Goal: Task Accomplishment & Management: Manage account settings

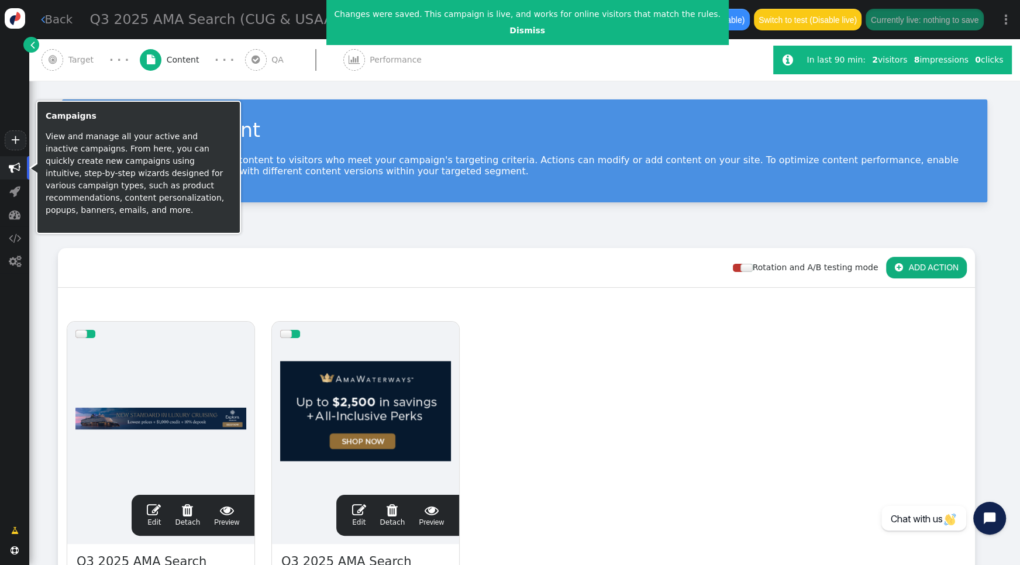
click at [13, 162] on span "" at bounding box center [15, 168] width 12 height 12
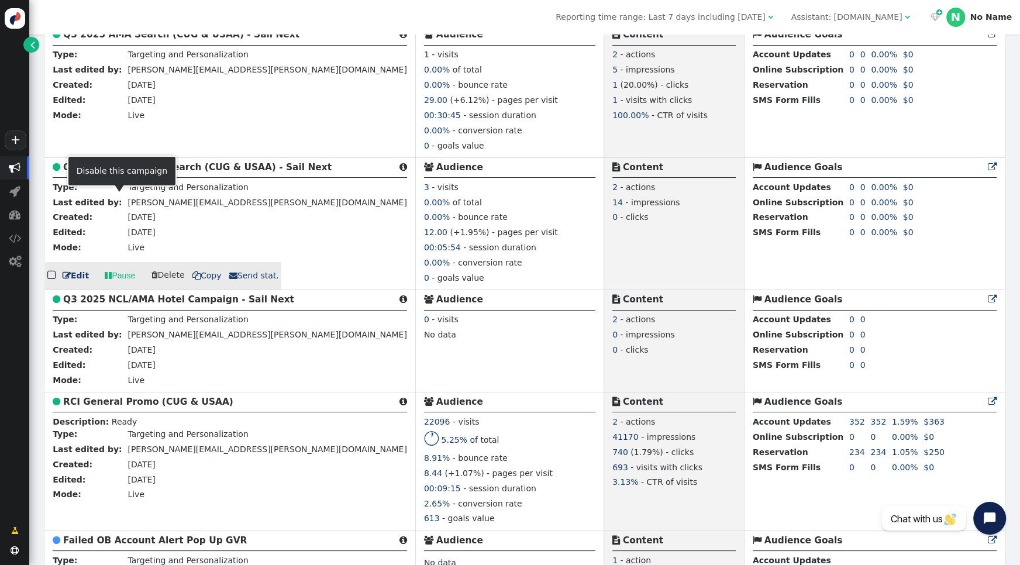
scroll to position [355, 0]
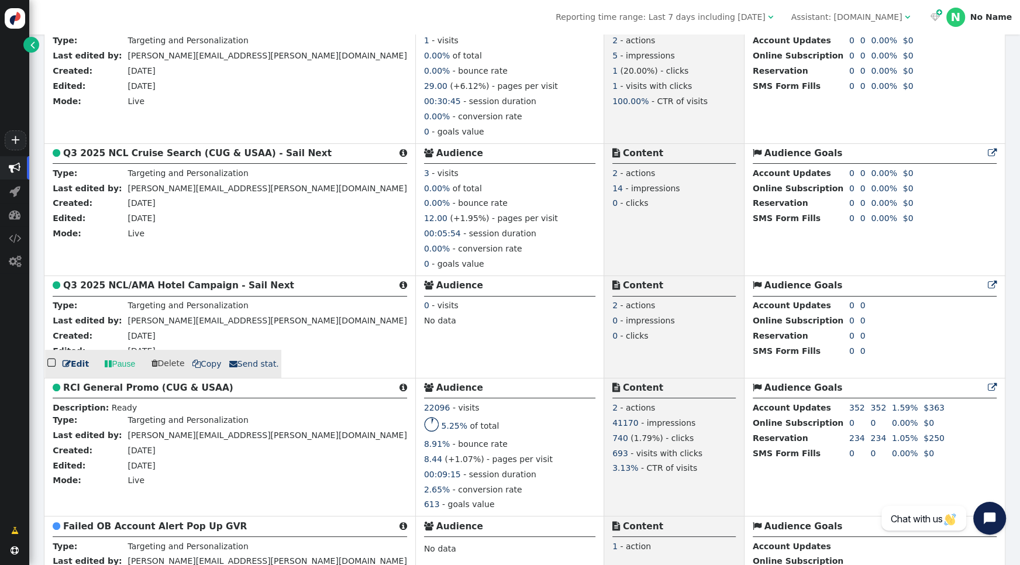
click at [168, 284] on b "Q3 2025 NCL/AMA Hotel Campaign - Sail Next" at bounding box center [178, 285] width 231 height 11
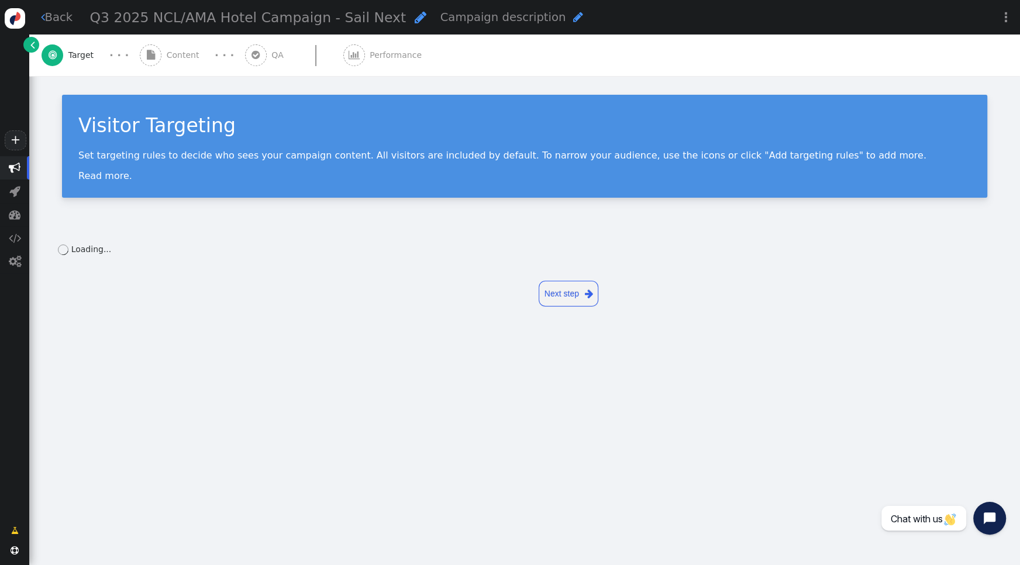
click at [164, 55] on div " Content" at bounding box center [172, 56] width 64 height 42
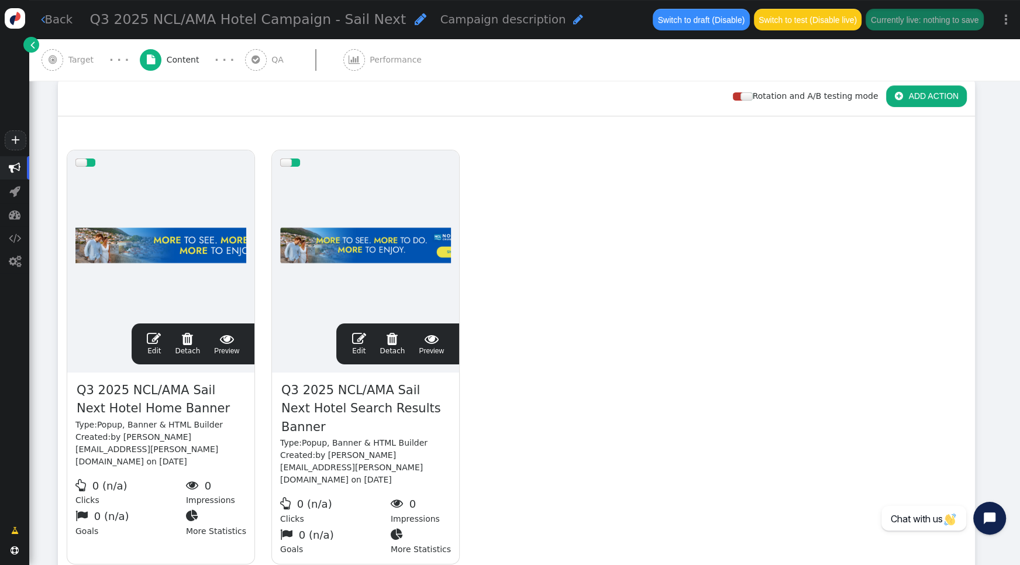
scroll to position [176, 0]
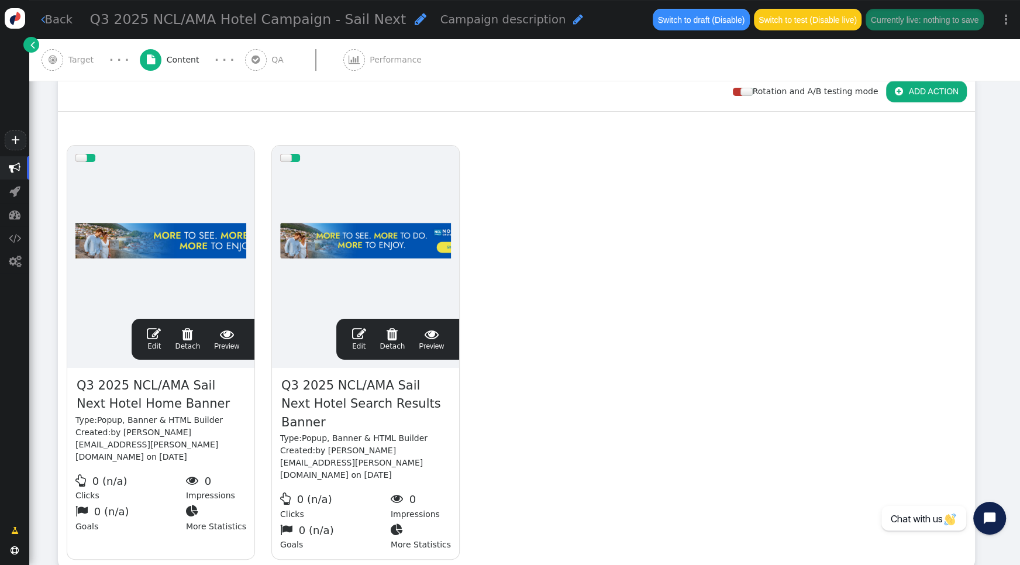
click at [154, 328] on span "" at bounding box center [154, 334] width 14 height 14
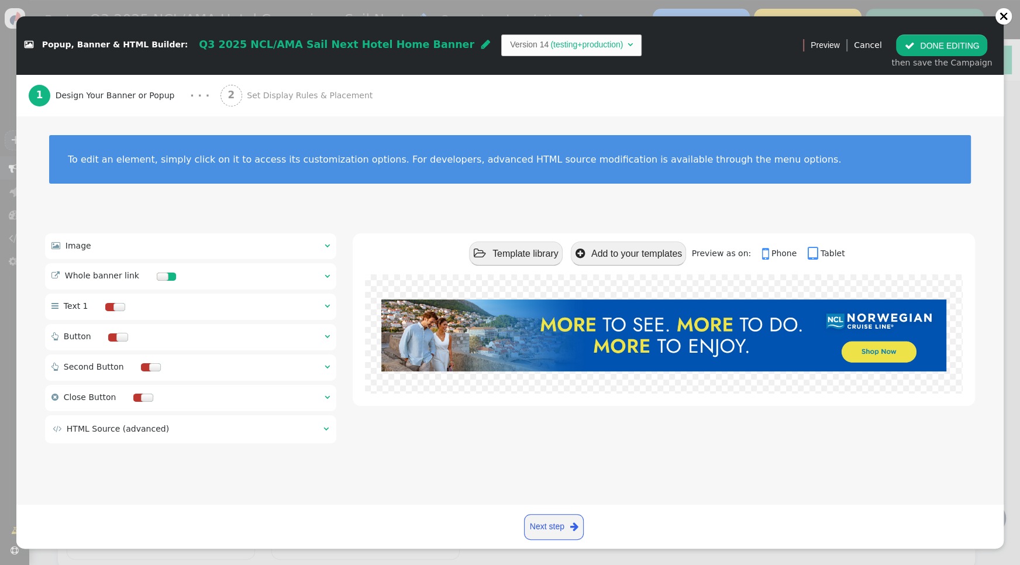
click at [267, 97] on span "Set Display Rules & Placement" at bounding box center [312, 96] width 130 height 12
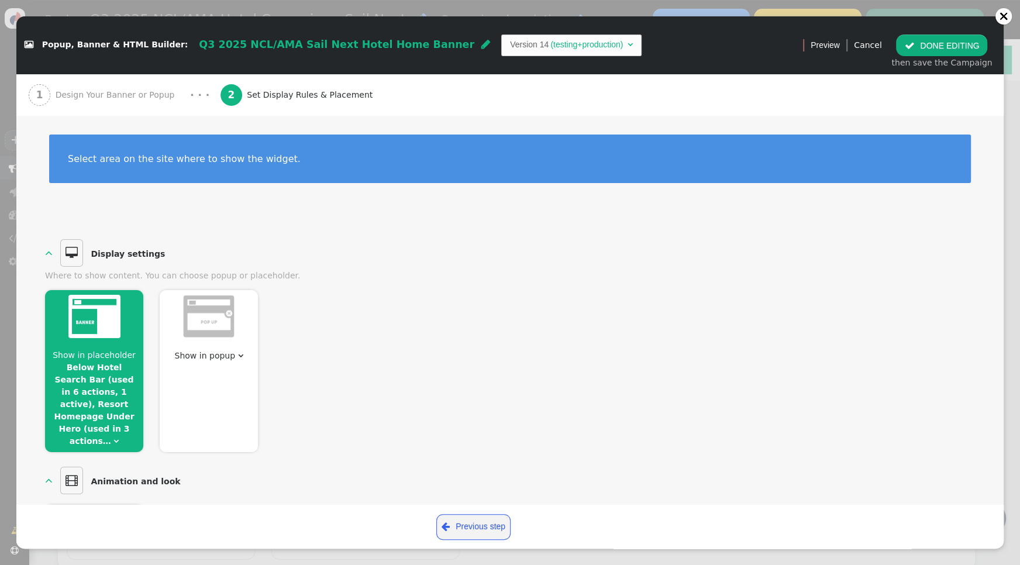
click at [120, 404] on link "Below Hotel Search Bar (used in 6 actions, 1 active), Resort Homepage Under Her…" at bounding box center [94, 404] width 80 height 83
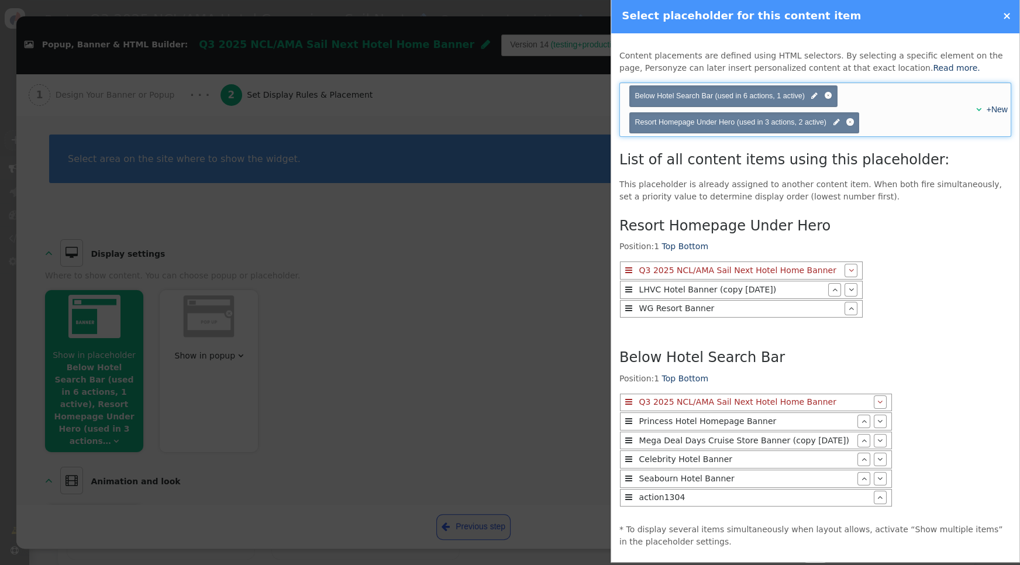
click at [981, 109] on div "+New" at bounding box center [992, 110] width 22 height 12
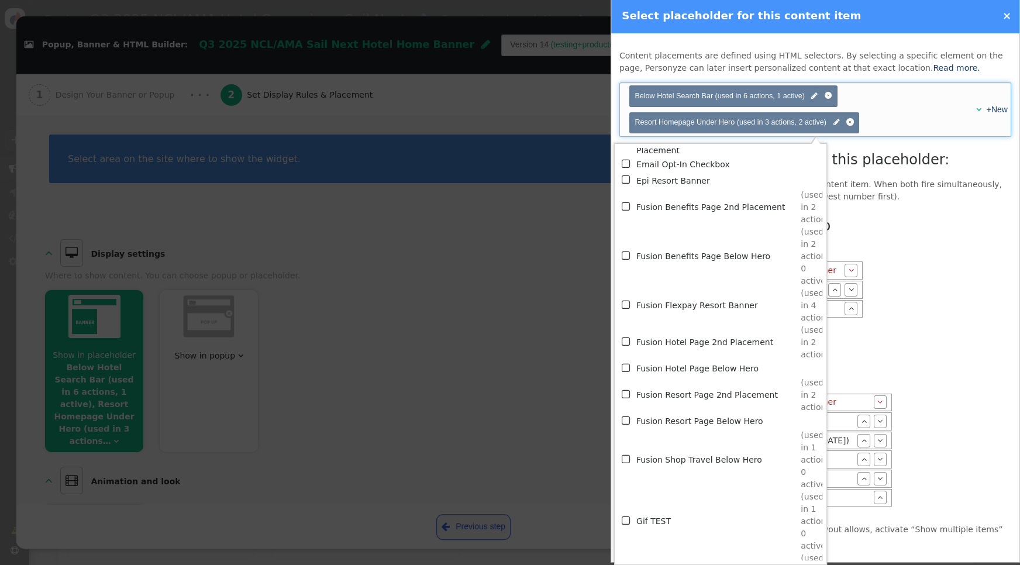
scroll to position [2551, 0]
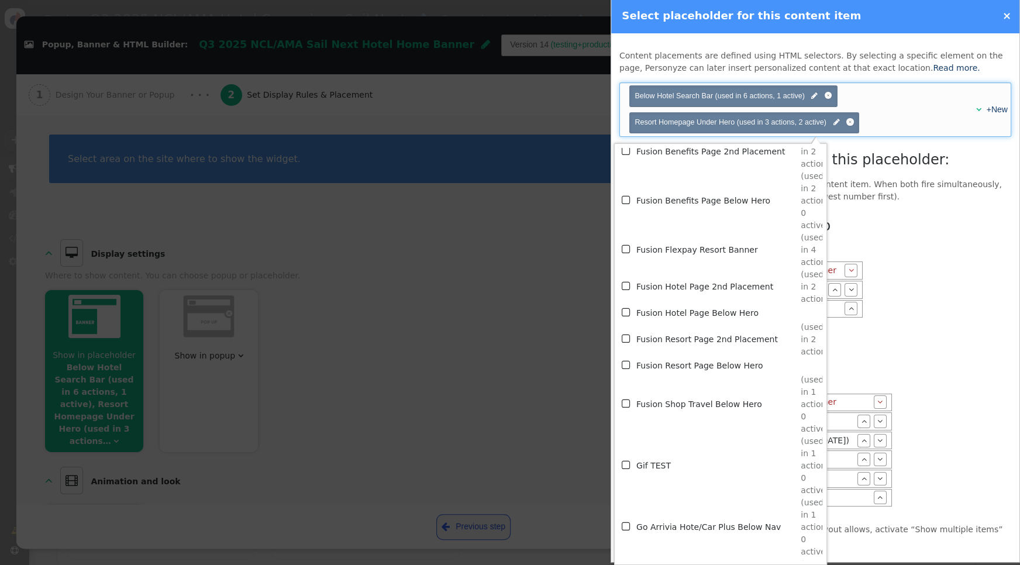
drag, startPoint x: 624, startPoint y: 369, endPoint x: 636, endPoint y: 369, distance: 11.7
click at [624, 369] on span "" at bounding box center [627, 365] width 11 height 16
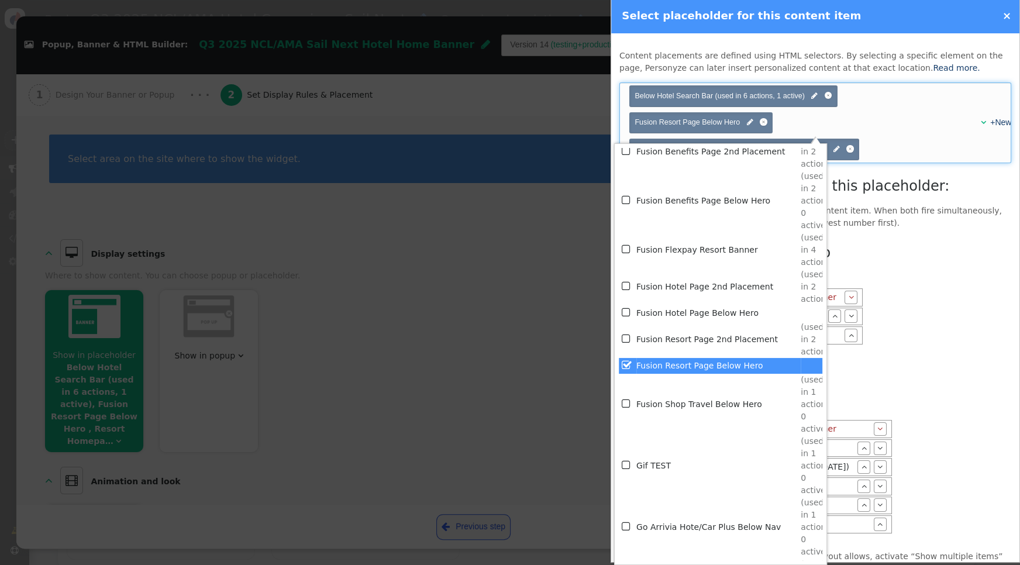
click at [923, 318] on div "Resort Homepage Under Hero Position: 1 Top Bottom  Q3 2025 NCL/AMA Sail Next H…" at bounding box center [816, 390] width 392 height 304
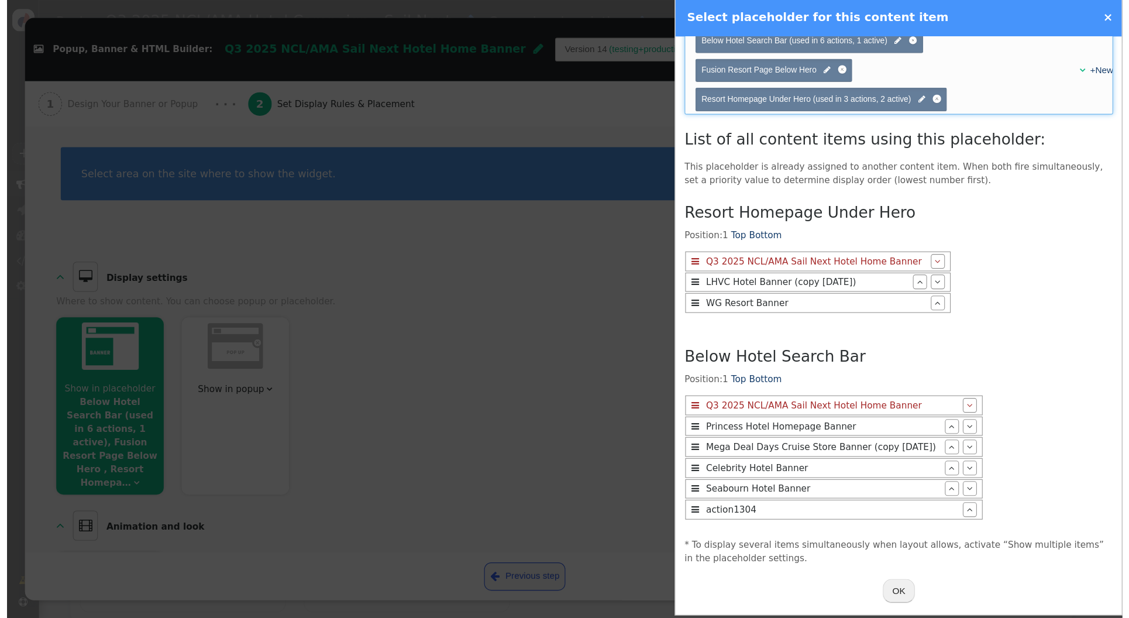
scroll to position [58, 0]
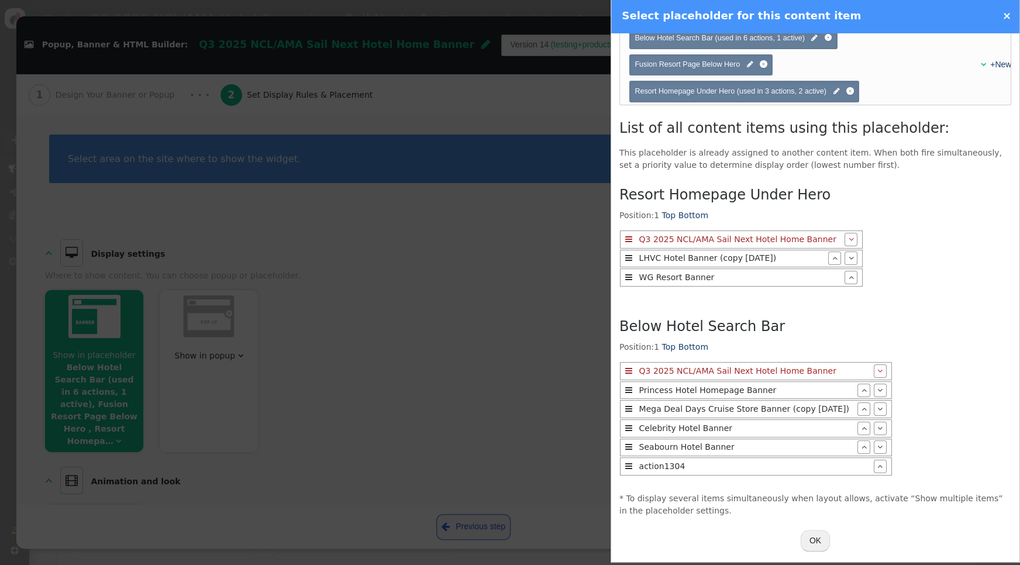
click at [810, 534] on button "OK" at bounding box center [815, 540] width 29 height 21
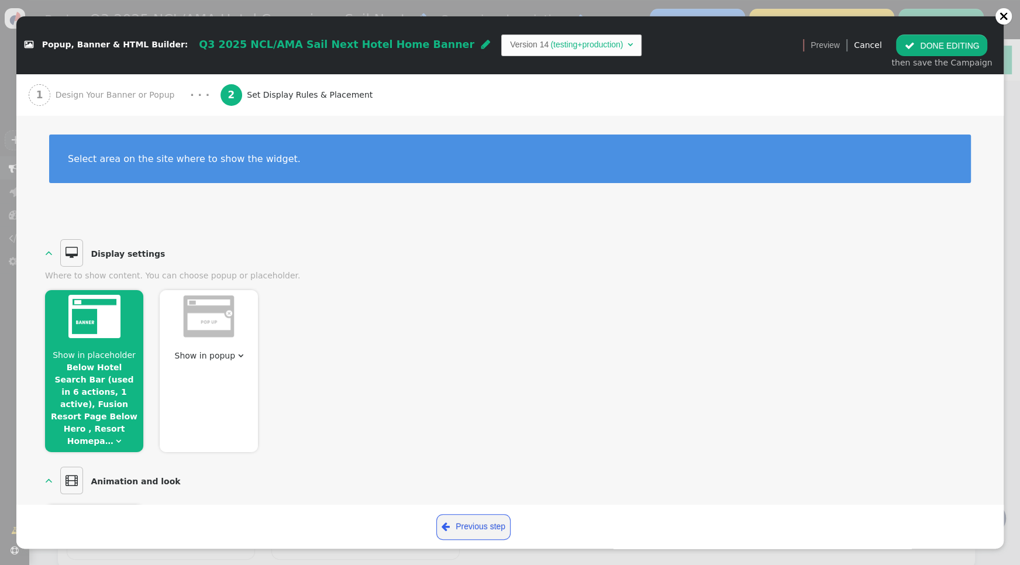
click at [925, 43] on button " DONE EDITING" at bounding box center [941, 45] width 91 height 21
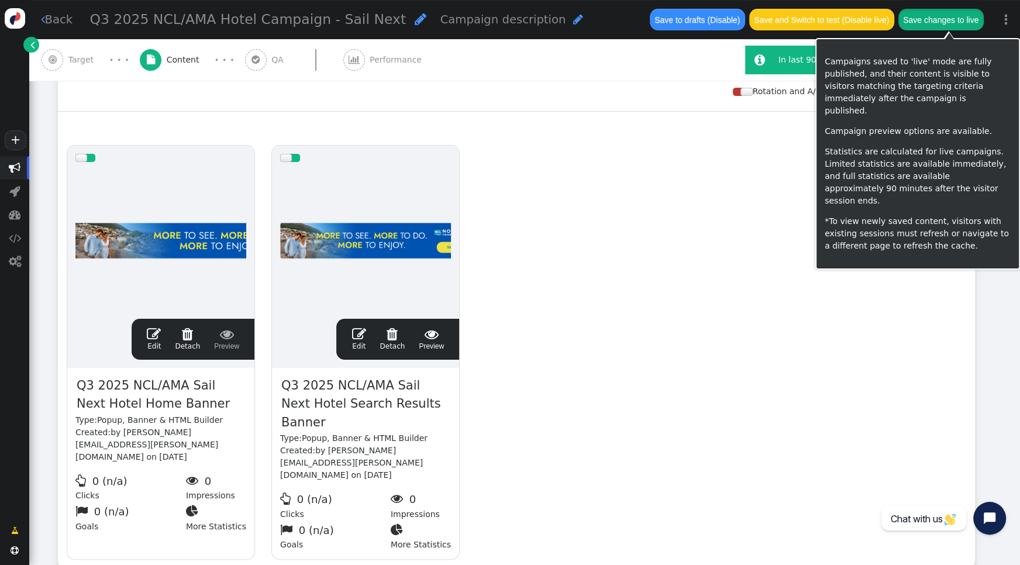
click at [937, 19] on button "Save changes to live" at bounding box center [941, 19] width 85 height 21
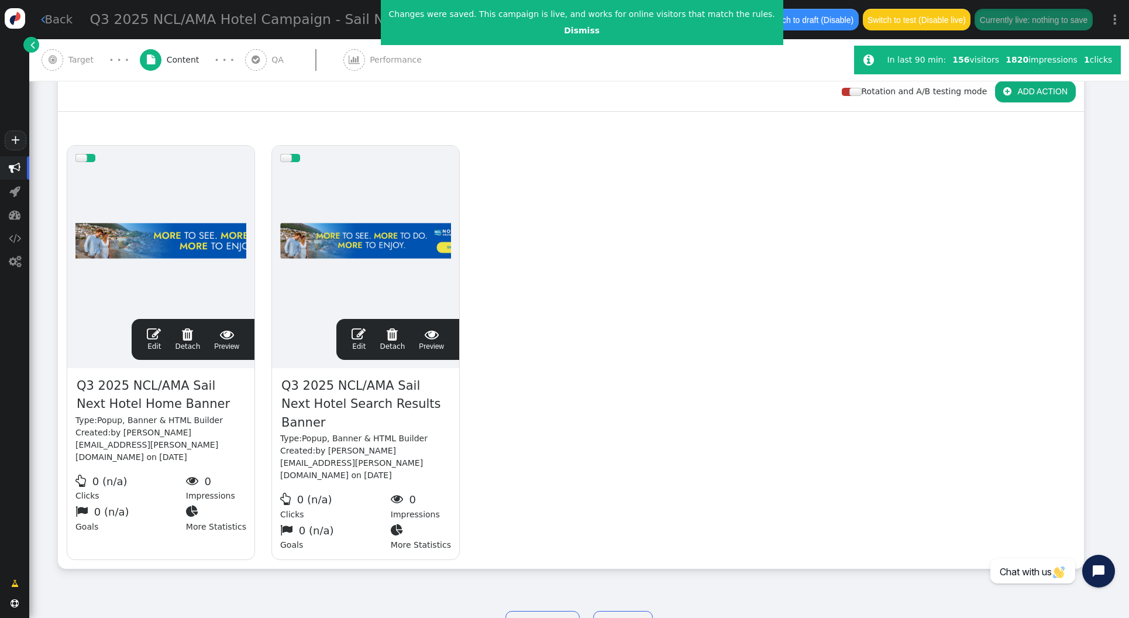
click at [152, 335] on span "" at bounding box center [154, 334] width 14 height 14
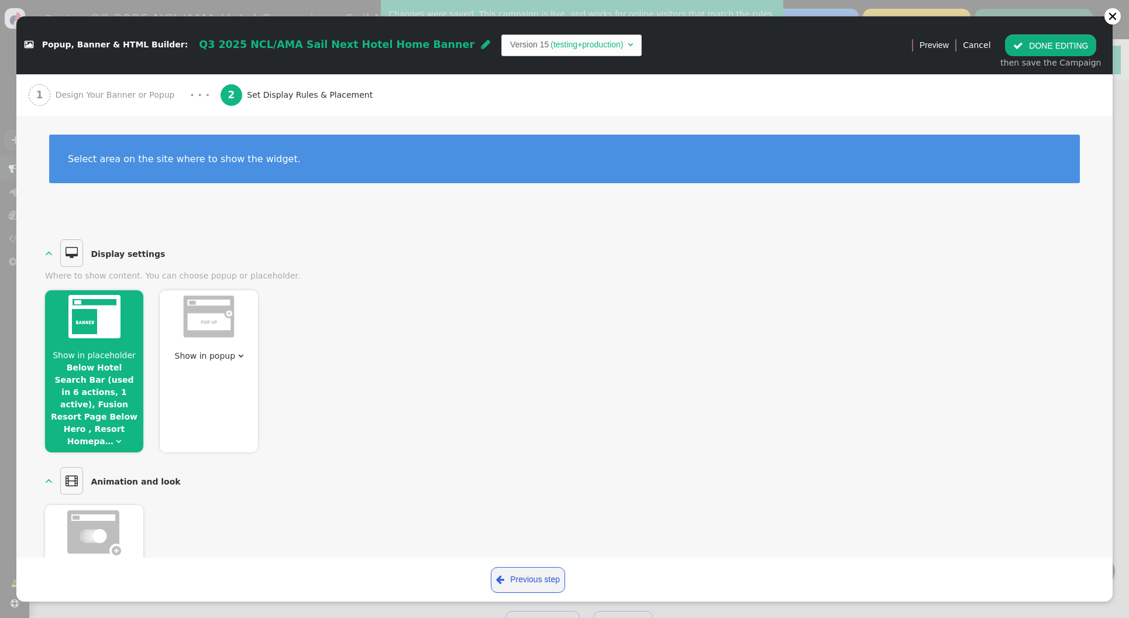
click at [88, 365] on link "Below Hotel Search Bar (used in 6 actions, 1 active), Fusion Resort Page Below …" at bounding box center [94, 404] width 87 height 83
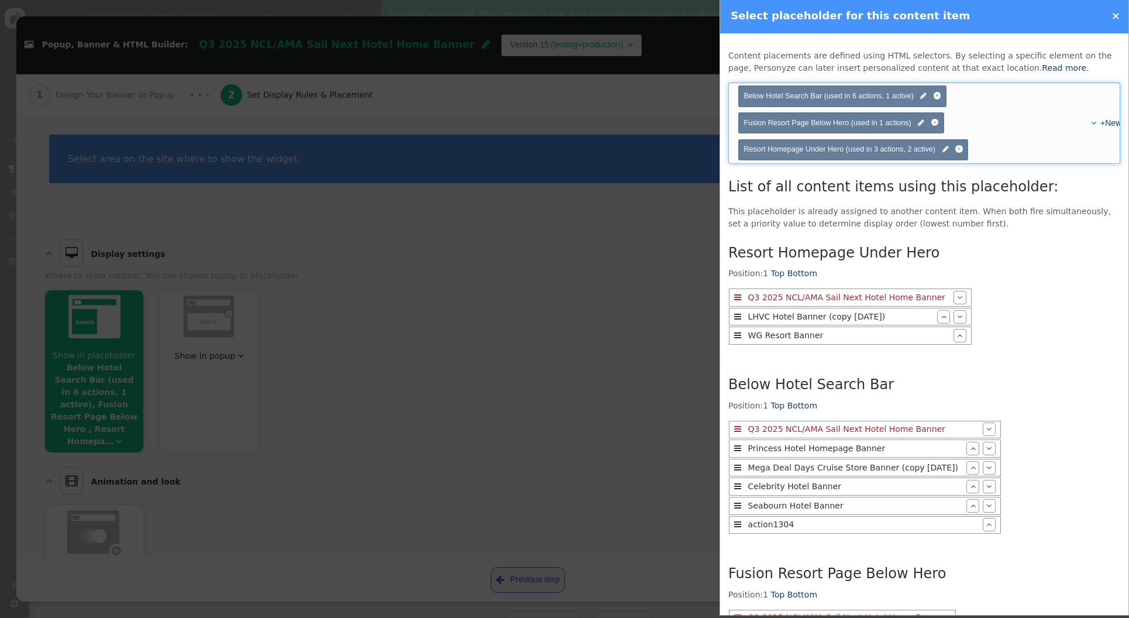
click at [1020, 124] on div "+New" at bounding box center [1103, 123] width 18 height 12
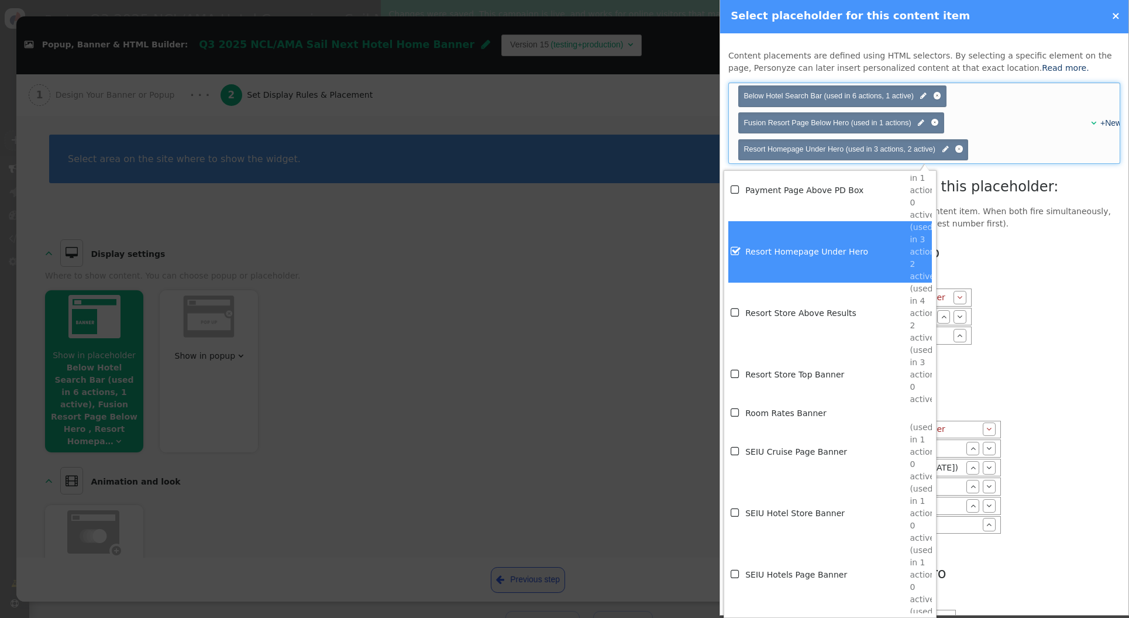
scroll to position [7406, 0]
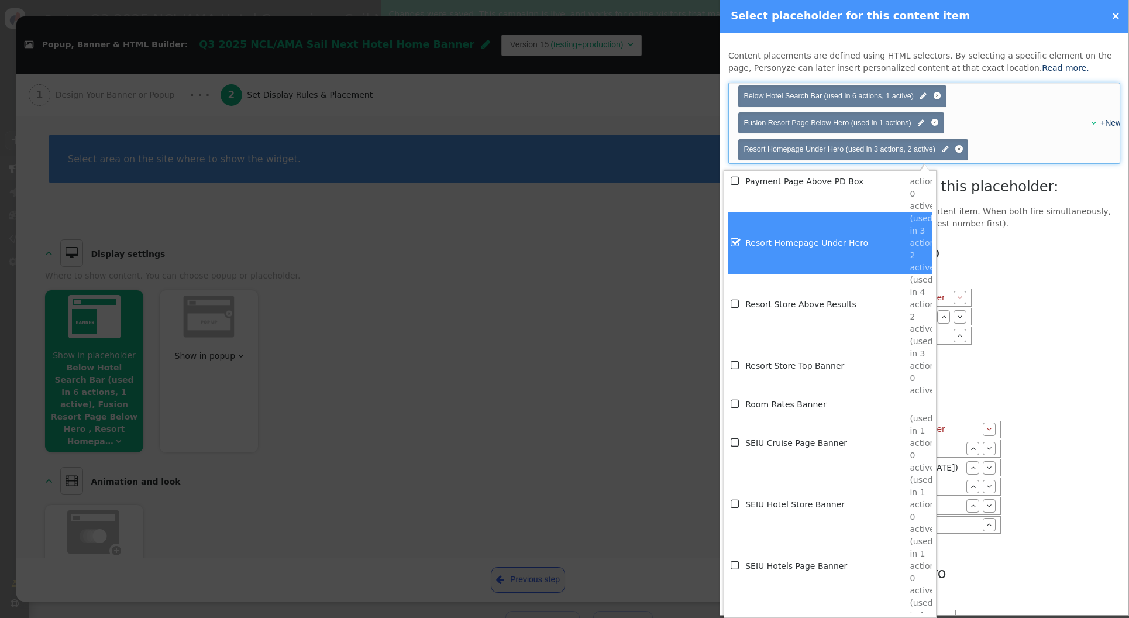
click at [827, 305] on td "Resort Store Above Results" at bounding box center [827, 304] width 164 height 61
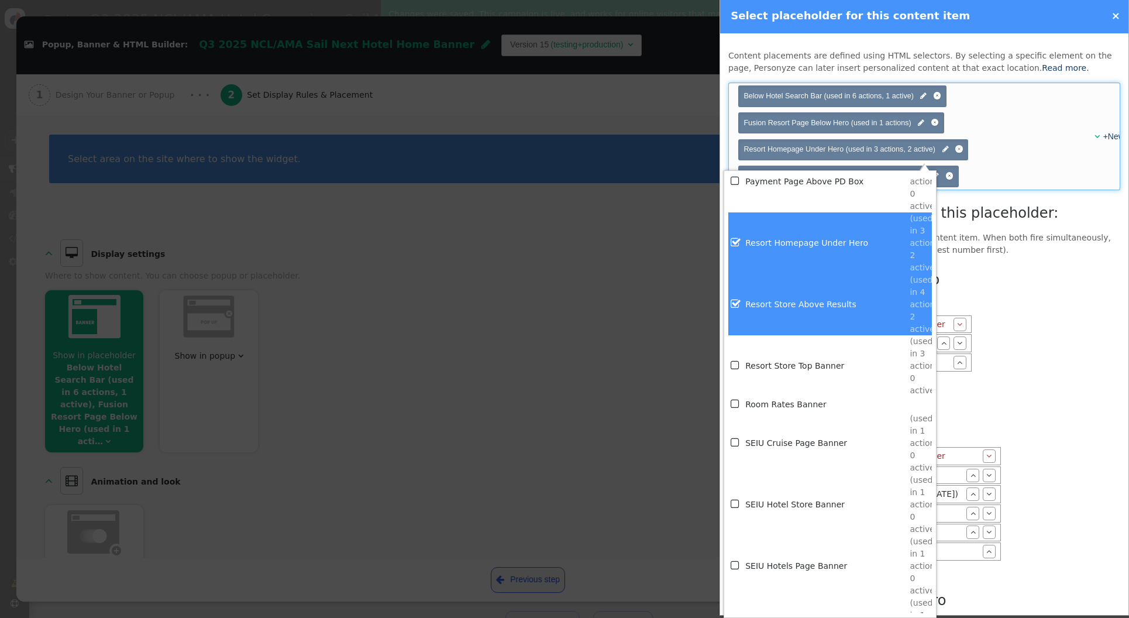
click at [1009, 286] on div "Resort Homepage Under Hero Position: 1 Top Bottom  Q3 2025 NCL/AMA Sail Next H…" at bounding box center [924, 547] width 392 height 567
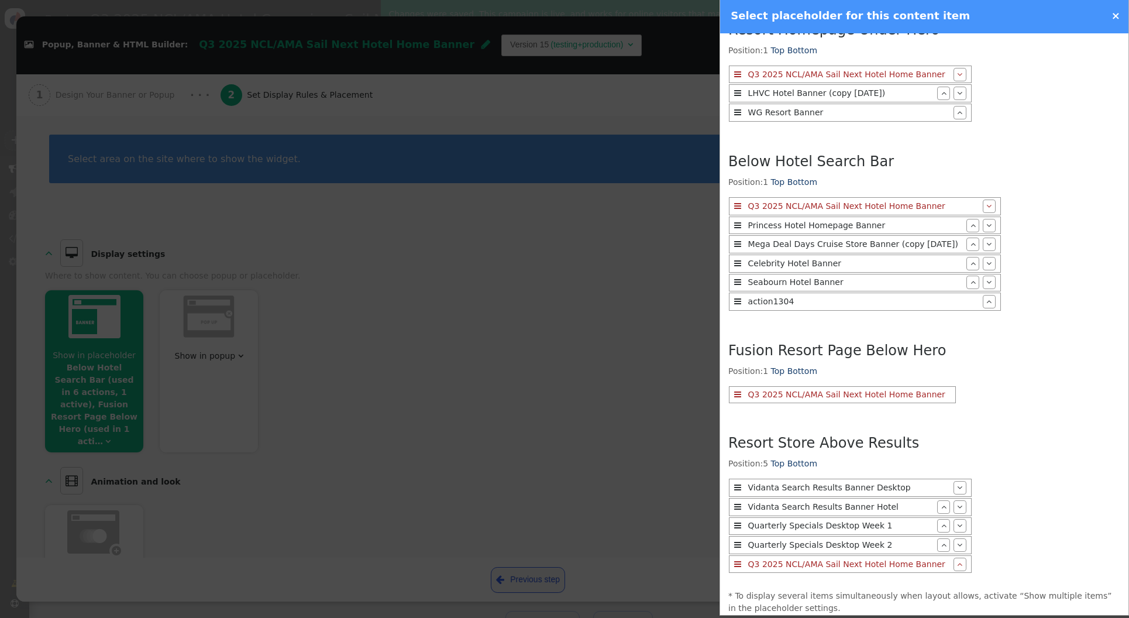
scroll to position [293, 0]
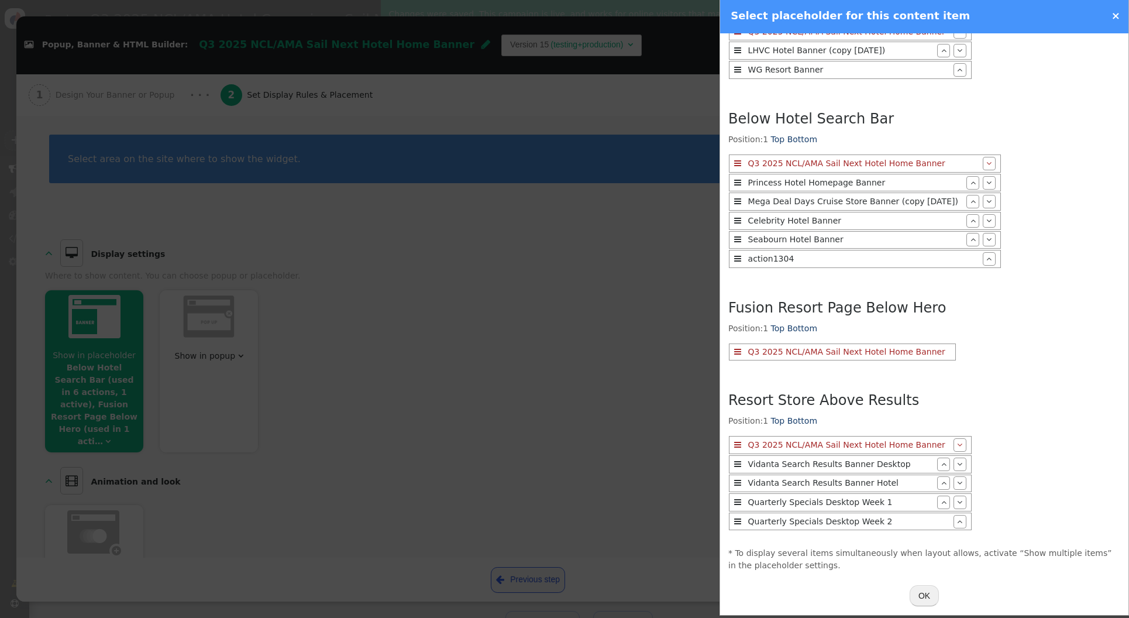
click at [928, 565] on button "OK" at bounding box center [924, 595] width 29 height 21
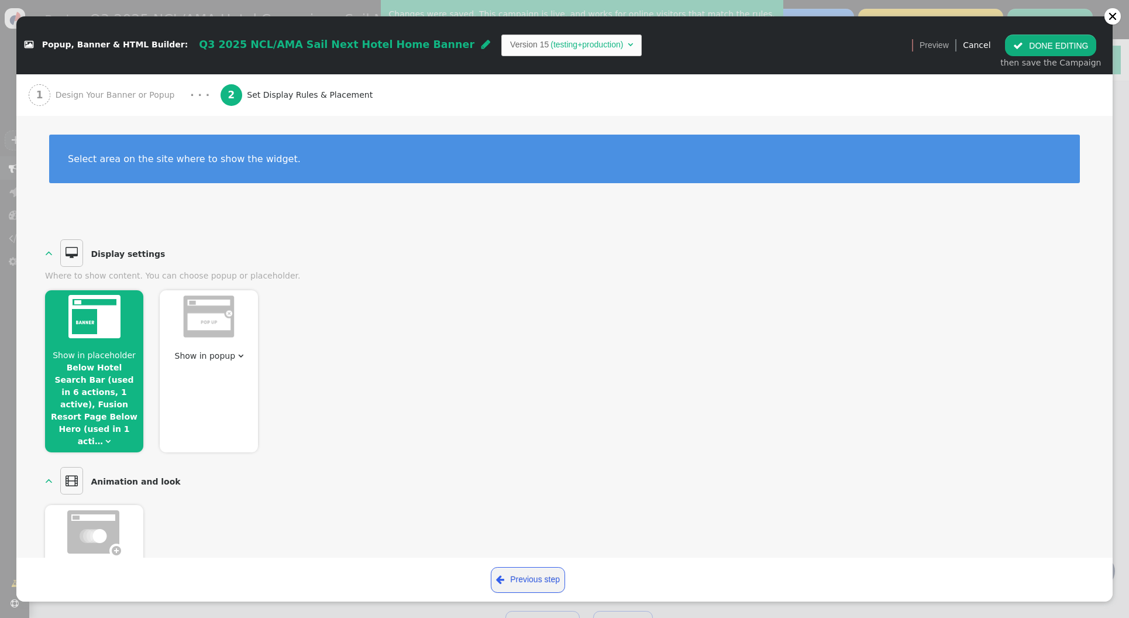
click at [1020, 43] on button " DONE EDITING" at bounding box center [1050, 45] width 91 height 21
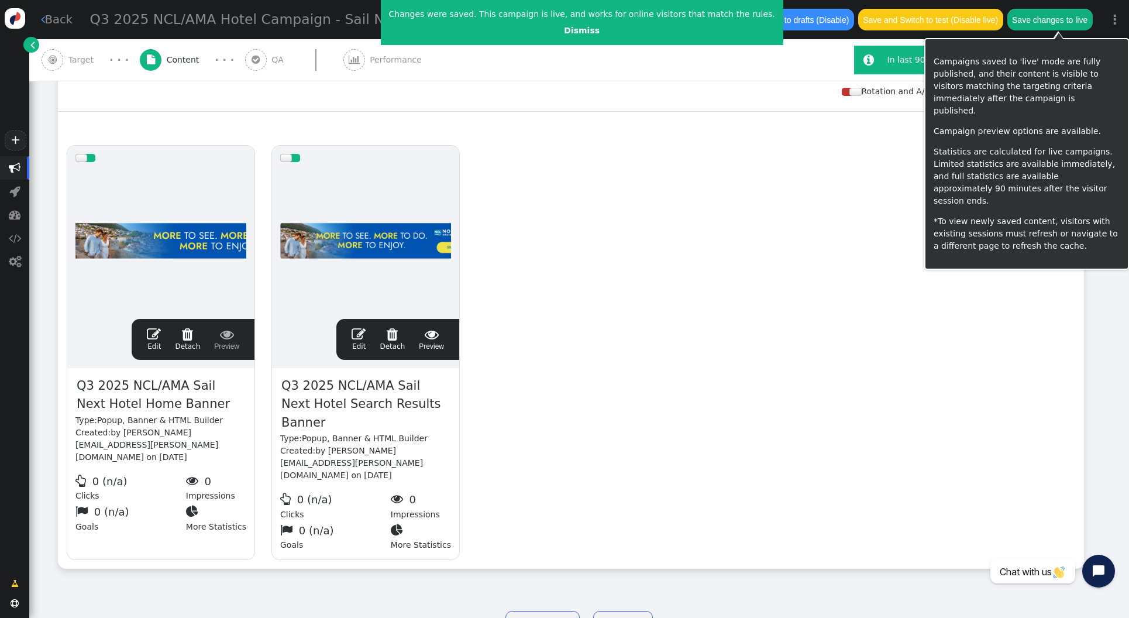
click at [1020, 20] on button "Save changes to live" at bounding box center [1049, 19] width 85 height 21
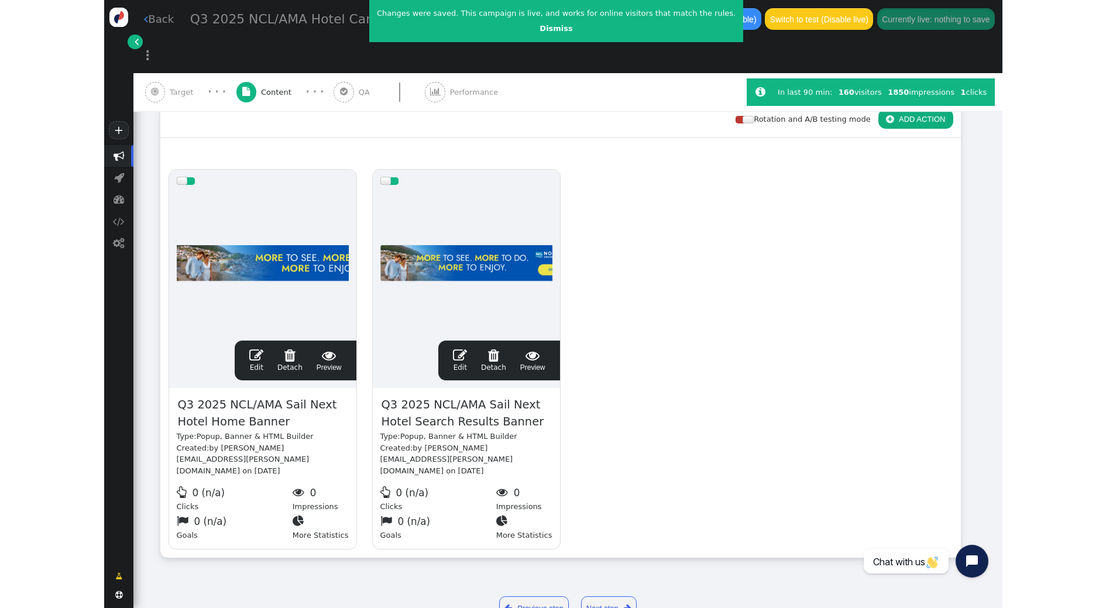
scroll to position [157, 0]
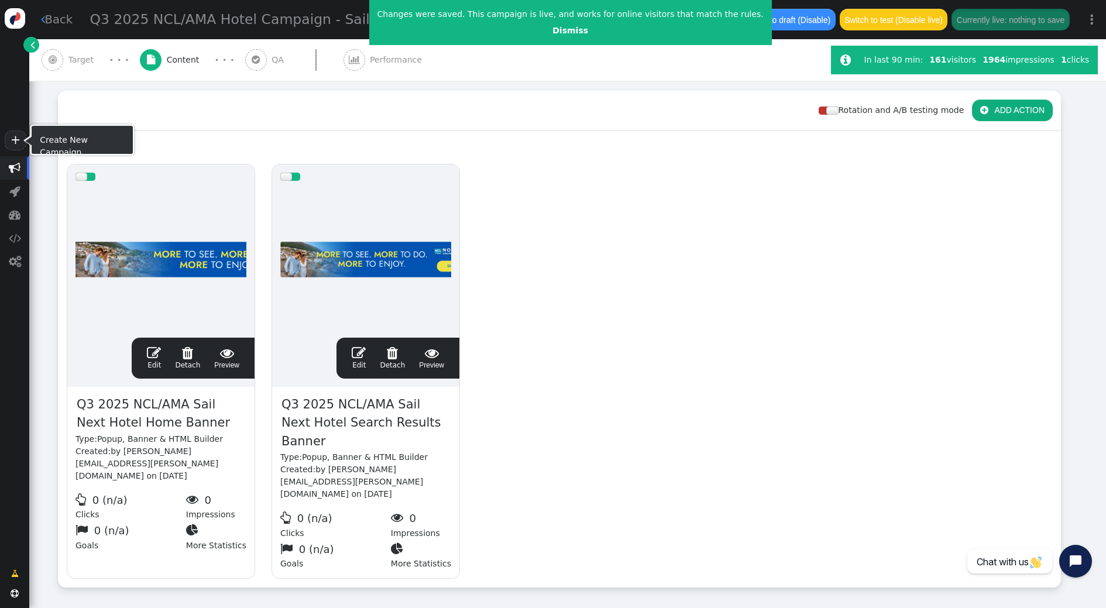
click at [16, 171] on span "" at bounding box center [15, 168] width 12 height 12
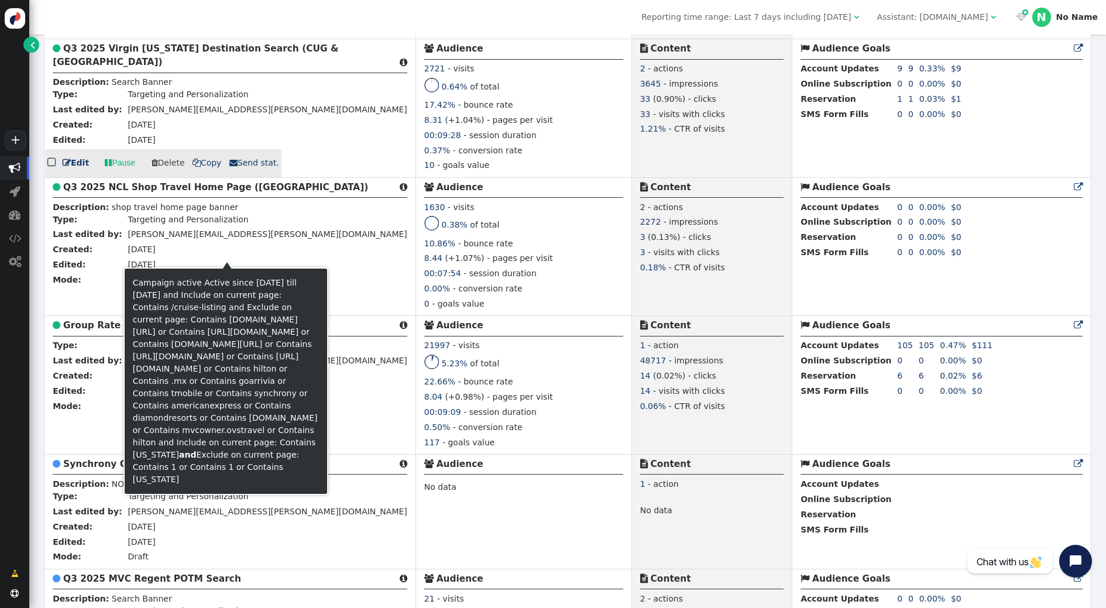
scroll to position [1856, 0]
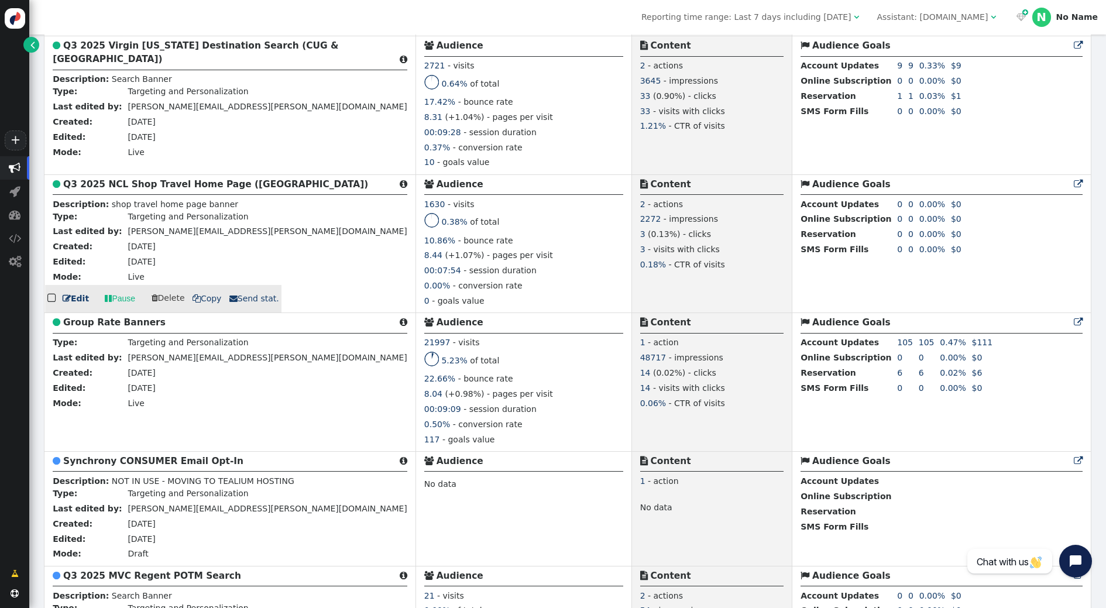
click at [109, 305] on span "" at bounding box center [108, 299] width 7 height 12
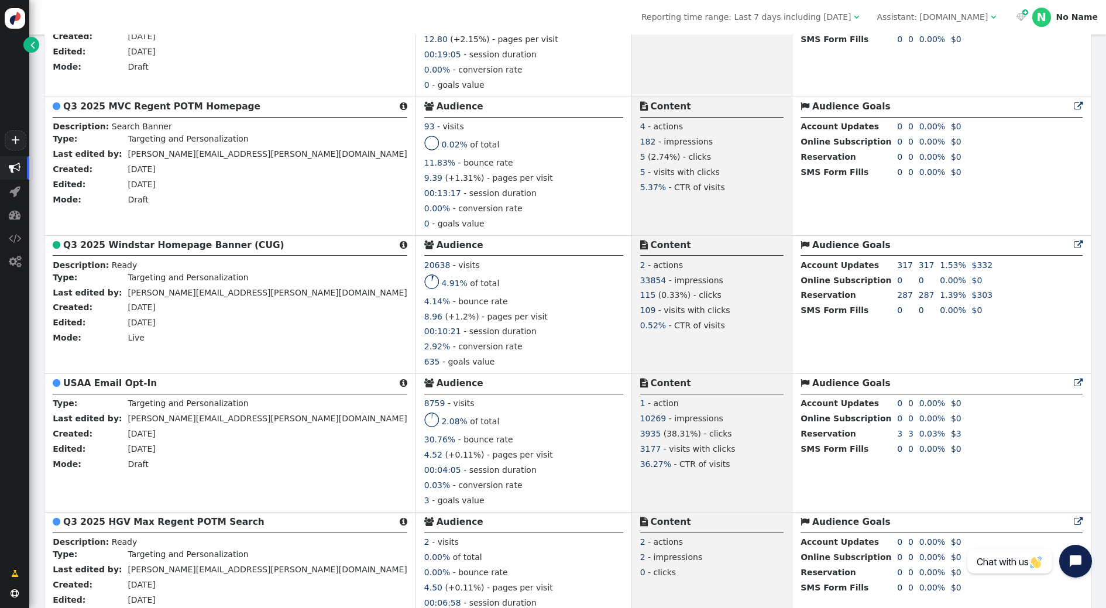
scroll to position [2488, 0]
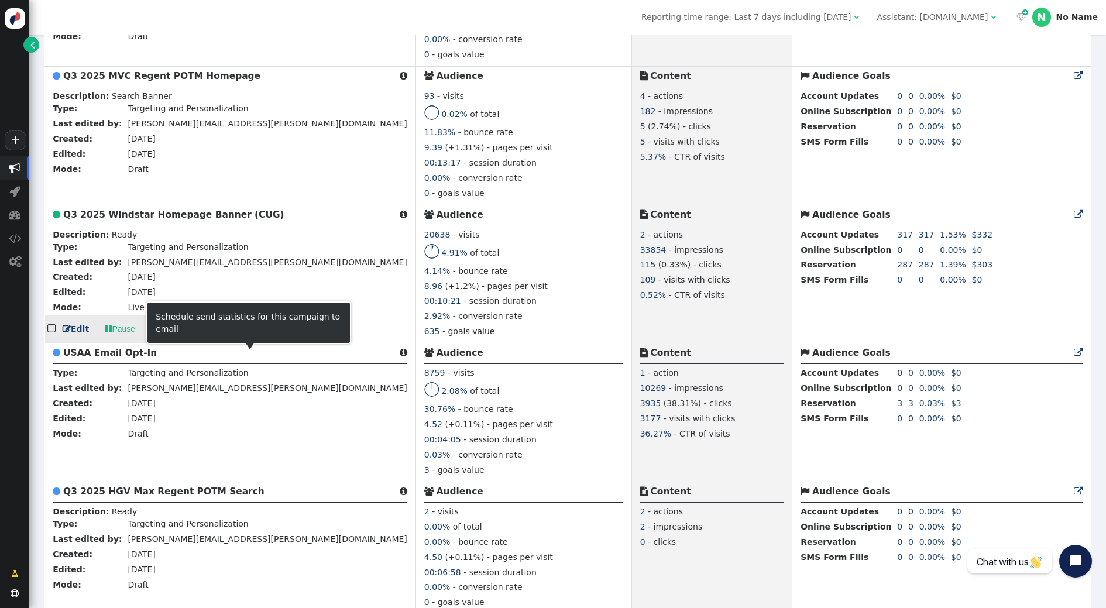
click at [246, 333] on span " Send stat." at bounding box center [254, 328] width 50 height 9
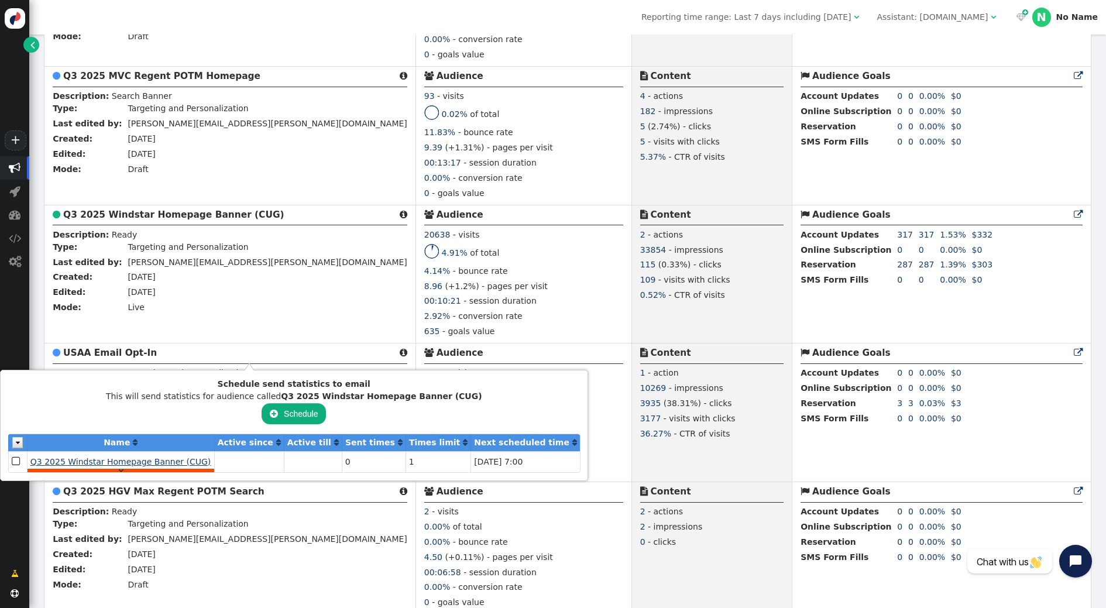
click at [115, 462] on span "Q3 2025 Windstar Homepage Banner (CUG)" at bounding box center [120, 461] width 181 height 9
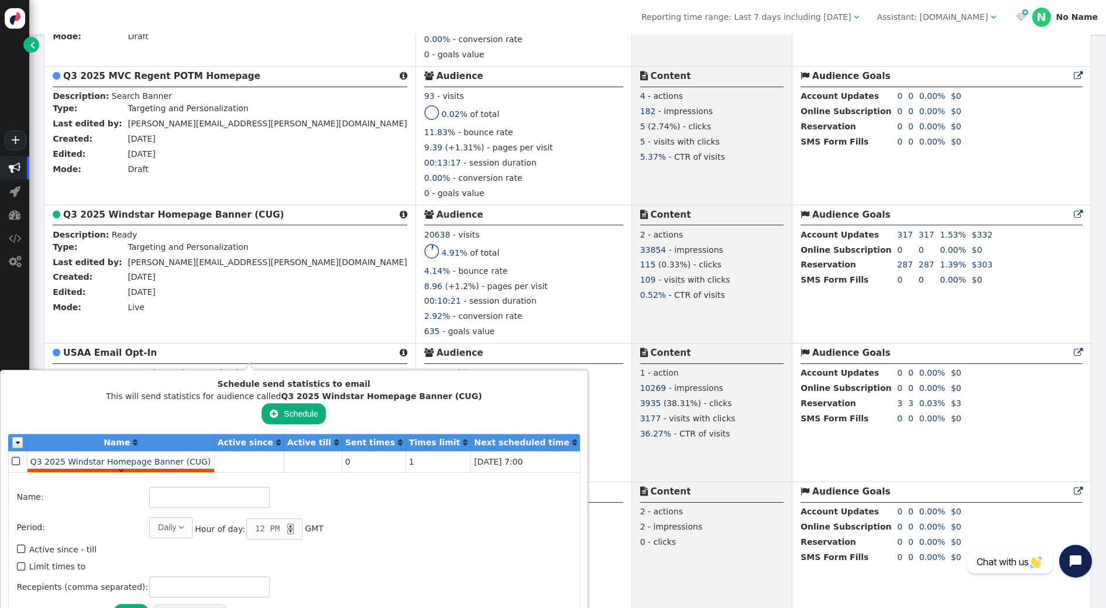
type input "Q3 2025 Windstar Homepage Banner (CUG)"
type input "1"
type input "[PERSON_NAME][EMAIL_ADDRESS][PERSON_NAME][DOMAIN_NAME]"
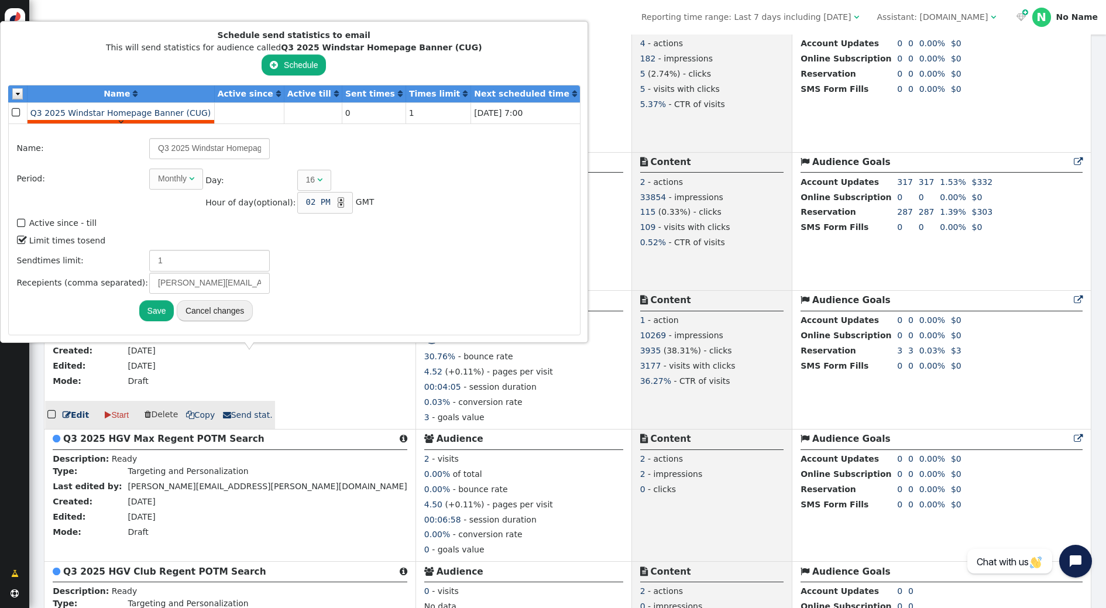
scroll to position [2575, 0]
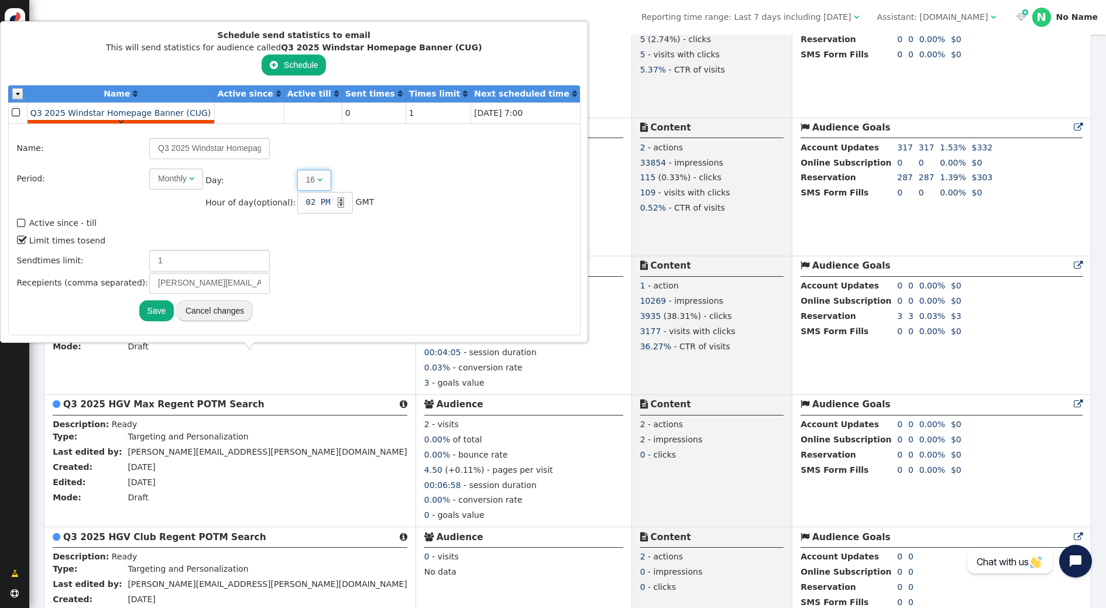
click at [305, 178] on span "16 " at bounding box center [314, 180] width 35 height 21
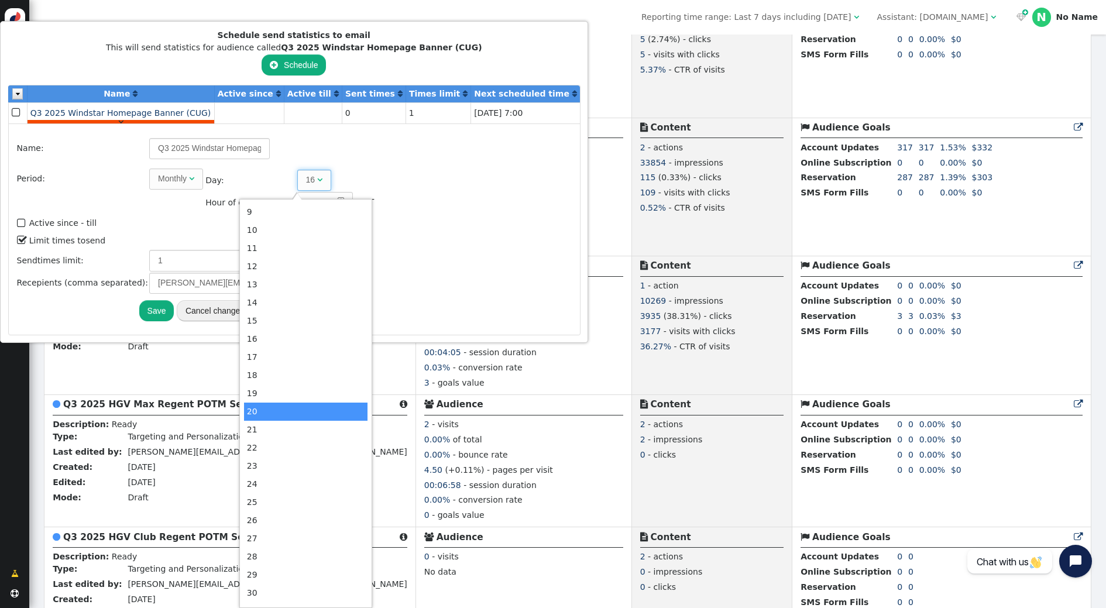
scroll to position [201, 0]
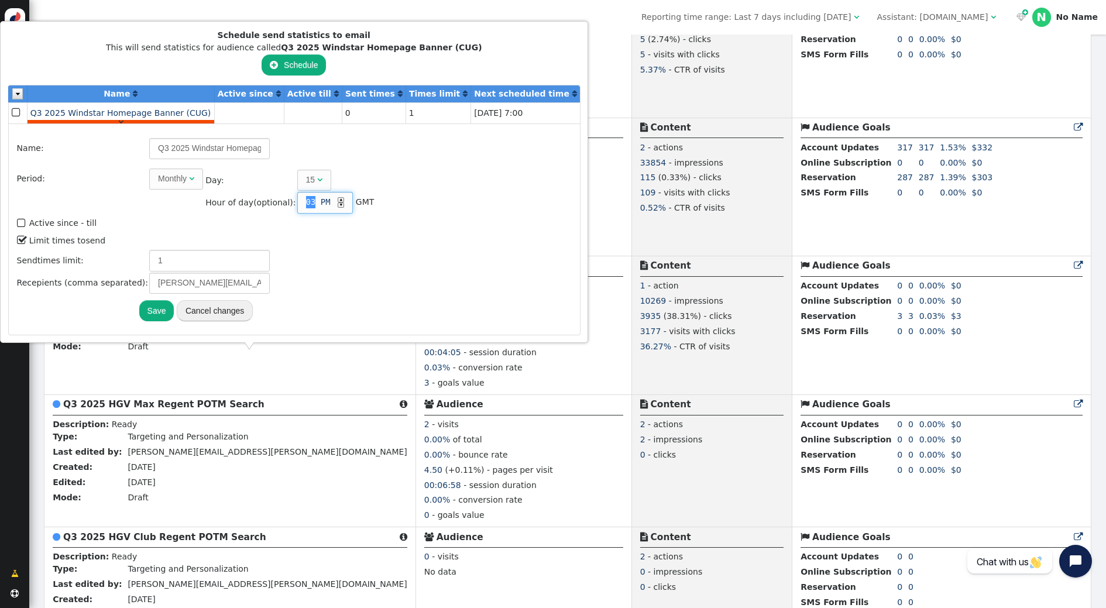
click at [338, 201] on div "▲" at bounding box center [341, 199] width 6 height 5
click at [153, 309] on button "Save" at bounding box center [156, 310] width 35 height 21
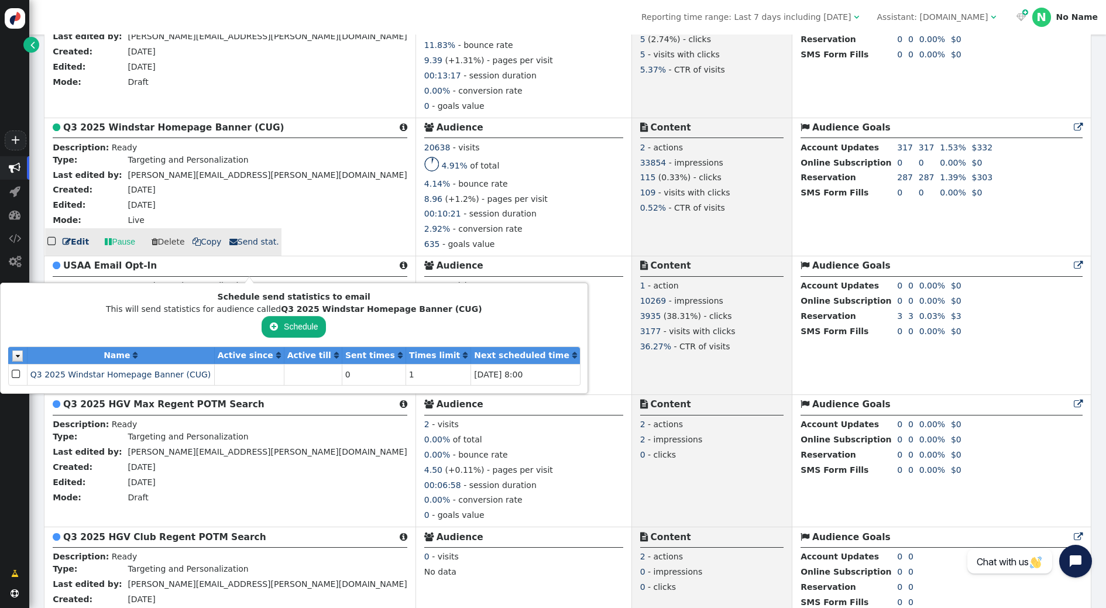
click at [424, 178] on div "4.91% of total" at bounding box center [523, 167] width 199 height 21
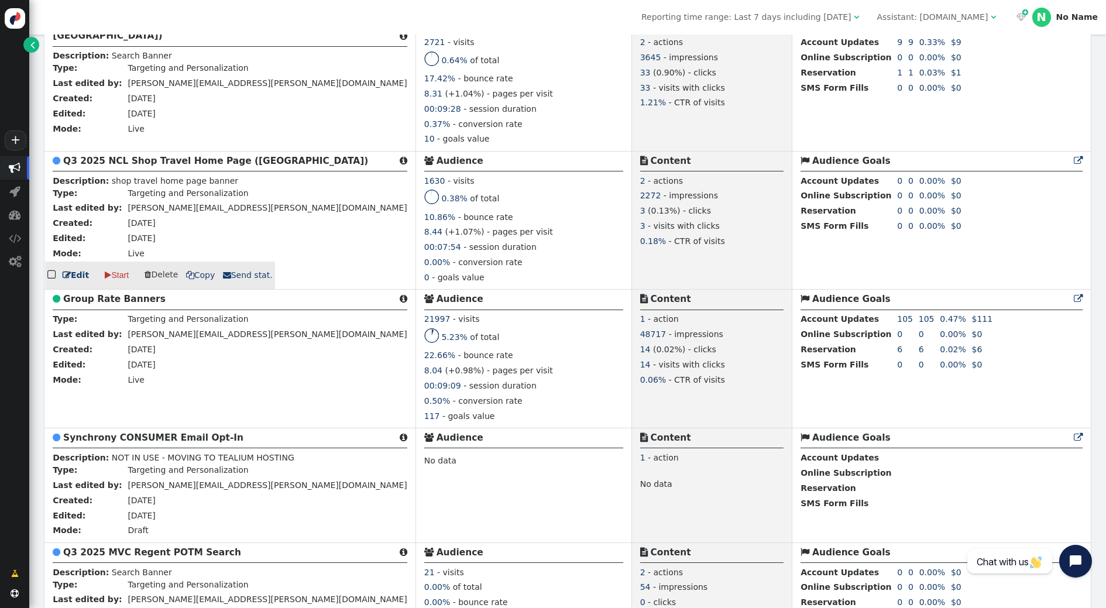
scroll to position [1865, 0]
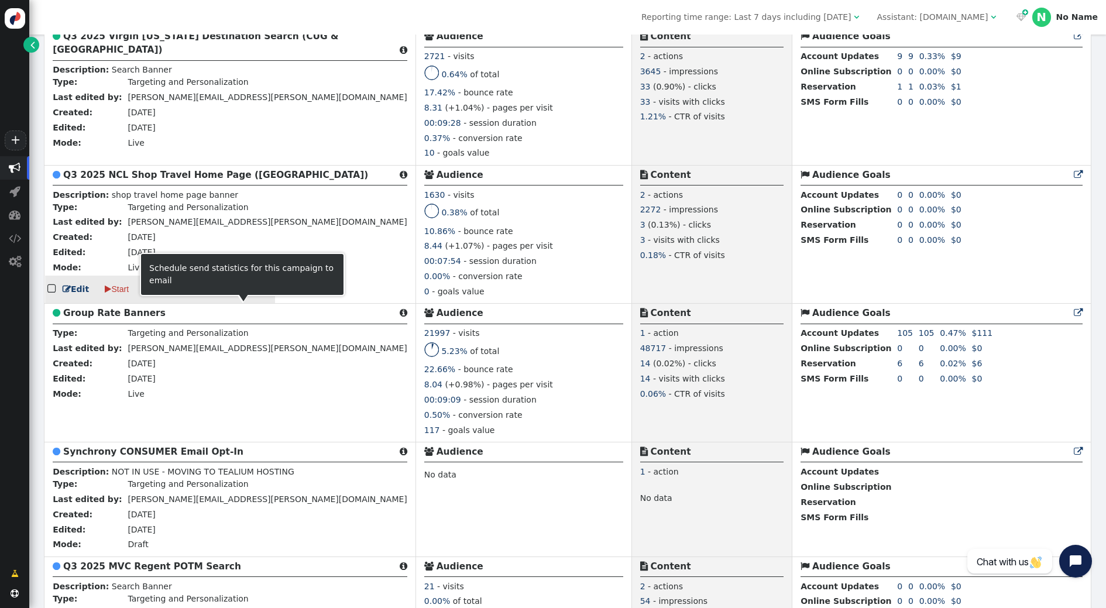
click at [248, 294] on span " Send stat." at bounding box center [248, 288] width 50 height 9
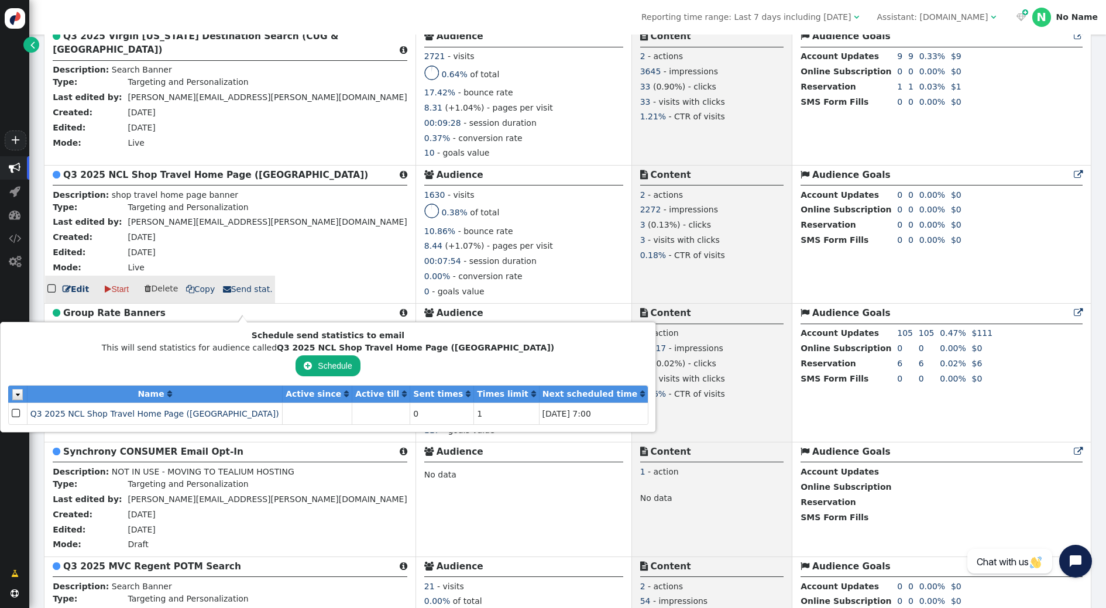
click at [450, 240] on div "10.86% - bounce rate" at bounding box center [523, 232] width 199 height 15
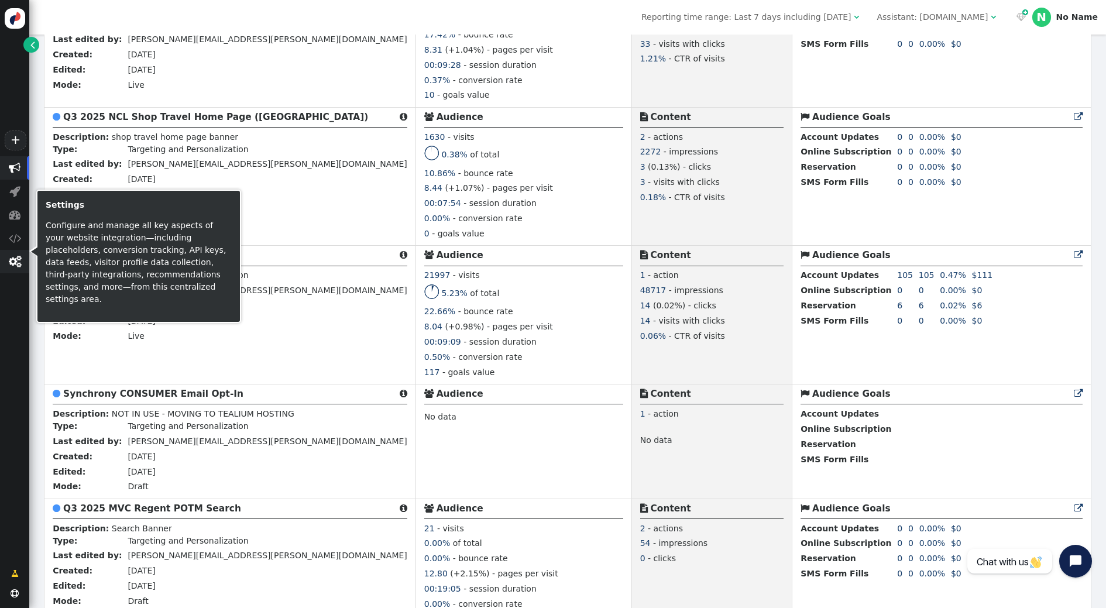
scroll to position [1918, 0]
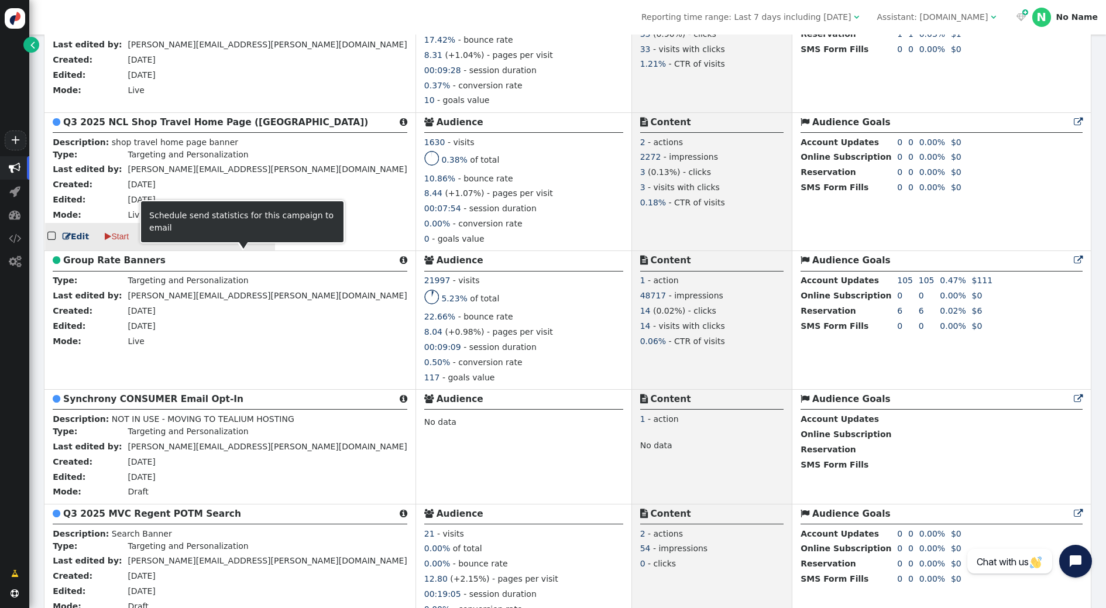
click at [242, 243] on link " Send stat." at bounding box center [248, 237] width 50 height 12
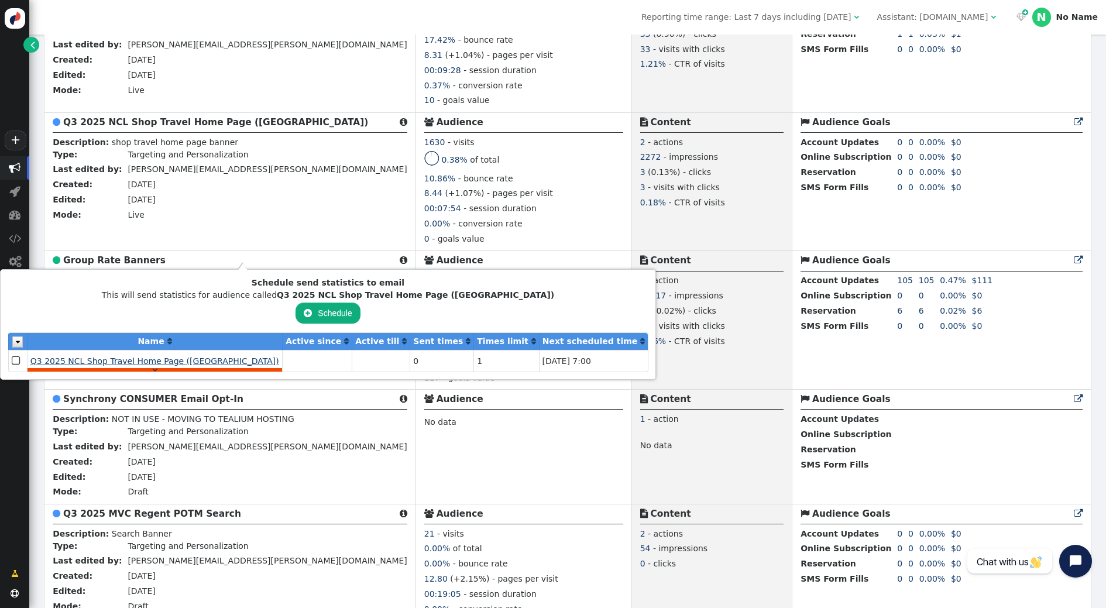
click at [84, 359] on span "Q3 2025 NCL Shop Travel Home Page ([GEOGRAPHIC_DATA])" at bounding box center [154, 360] width 249 height 9
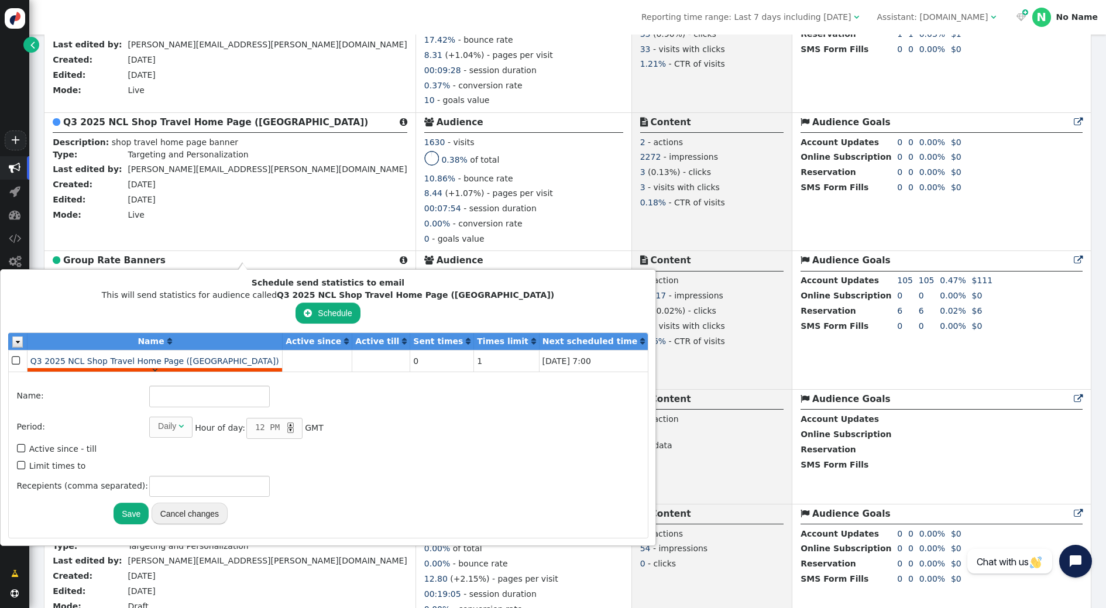
type input "Q3 2025 NCL Shop Travel Home Page ([GEOGRAPHIC_DATA])"
type input "1"
type input "[PERSON_NAME][EMAIL_ADDRESS][PERSON_NAME][DOMAIN_NAME]"
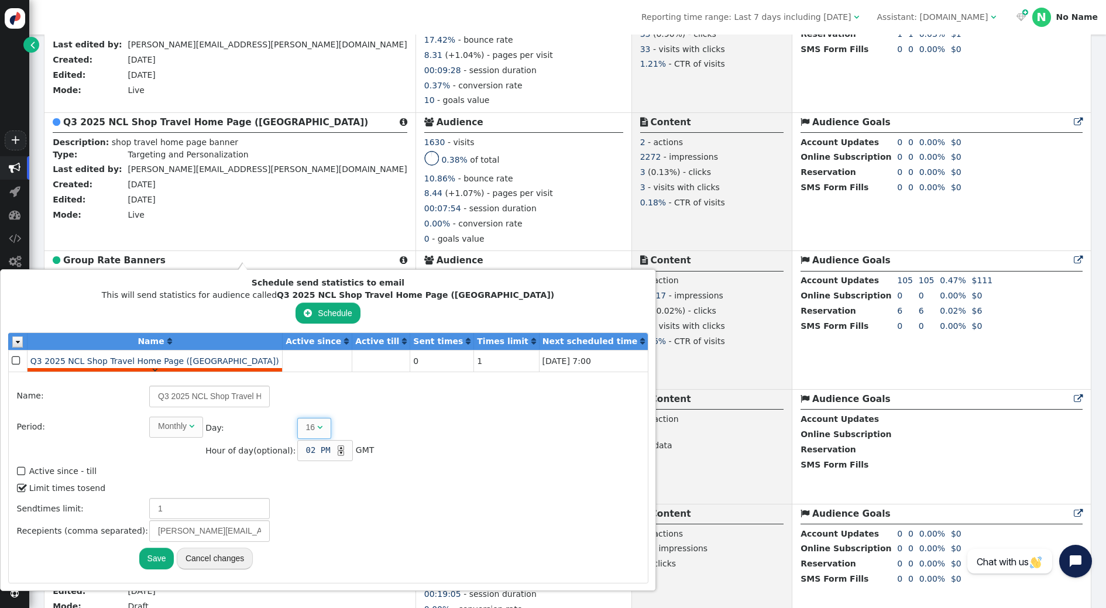
click at [305, 427] on span "16 " at bounding box center [314, 428] width 35 height 21
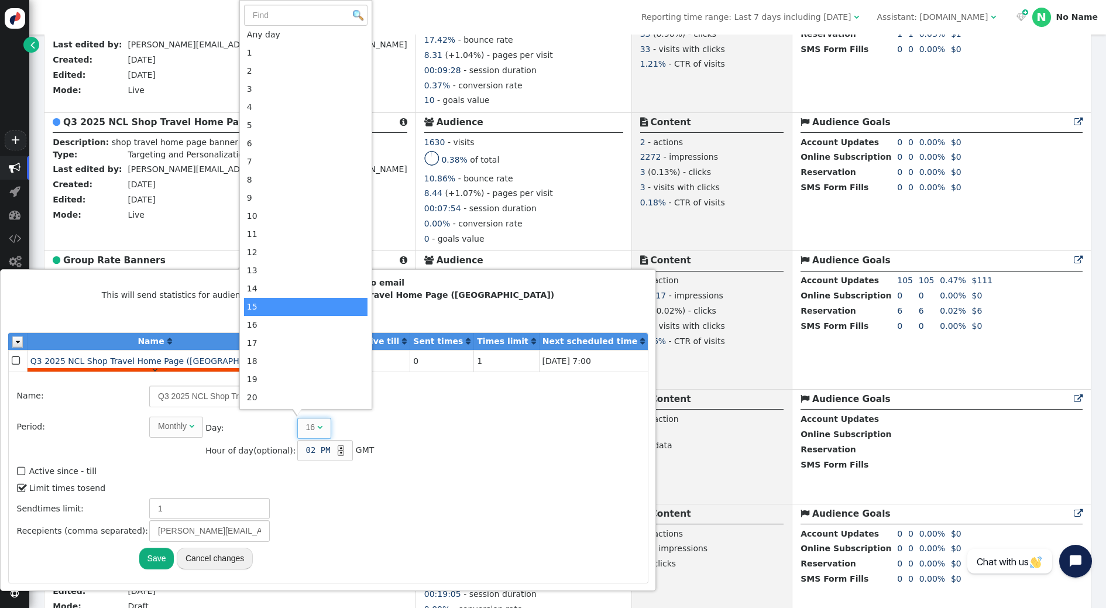
scroll to position [3, 0]
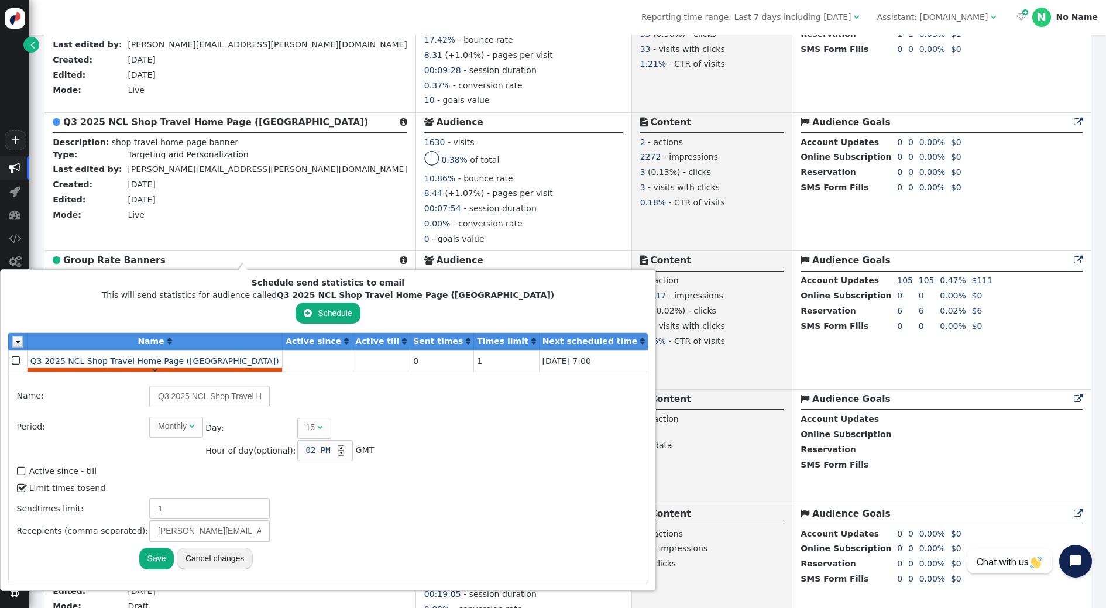
click at [335, 447] on span "▲ ▼" at bounding box center [339, 450] width 9 height 11
click at [338, 446] on div "▲" at bounding box center [341, 447] width 6 height 5
click at [152, 555] on button "Save" at bounding box center [156, 558] width 35 height 21
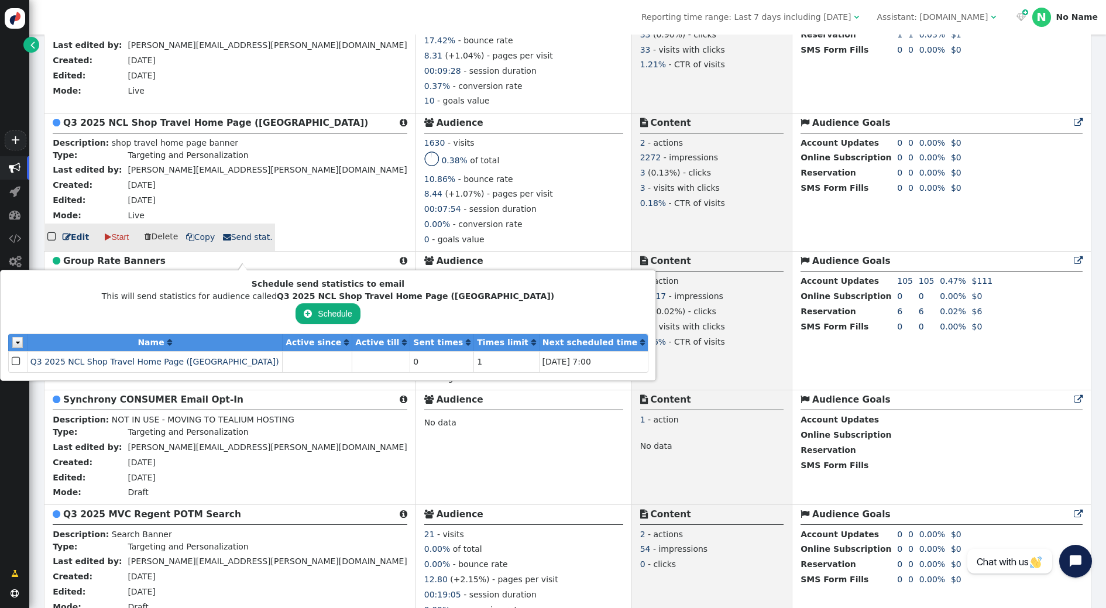
scroll to position [1915, 0]
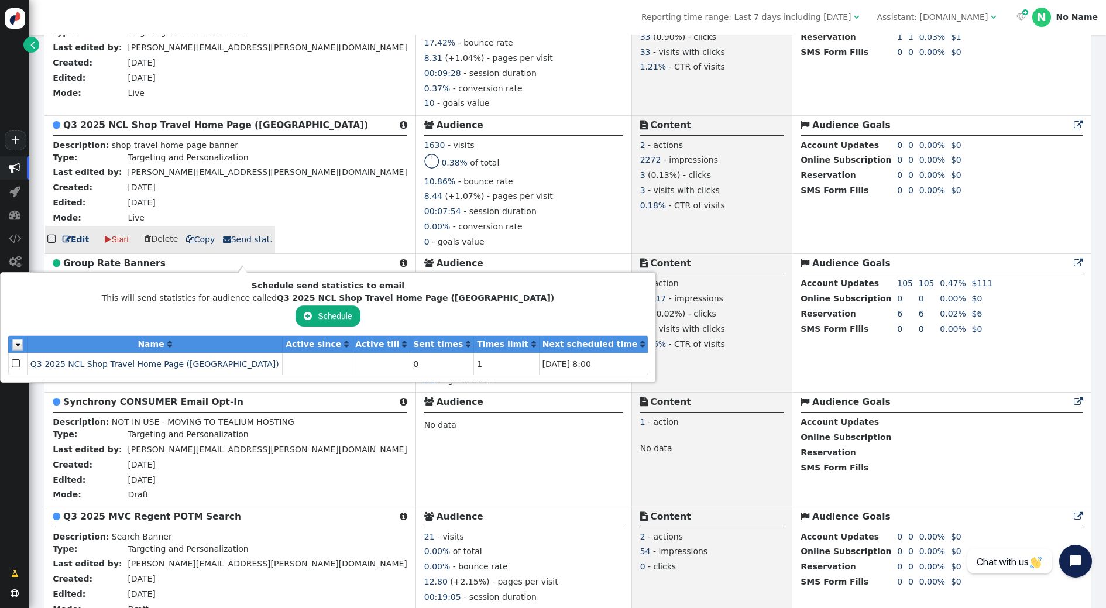
click at [424, 175] on div "0.38% of total" at bounding box center [523, 164] width 199 height 21
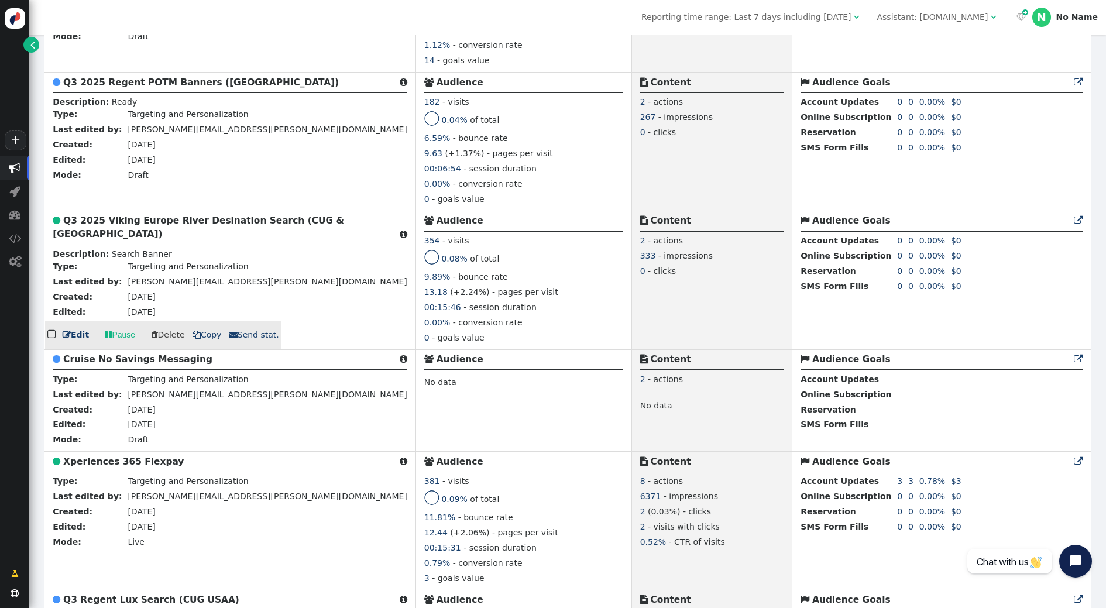
scroll to position [3815, 0]
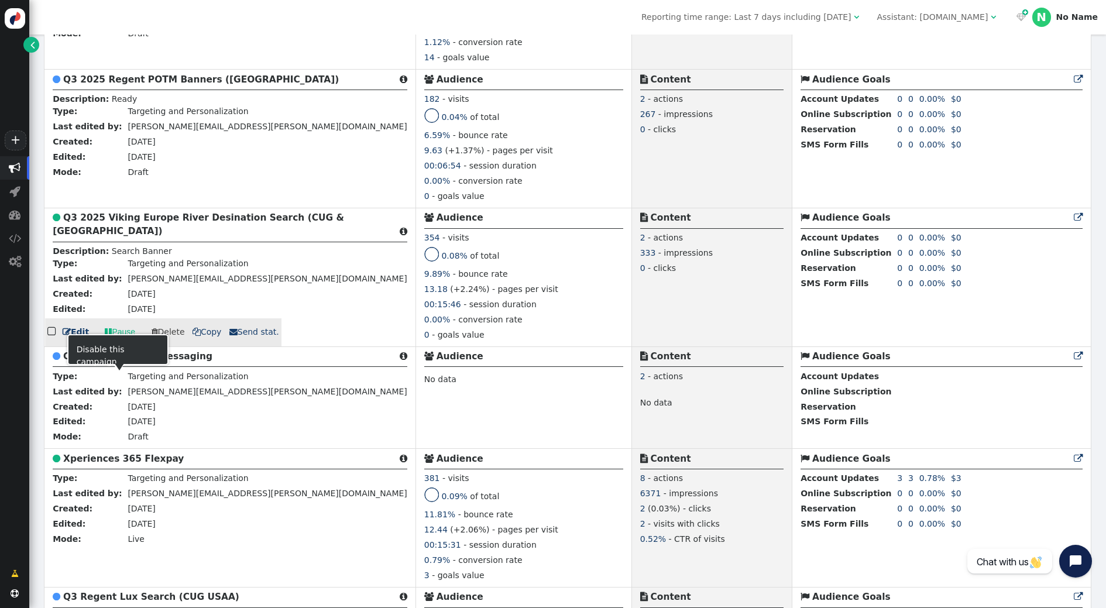
click at [119, 343] on link " Pause" at bounding box center [120, 332] width 47 height 21
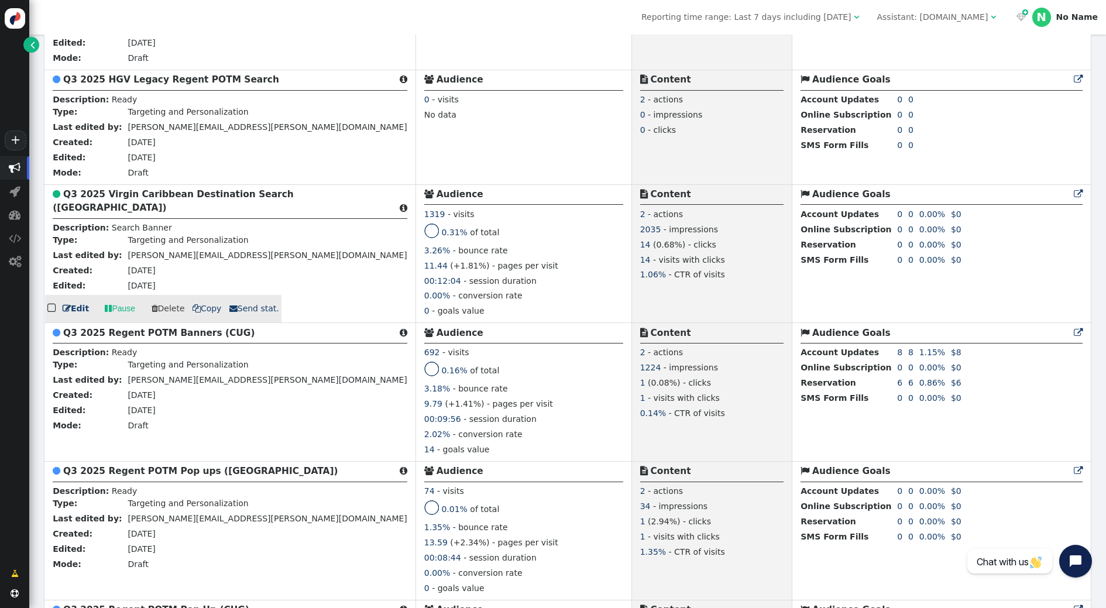
scroll to position [3145, 0]
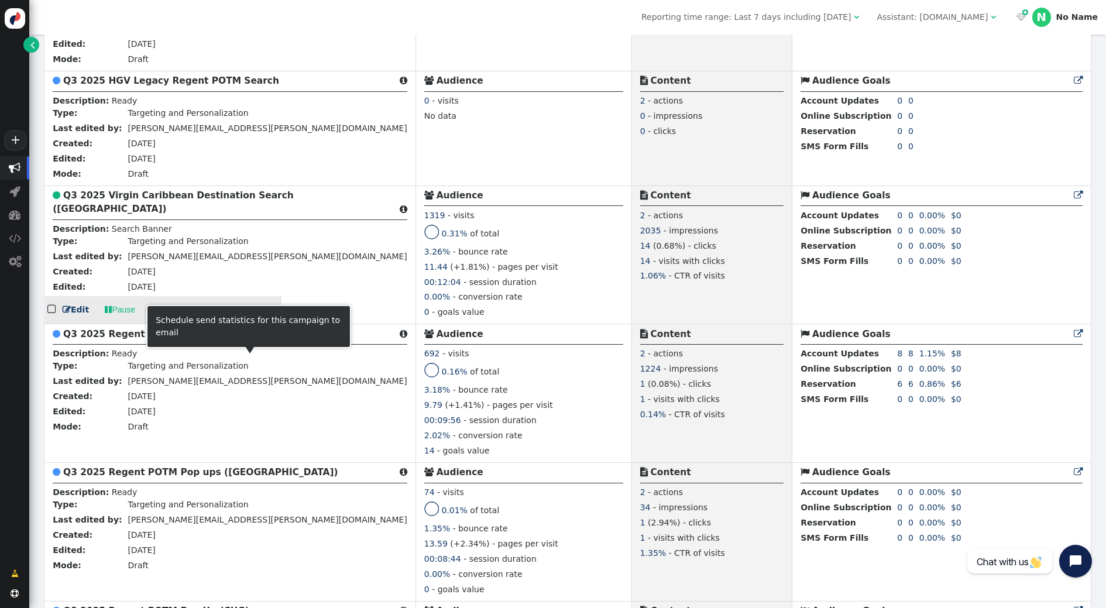
click at [238, 314] on span " Send stat." at bounding box center [254, 309] width 50 height 9
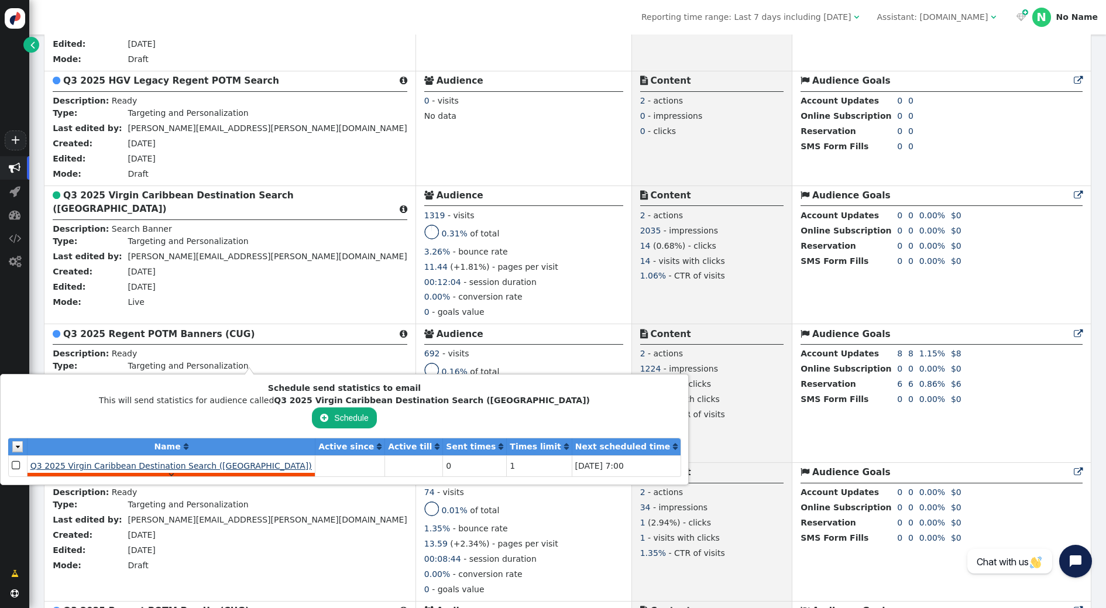
click at [121, 466] on span "Q3 2025 Virgin Caribbean Destination Search ([GEOGRAPHIC_DATA])" at bounding box center [170, 465] width 281 height 9
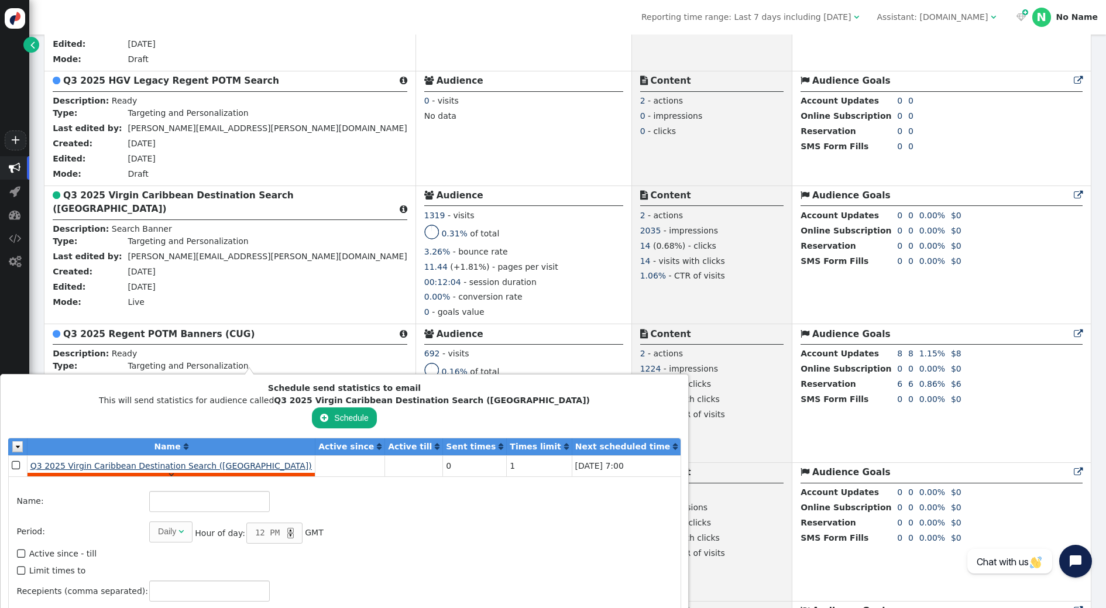
type input "Q3 2025 Virgin Caribbean Destination Search ([GEOGRAPHIC_DATA])"
type input "1"
type input "[PERSON_NAME][EMAIL_ADDRESS][PERSON_NAME][DOMAIN_NAME]"
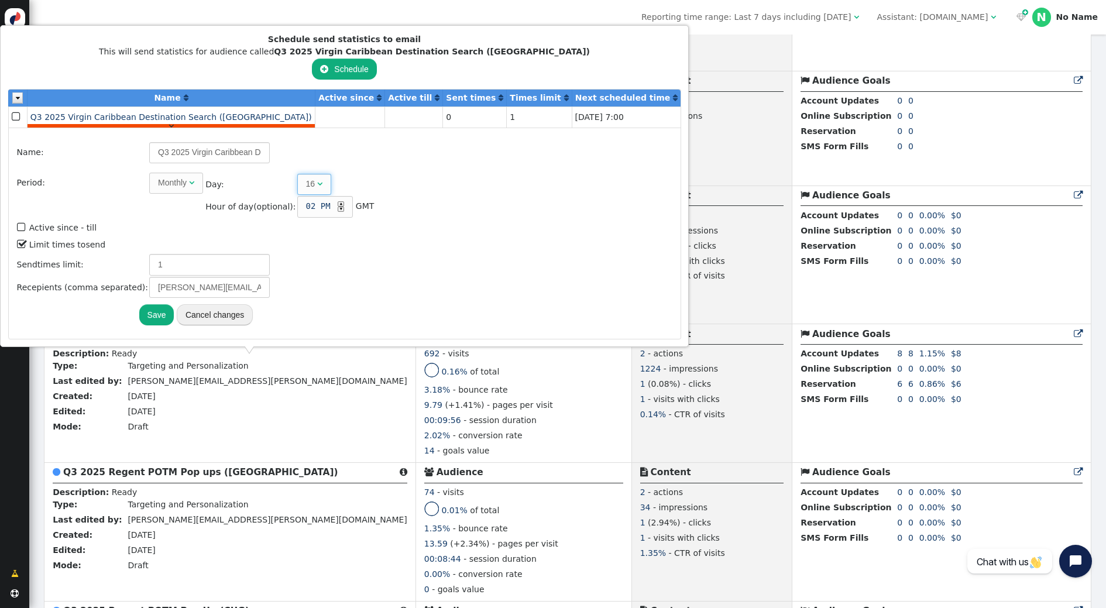
click at [306, 187] on span "16 " at bounding box center [314, 184] width 35 height 21
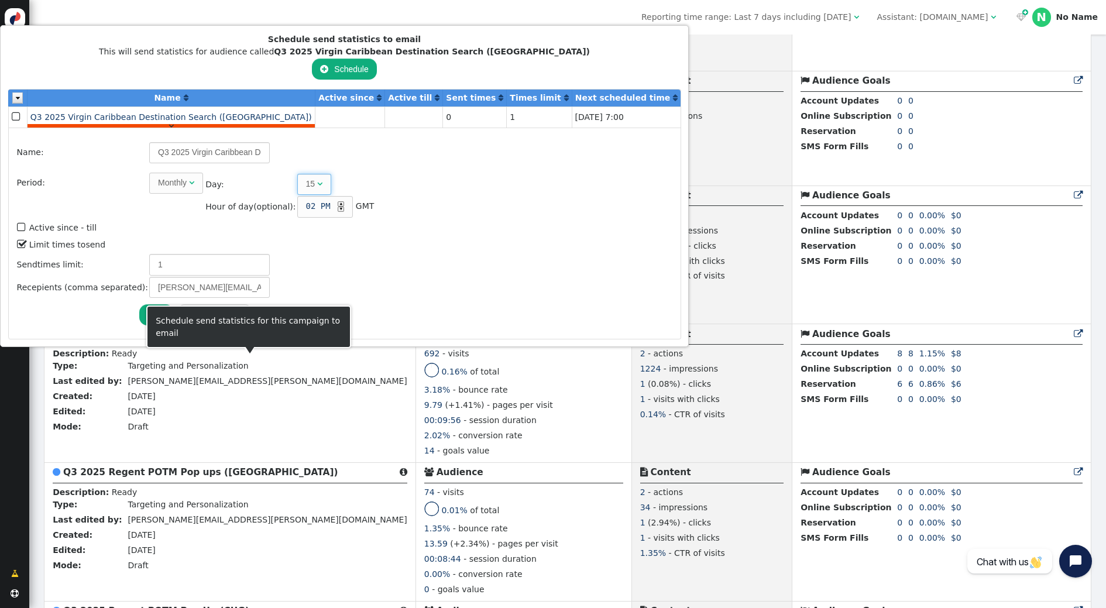
scroll to position [3148, 0]
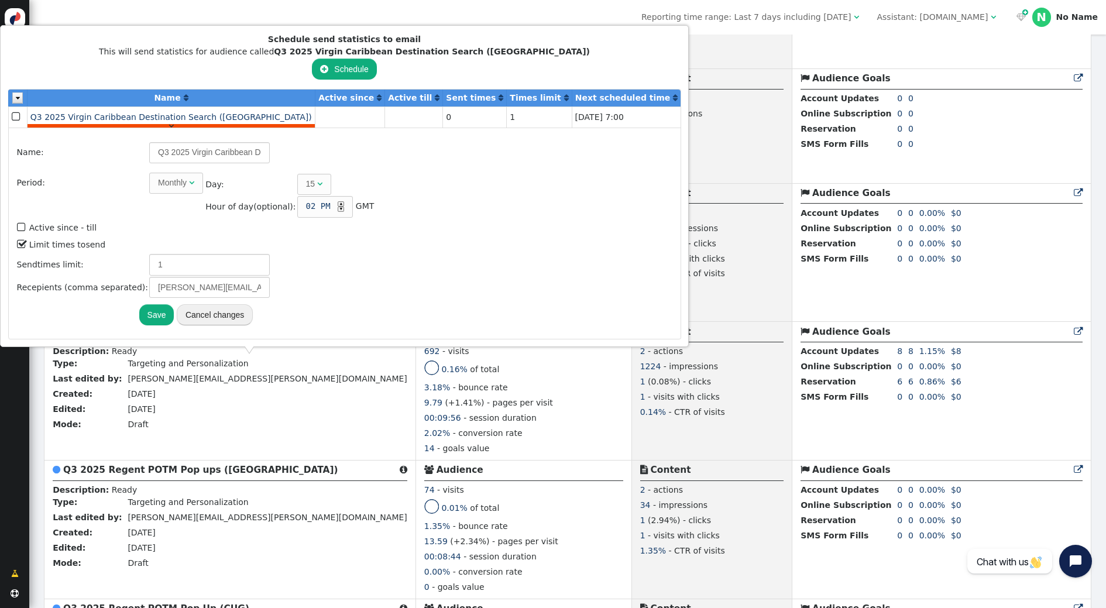
click at [338, 205] on div "▲" at bounding box center [341, 203] width 6 height 5
click at [152, 312] on button "Save" at bounding box center [156, 314] width 35 height 21
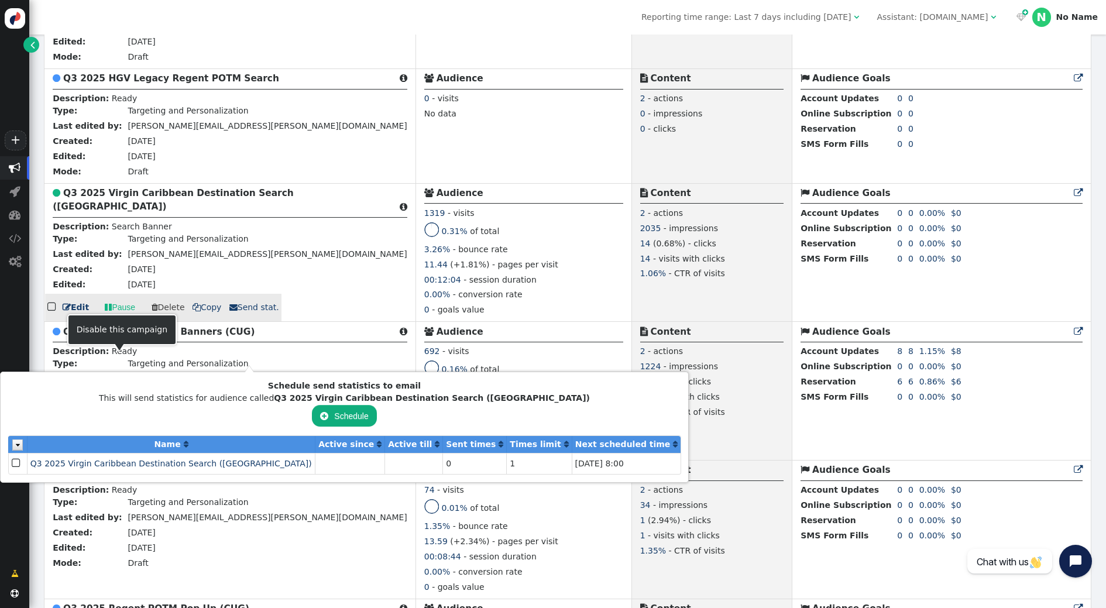
click at [118, 318] on link " Pause" at bounding box center [120, 307] width 47 height 21
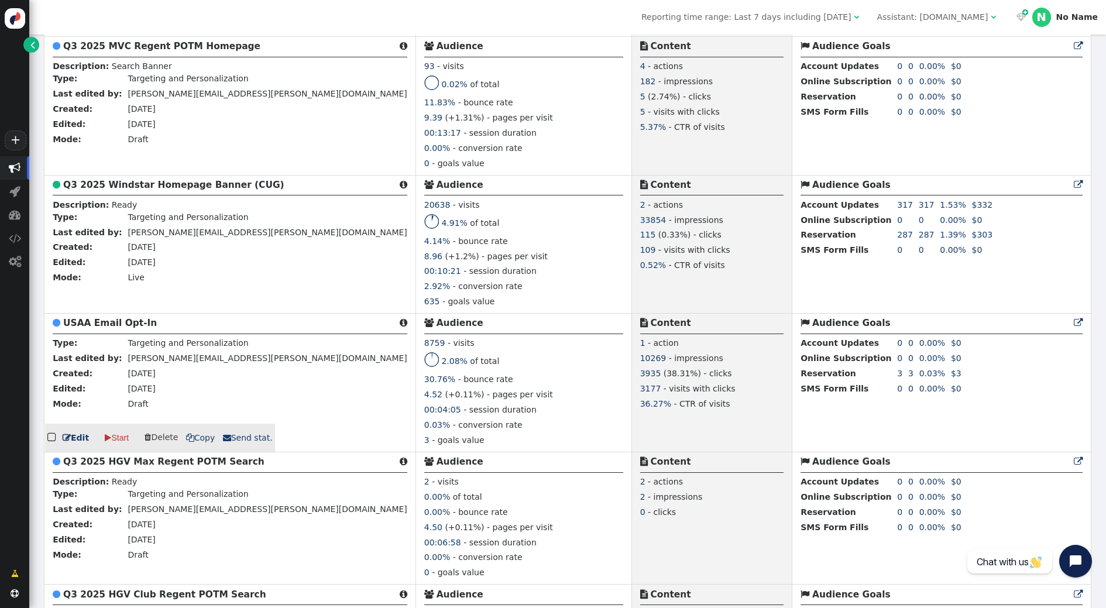
scroll to position [2517, 0]
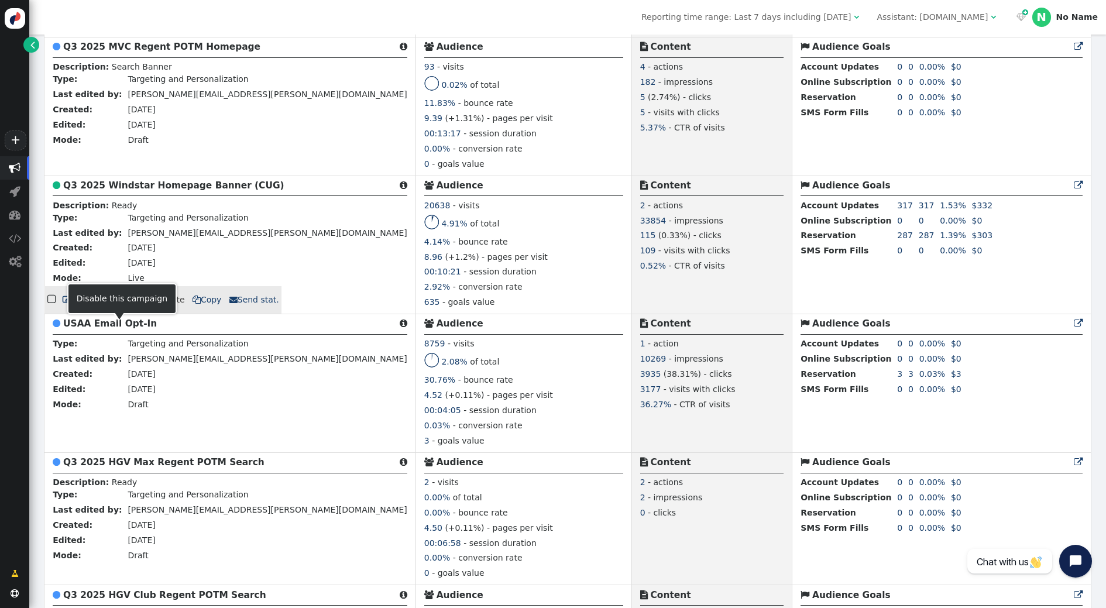
click at [115, 310] on link " Pause" at bounding box center [120, 299] width 47 height 21
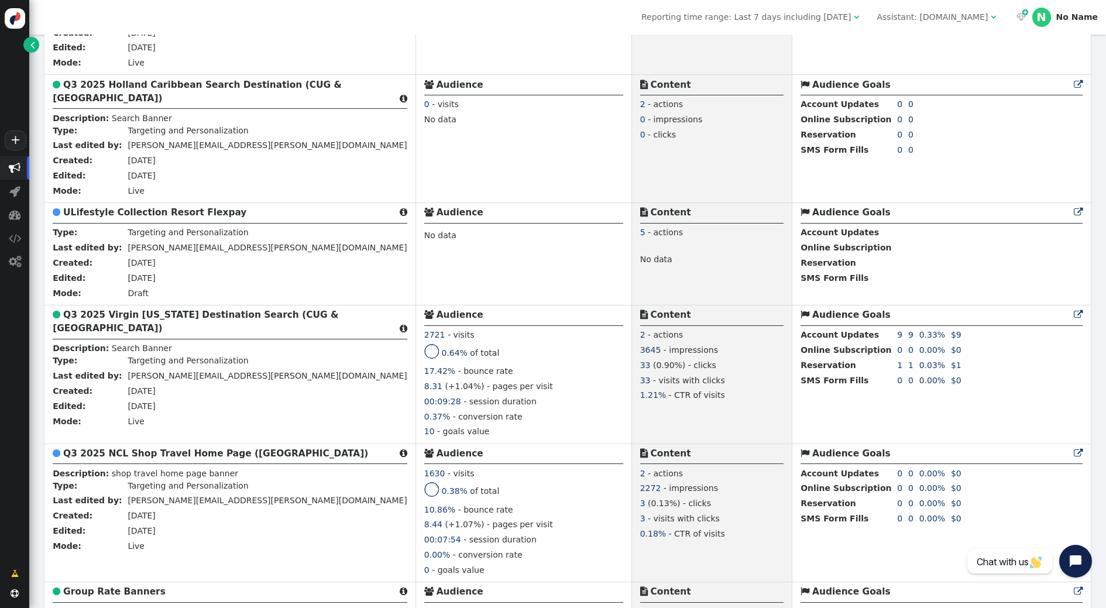
scroll to position [1557, 0]
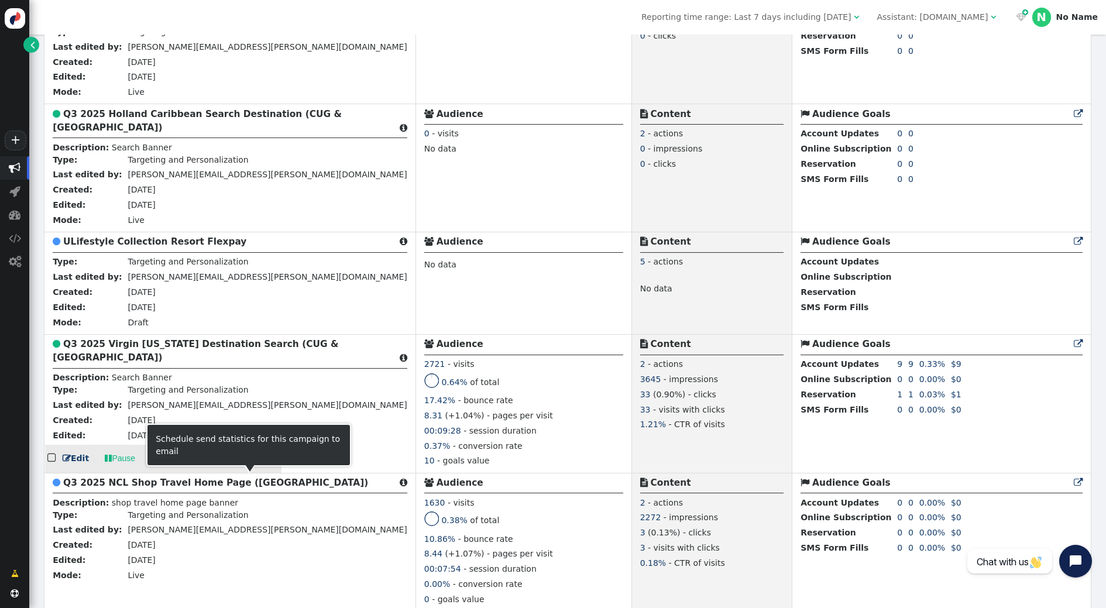
click at [244, 463] on span " Send stat." at bounding box center [254, 457] width 50 height 9
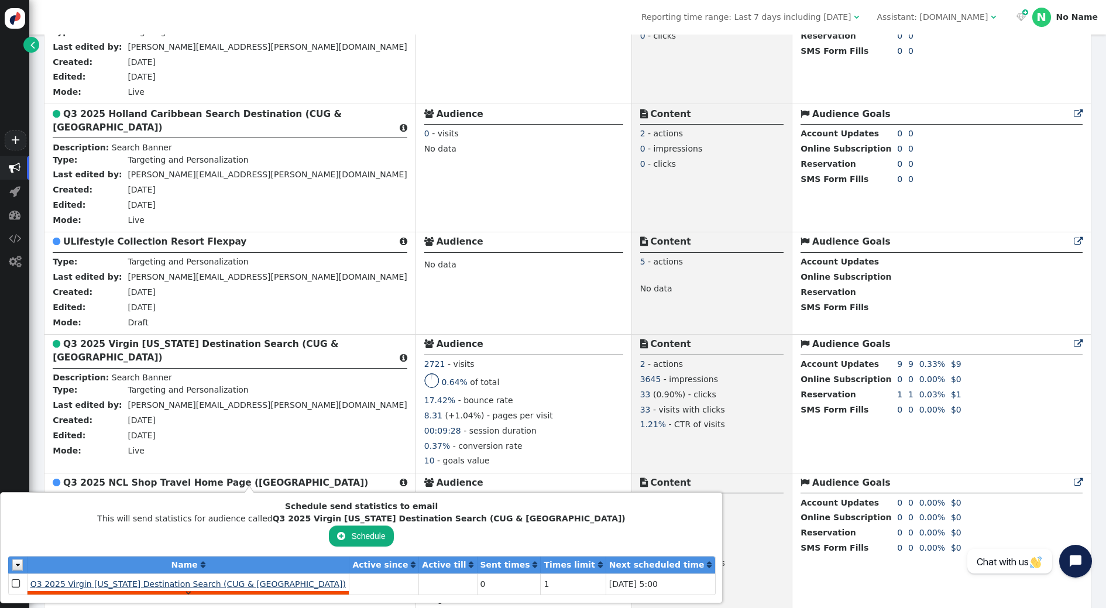
click at [150, 565] on span "Q3 2025 Virgin [US_STATE] Destination Search (CUG & [GEOGRAPHIC_DATA])" at bounding box center [187, 583] width 315 height 9
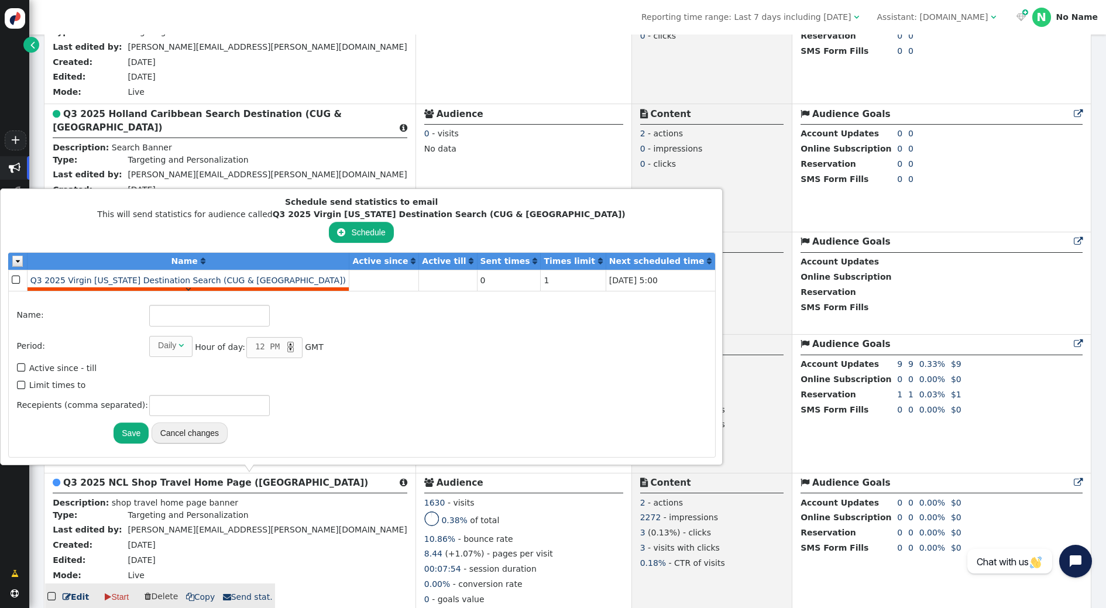
type input "Q3 2025 Virgin [US_STATE] Destination Search (CUG & [GEOGRAPHIC_DATA])"
type input "1"
type input "[PERSON_NAME][EMAIL_ADDRESS][PERSON_NAME][DOMAIN_NAME]"
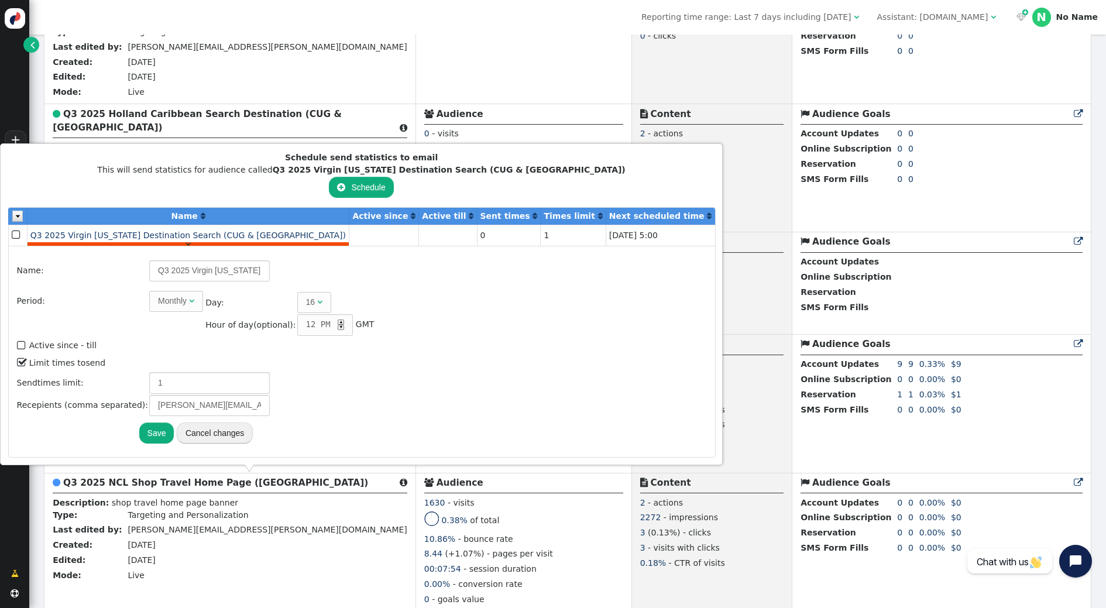
click at [338, 322] on div "▲" at bounding box center [341, 321] width 6 height 5
click at [154, 435] on button "Save" at bounding box center [156, 432] width 35 height 21
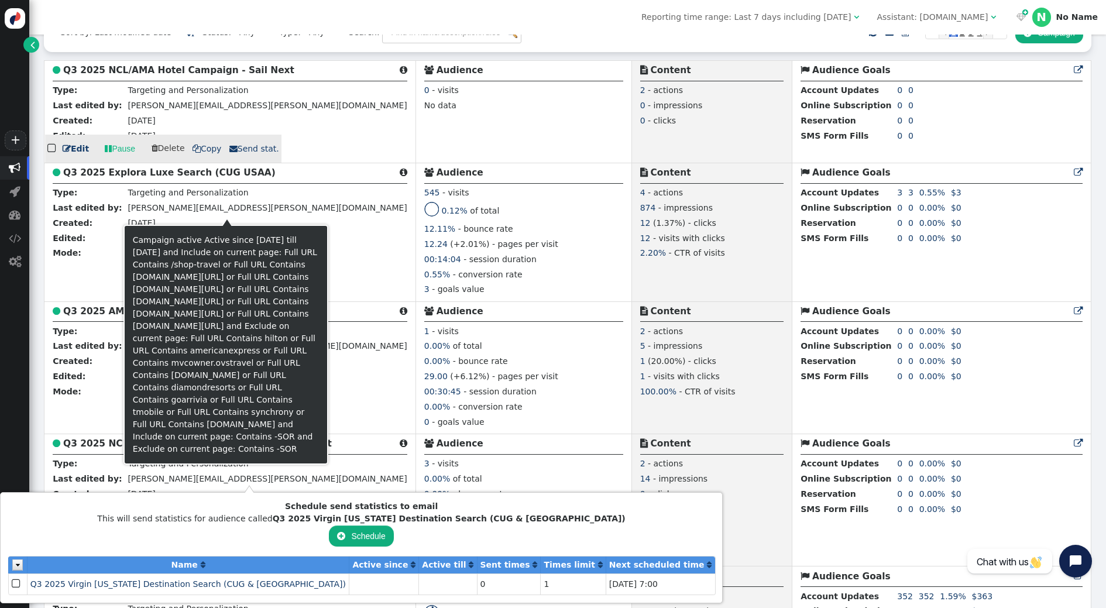
scroll to position [309, 0]
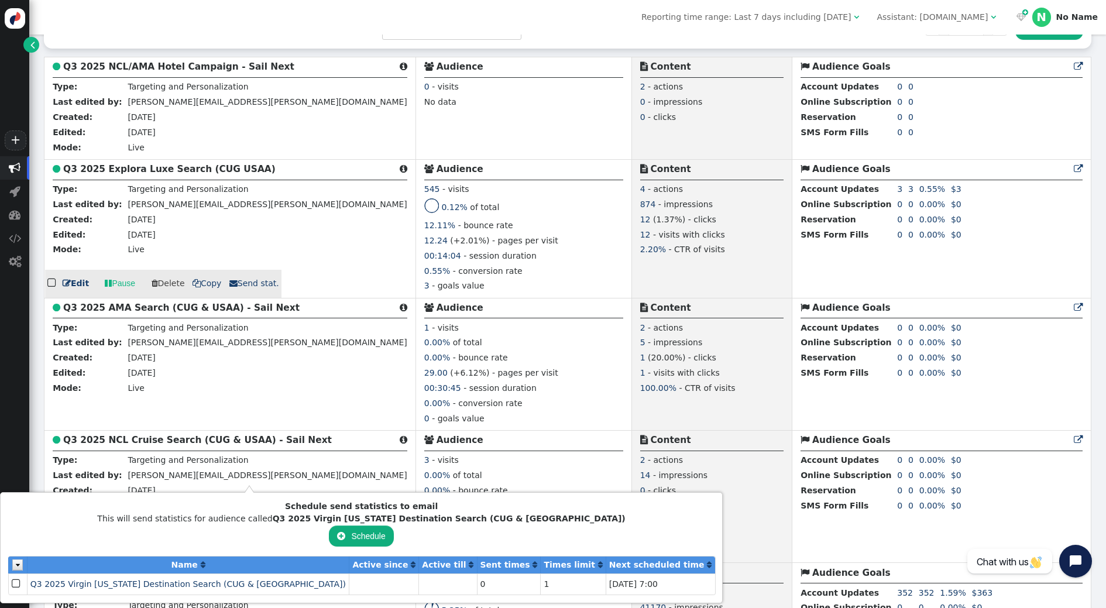
click at [240, 288] on span " Send stat." at bounding box center [254, 282] width 50 height 9
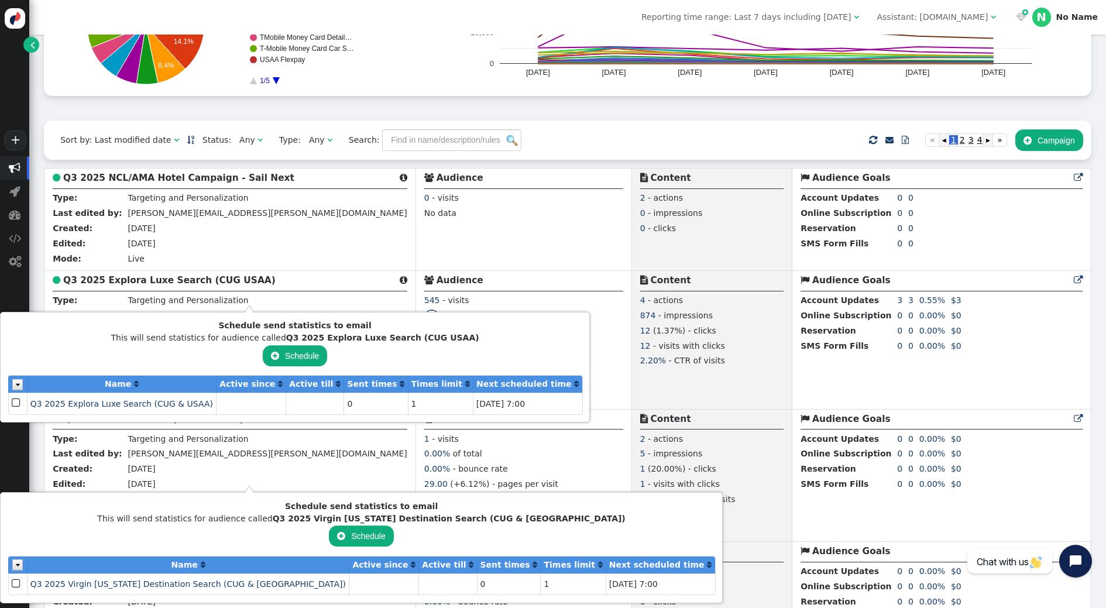
scroll to position [197, 0]
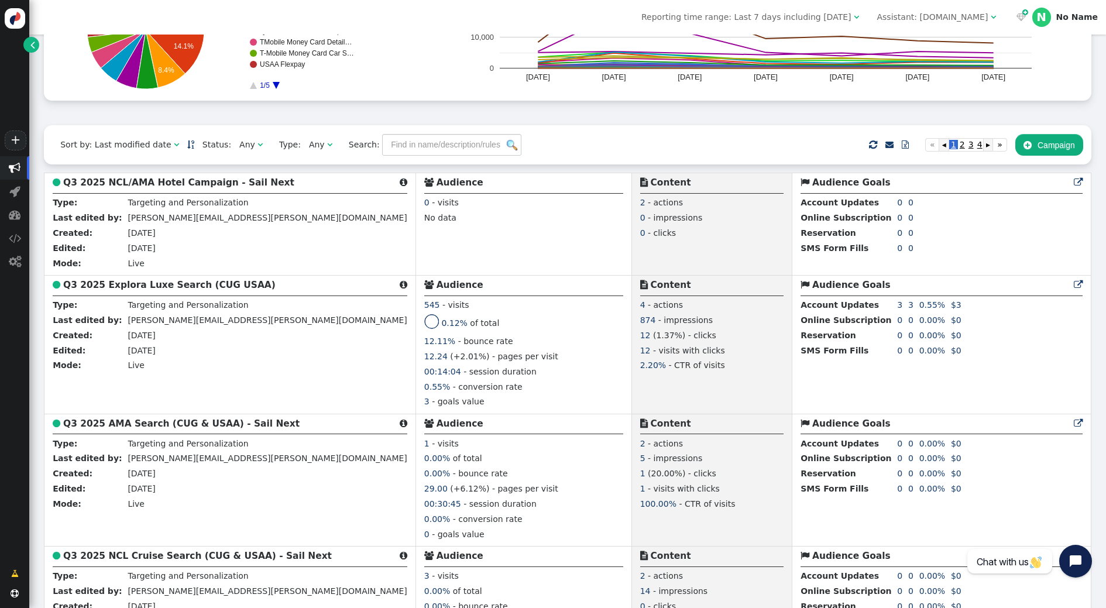
scroll to position [0, 0]
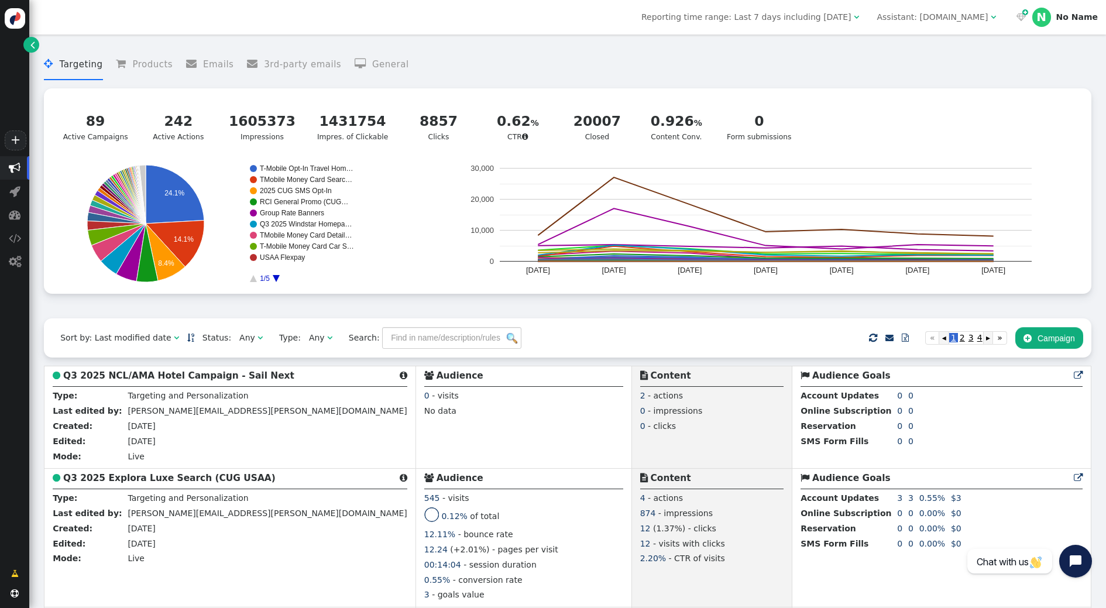
click at [969, 18] on div "Assistant: [DOMAIN_NAME]" at bounding box center [931, 17] width 111 height 12
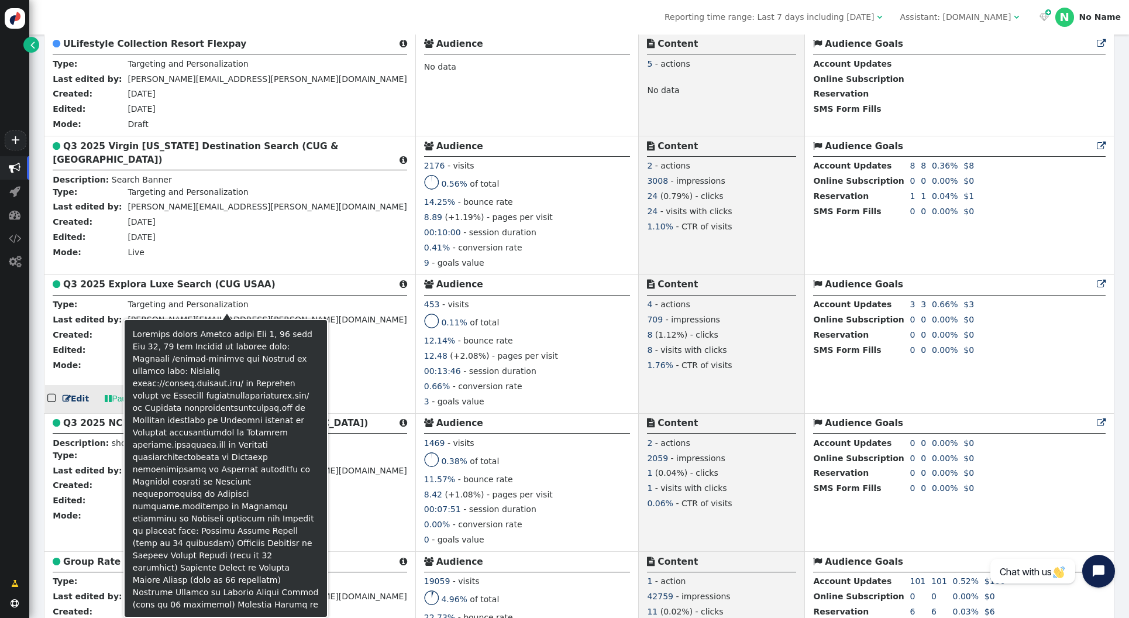
scroll to position [1659, 0]
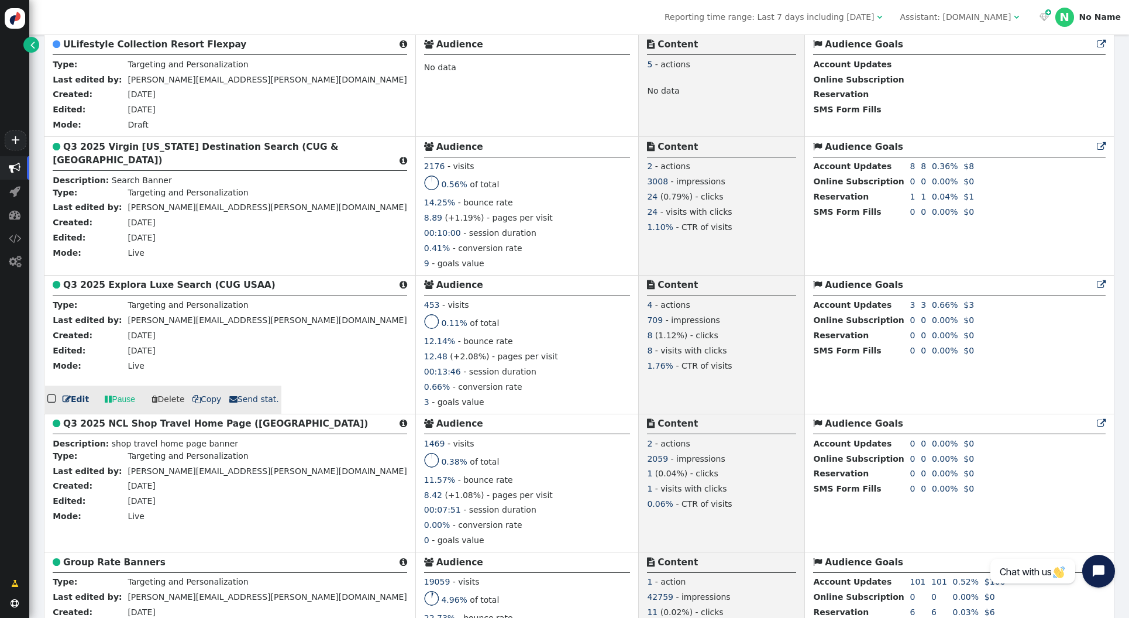
click at [171, 290] on b "Q3 2025 Explora Luxe Search (CUG USAA)" at bounding box center [169, 285] width 212 height 11
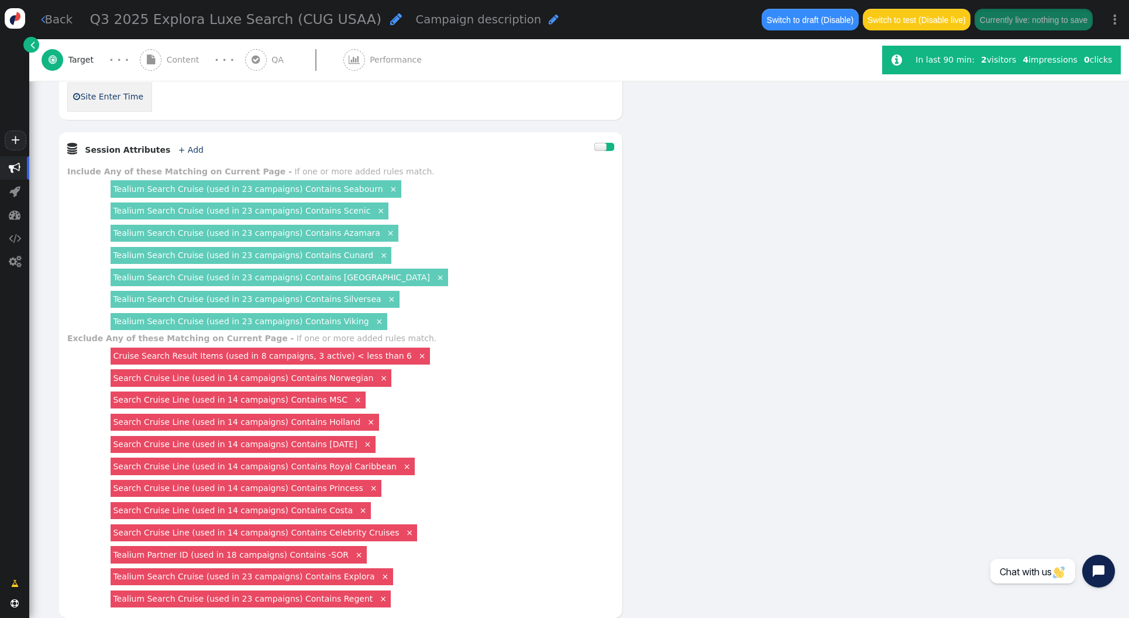
scroll to position [778, 0]
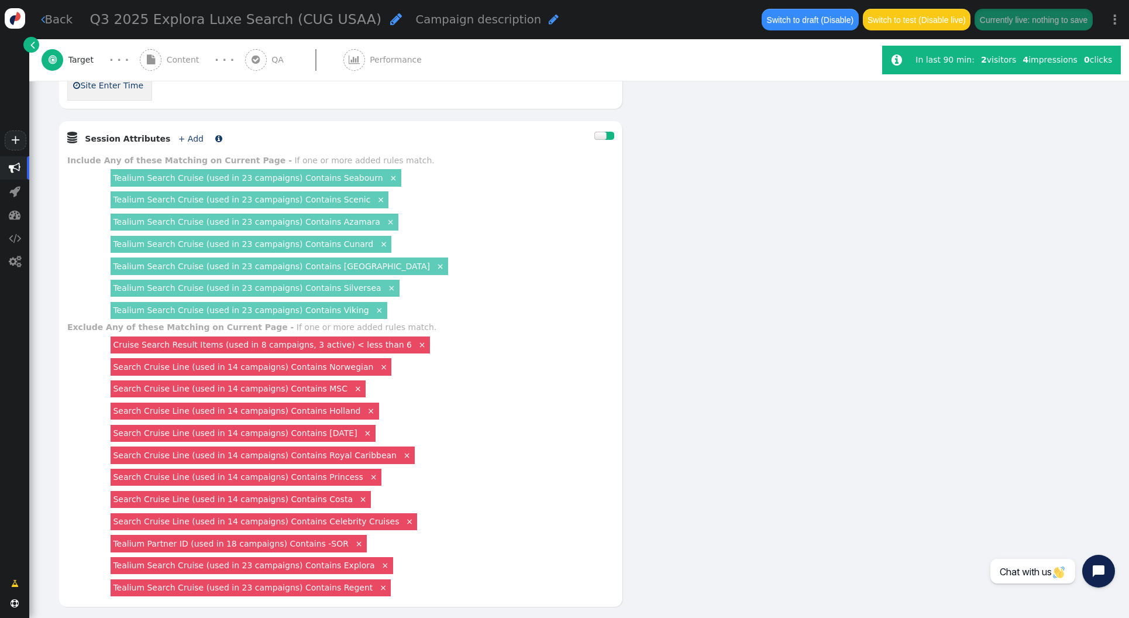
click at [178, 143] on link "+ Add" at bounding box center [190, 138] width 25 height 9
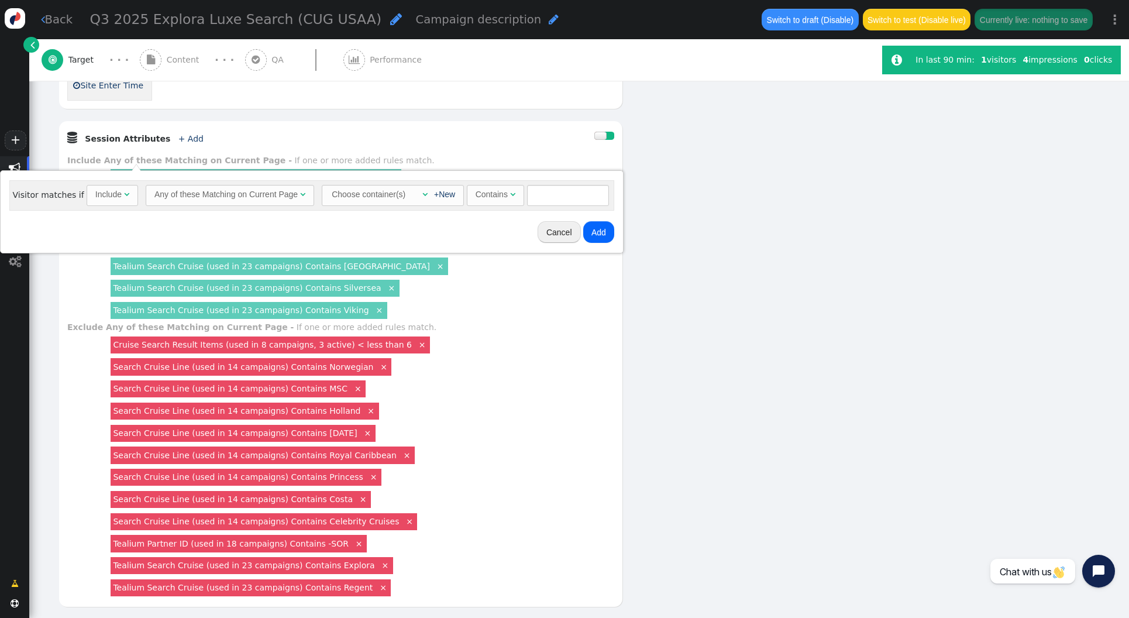
click at [388, 193] on div "Choose container(s)" at bounding box center [369, 194] width 76 height 19
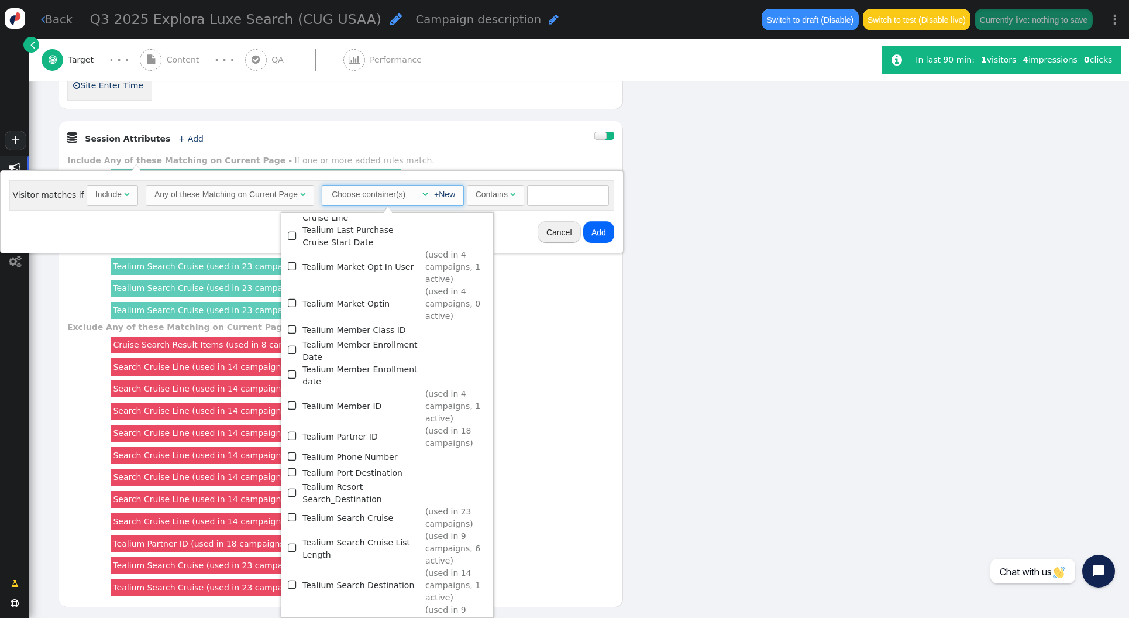
scroll to position [1392, 0]
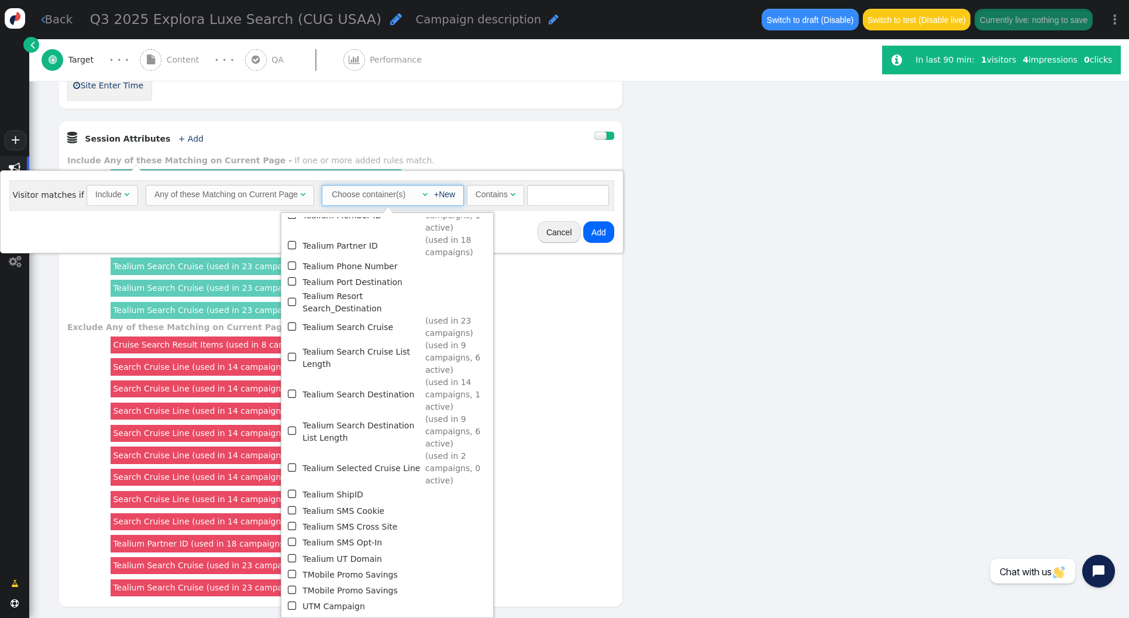
click at [288, 319] on span "" at bounding box center [293, 327] width 11 height 16
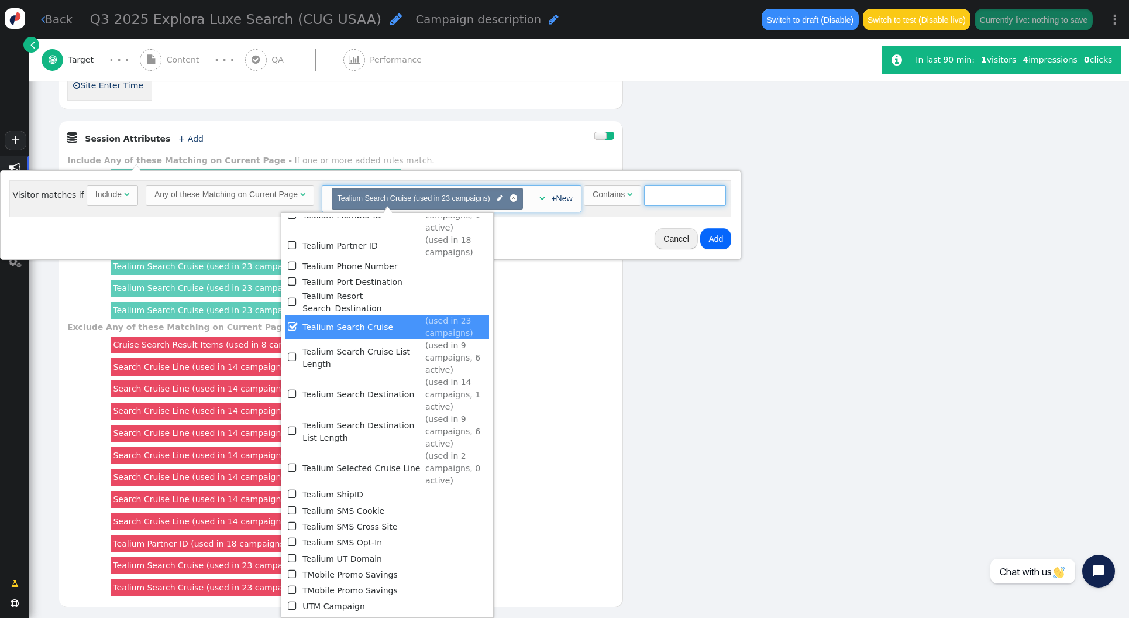
click at [649, 197] on input "text" at bounding box center [685, 195] width 82 height 21
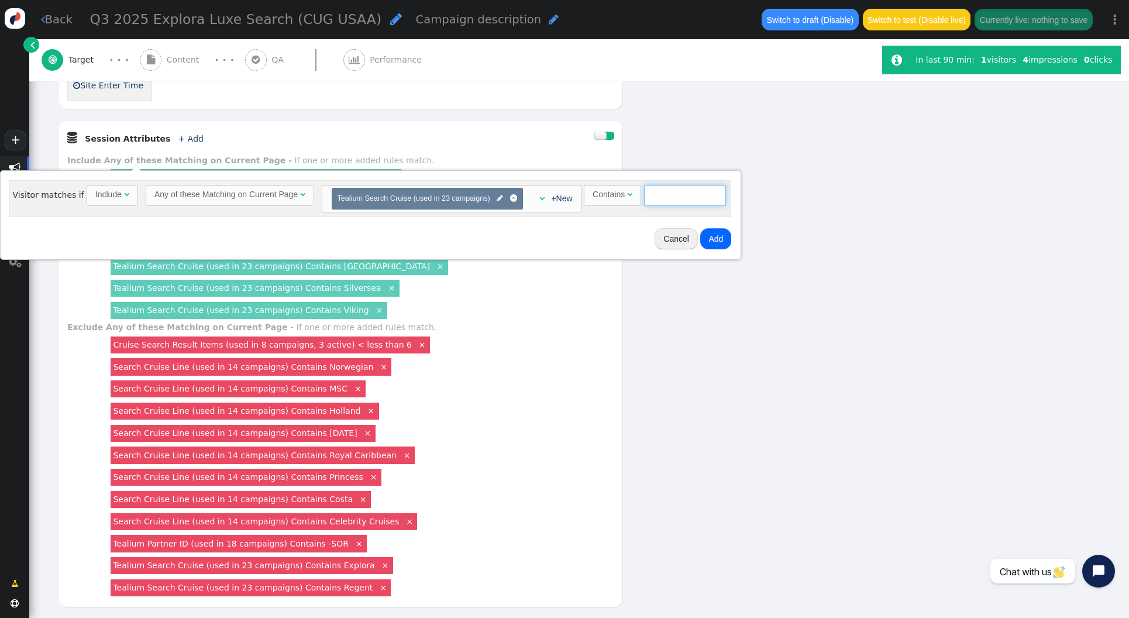
click at [665, 196] on input "text" at bounding box center [685, 195] width 82 height 21
type input "Regent"
click at [716, 233] on button "Add" at bounding box center [715, 238] width 31 height 21
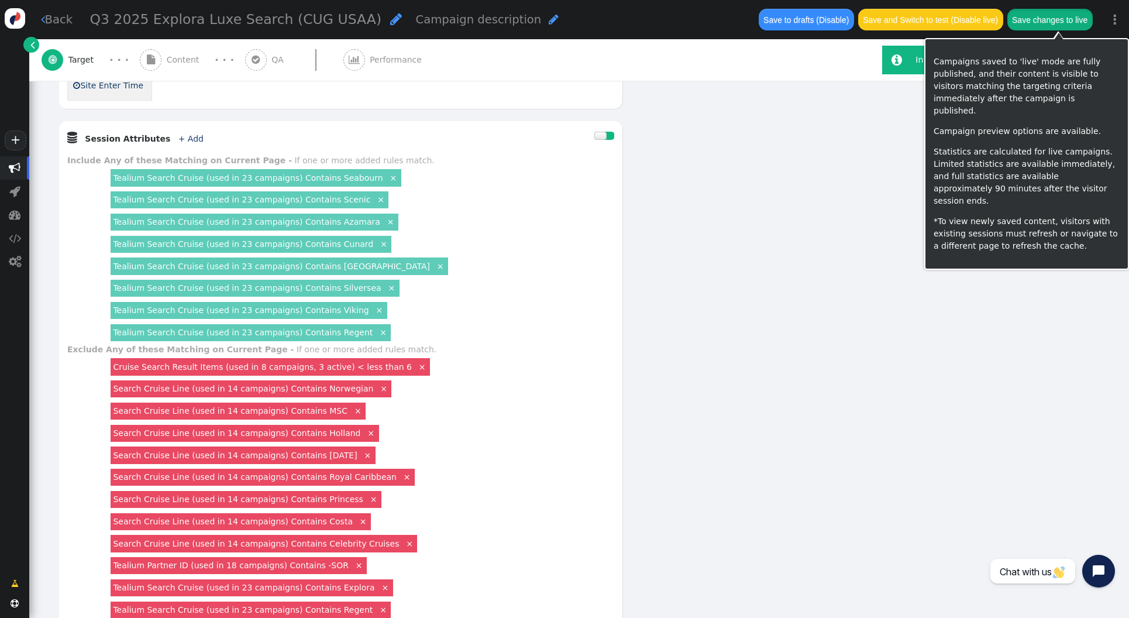
click at [1072, 14] on button "Save changes to live" at bounding box center [1049, 19] width 85 height 21
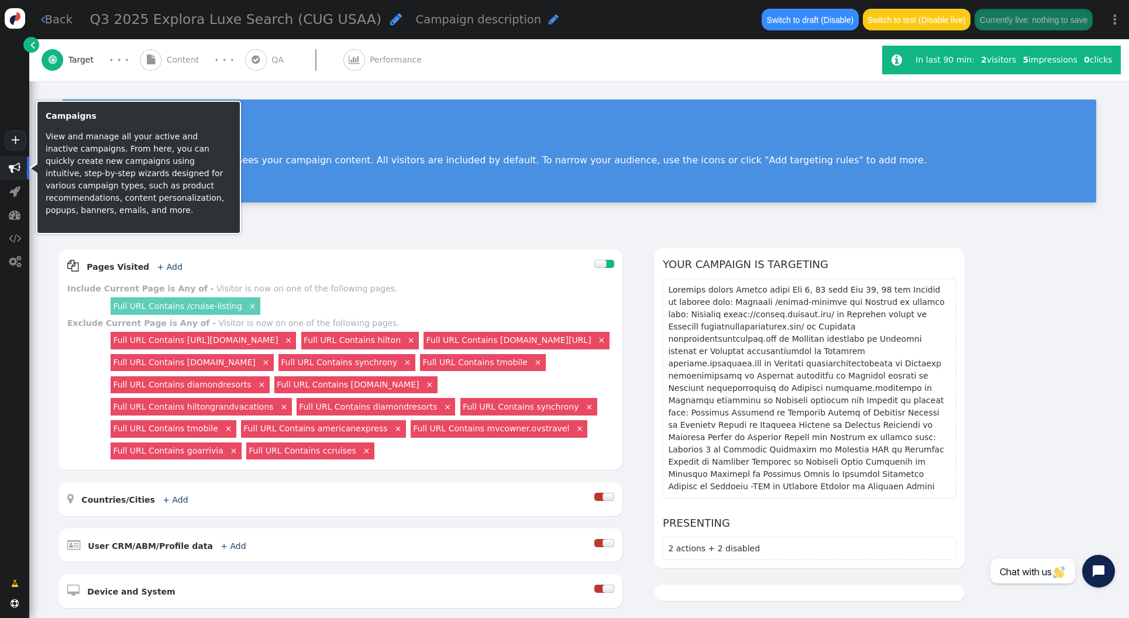
click at [19, 163] on span "" at bounding box center [15, 168] width 12 height 12
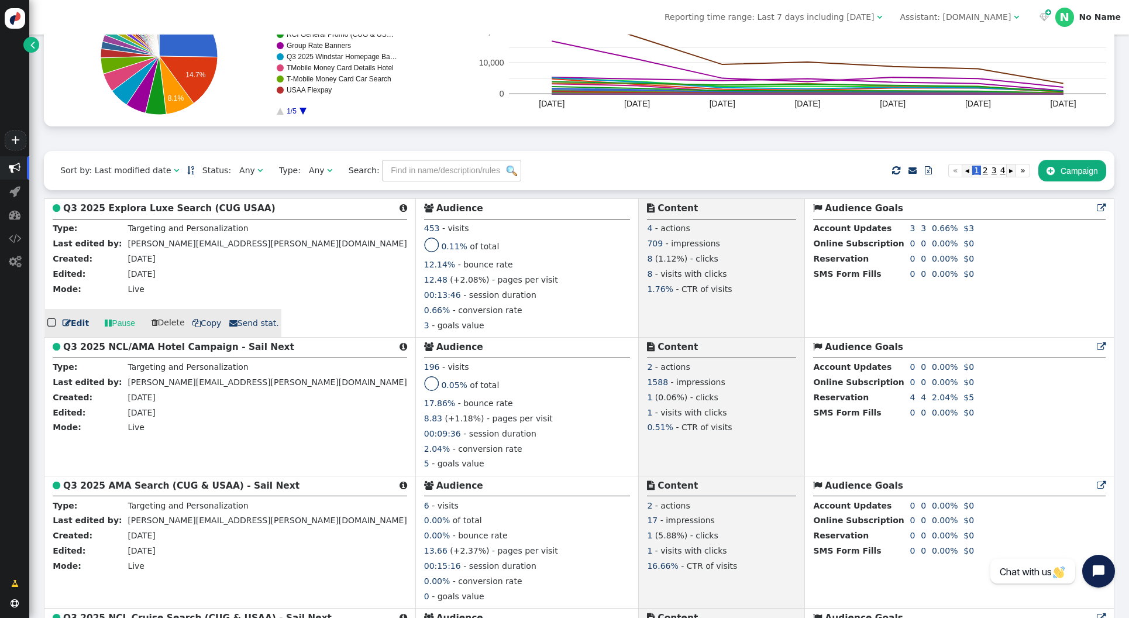
scroll to position [185, 0]
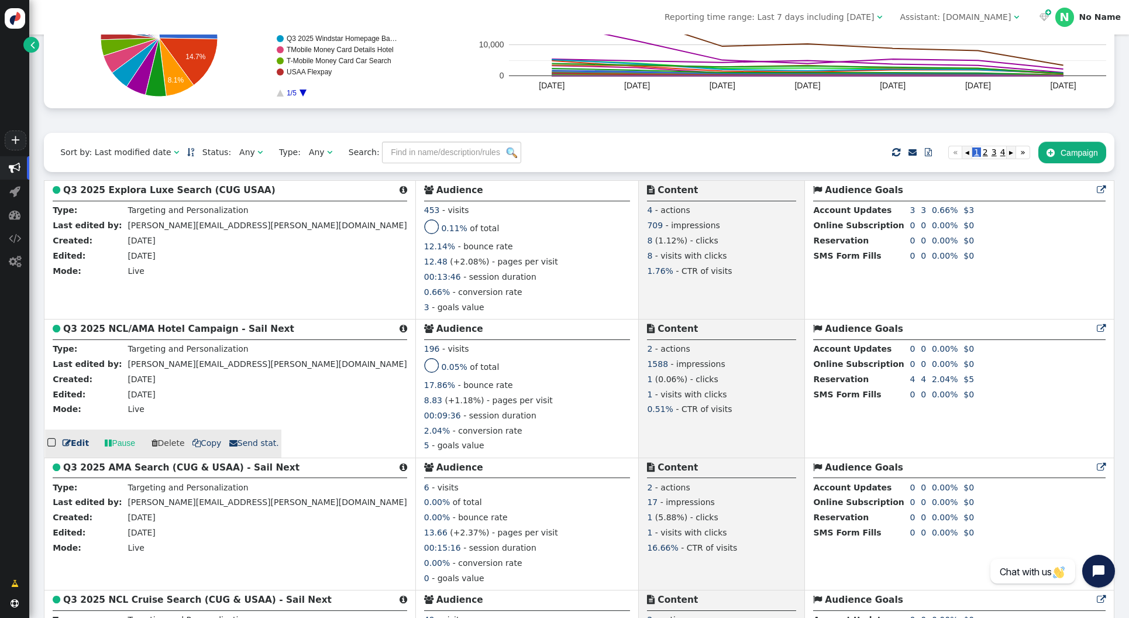
click at [139, 332] on b "Q3 2025 NCL/AMA Hotel Campaign - Sail Next" at bounding box center [178, 329] width 231 height 11
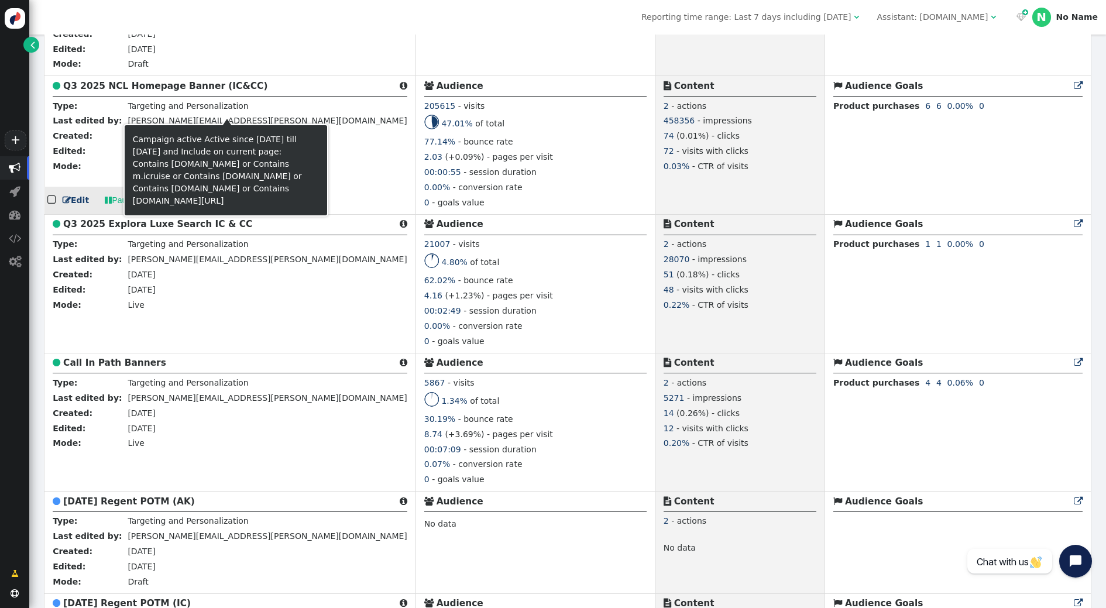
scroll to position [1174, 0]
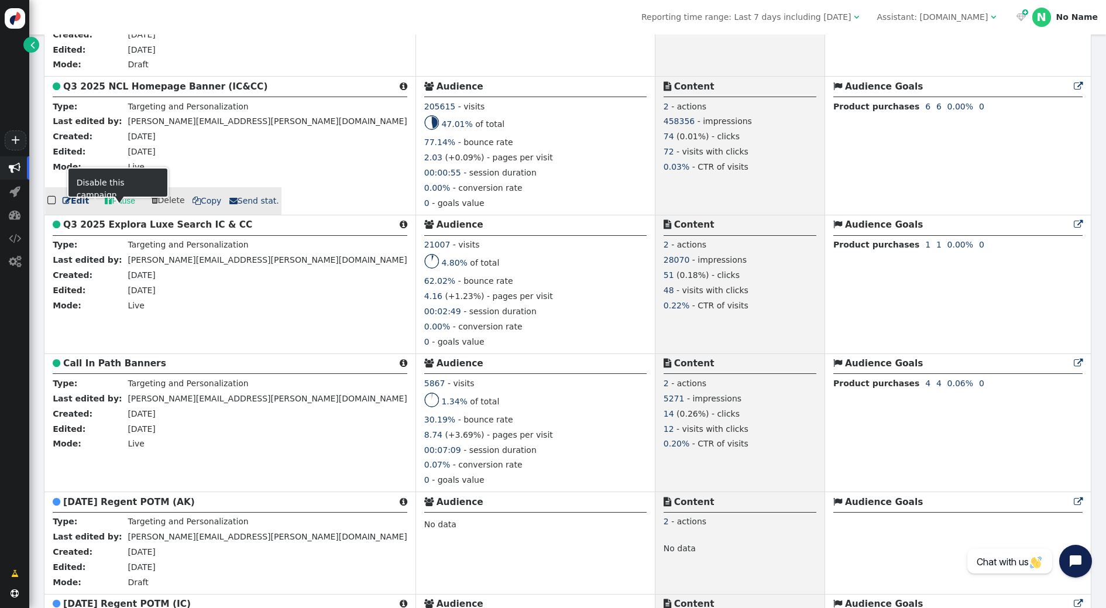
click at [121, 211] on link " Pause" at bounding box center [120, 200] width 47 height 21
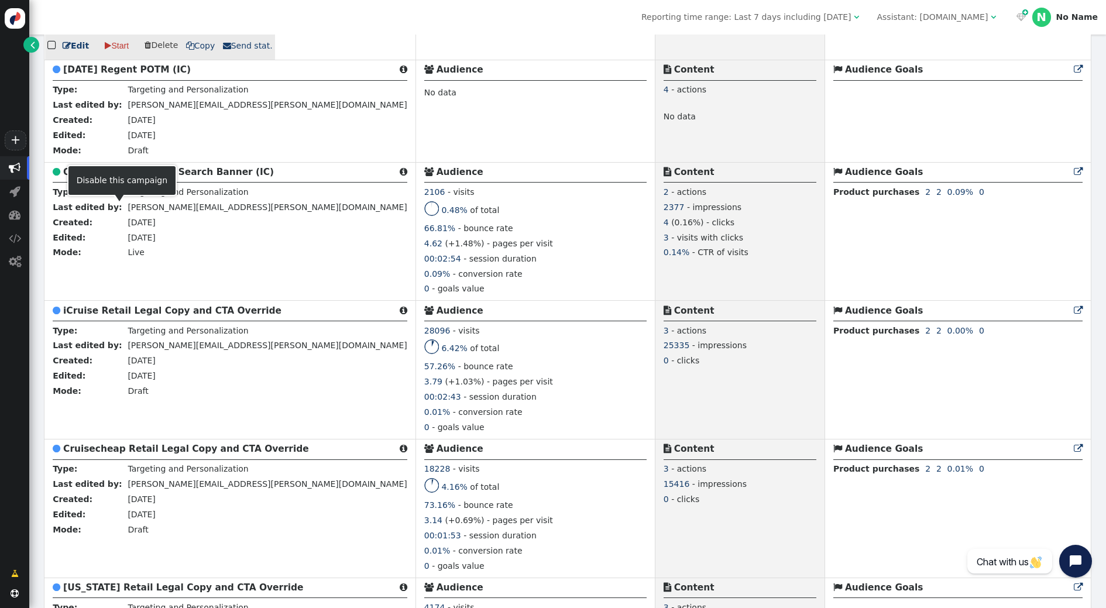
scroll to position [1710, 0]
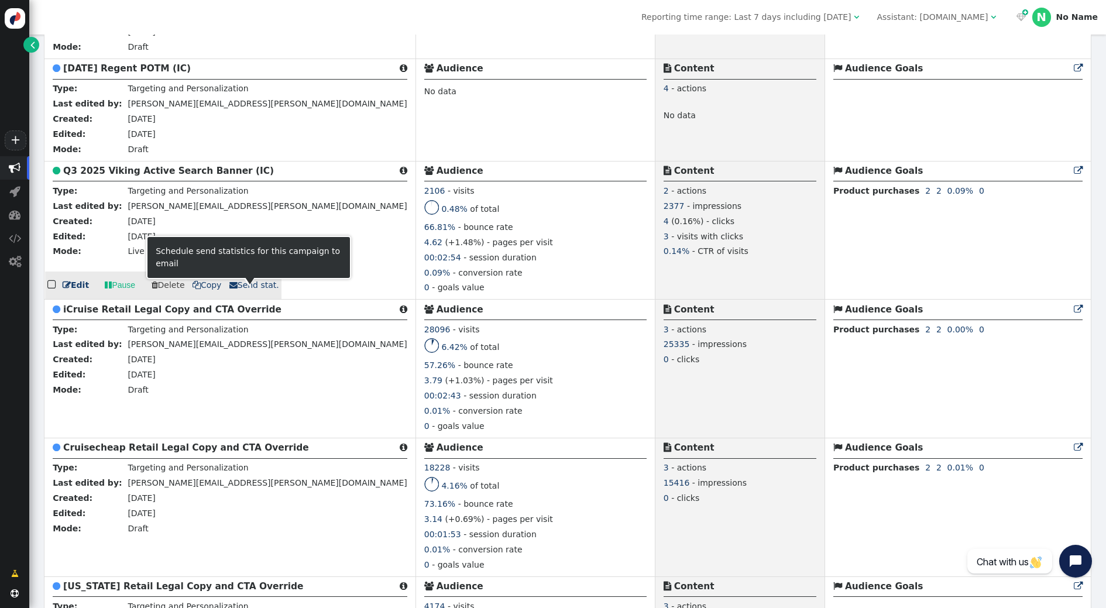
click at [240, 290] on span " Send stat." at bounding box center [254, 284] width 50 height 9
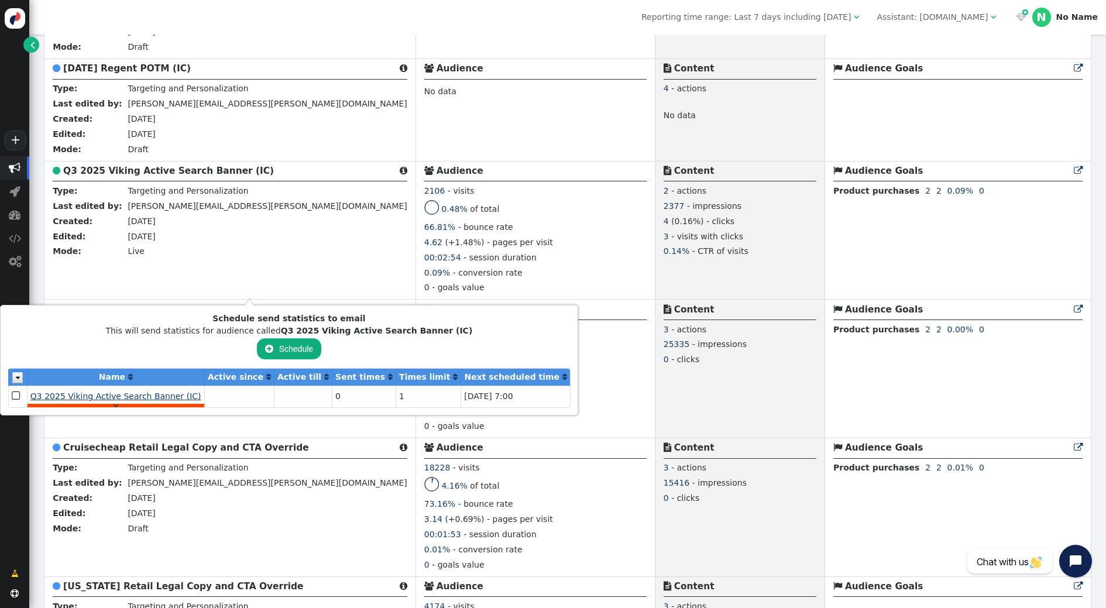
click at [146, 397] on span "Q3 2025 Viking Active Search Banner (IC)" at bounding box center [115, 395] width 171 height 9
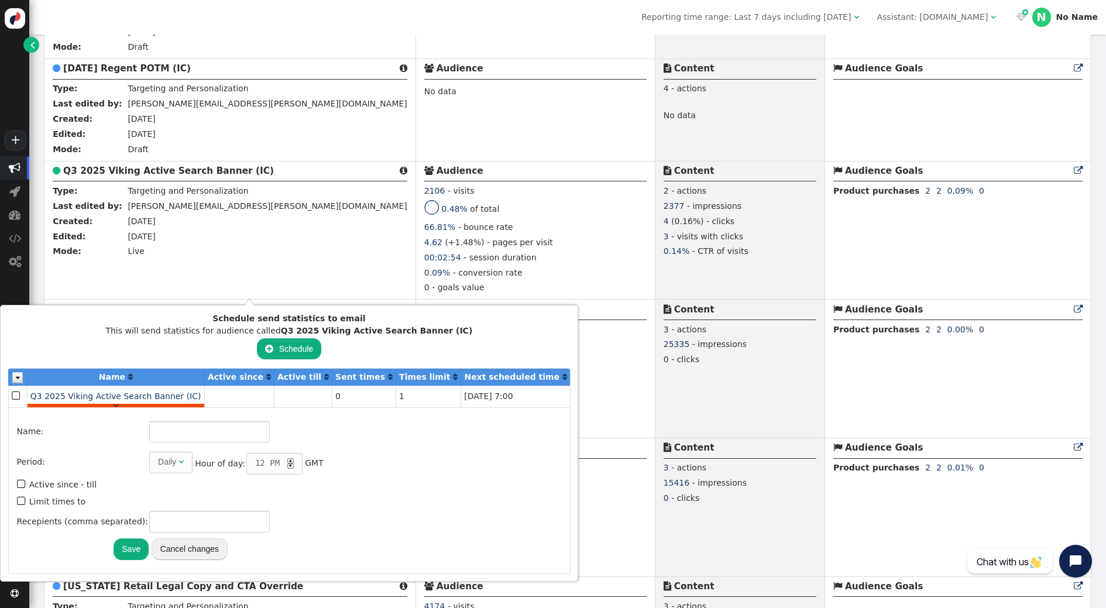
type input "Q3 2025 Viking Active Search Banner (IC)"
type input "1"
type input "[PERSON_NAME][EMAIL_ADDRESS][PERSON_NAME][DOMAIN_NAME]"
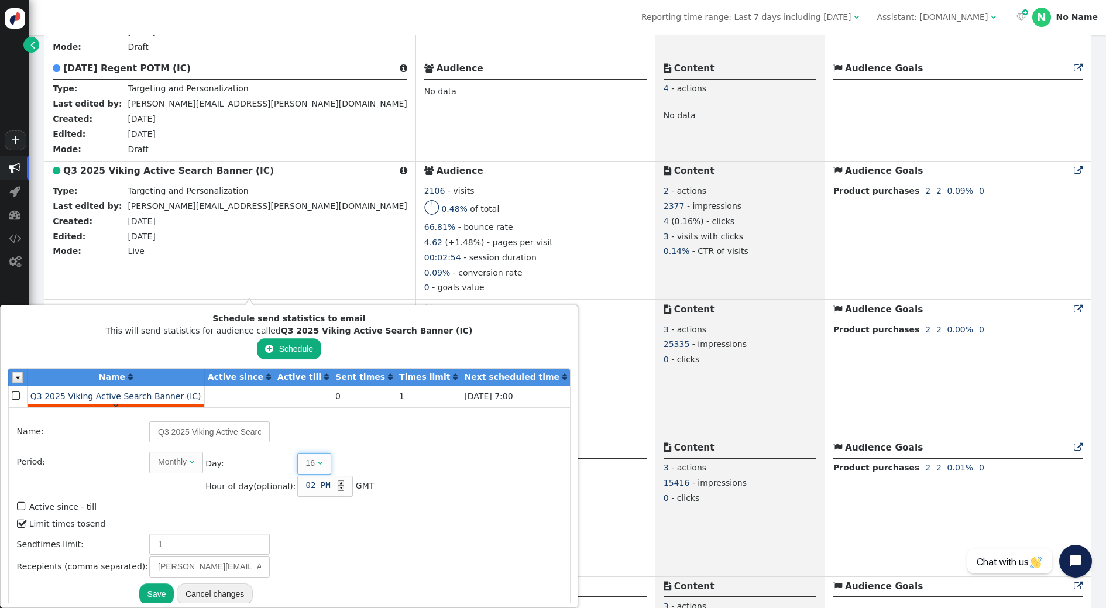
click at [317, 466] on span "" at bounding box center [319, 463] width 5 height 8
click at [338, 482] on div "▲" at bounding box center [341, 482] width 6 height 5
click at [151, 597] on button "Save" at bounding box center [156, 593] width 35 height 21
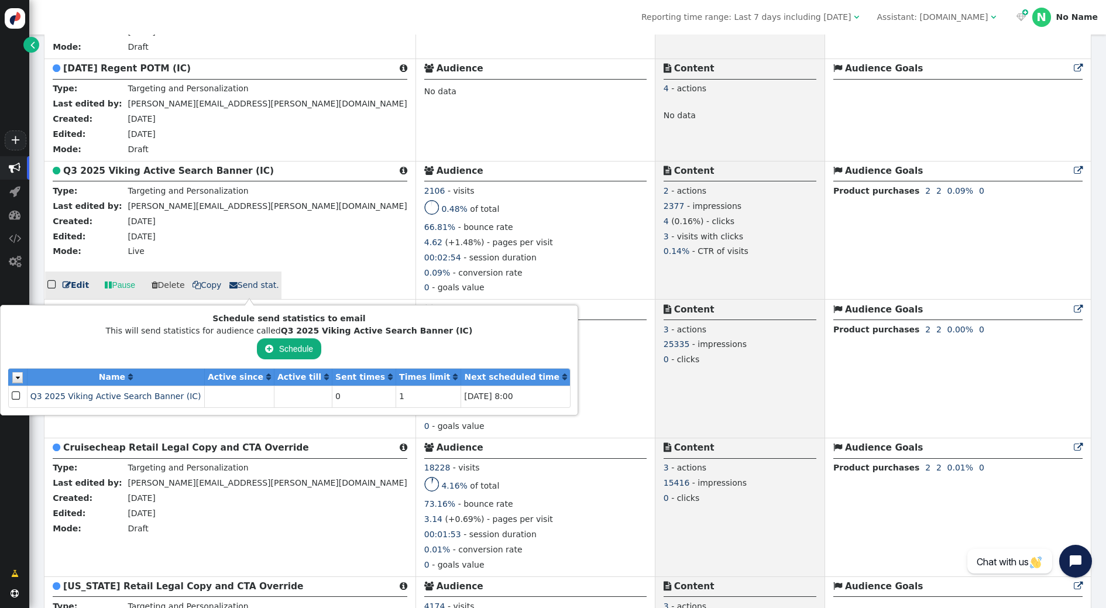
click at [424, 181] on div " Audience" at bounding box center [535, 173] width 222 height 18
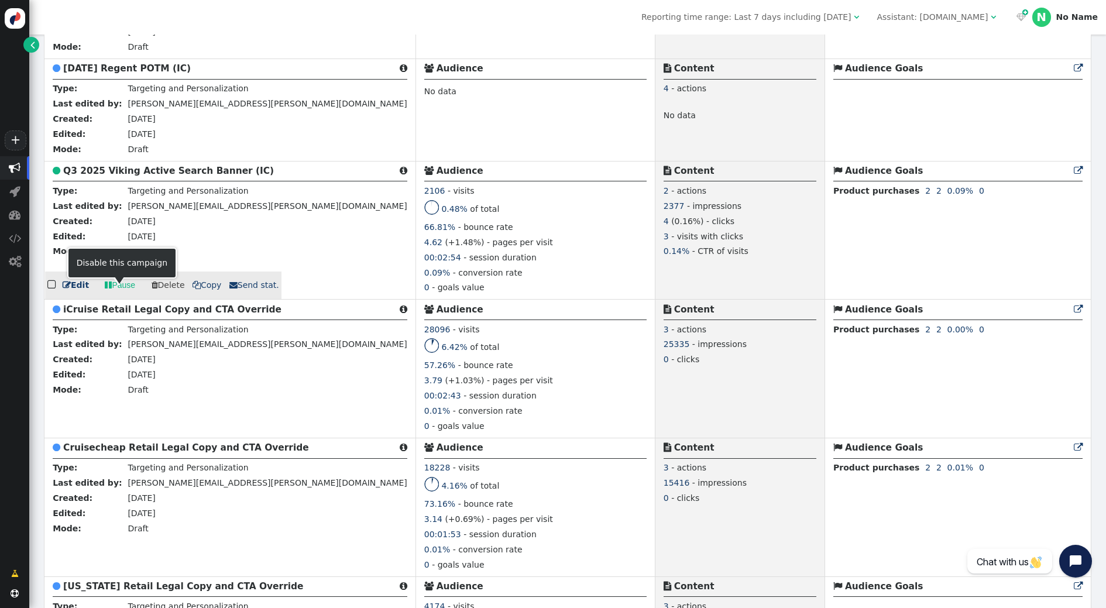
click at [113, 294] on link " Pause" at bounding box center [120, 285] width 47 height 21
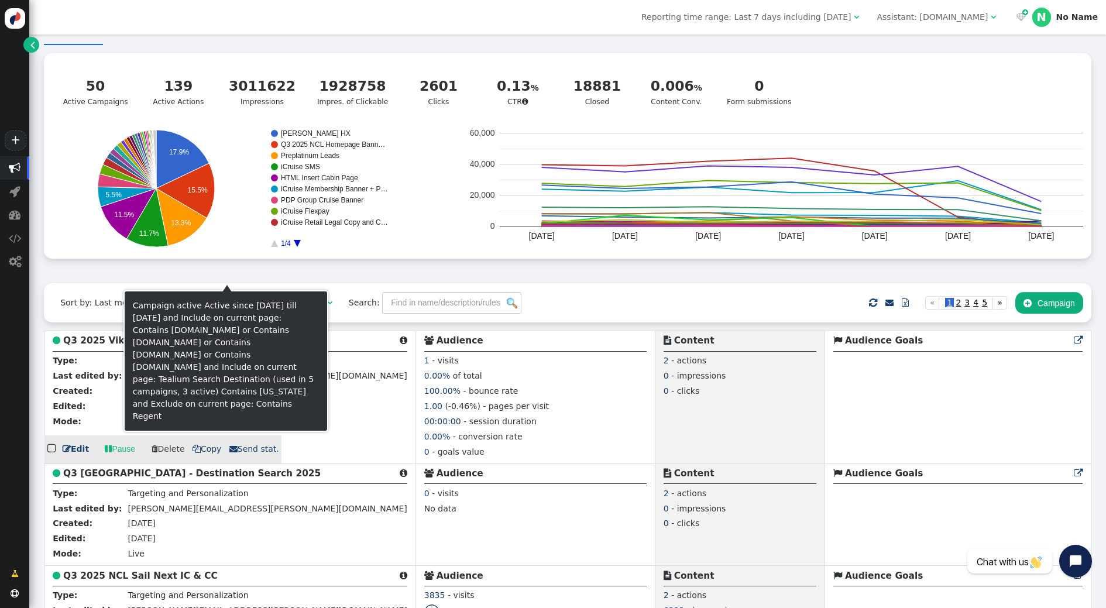
scroll to position [0, 0]
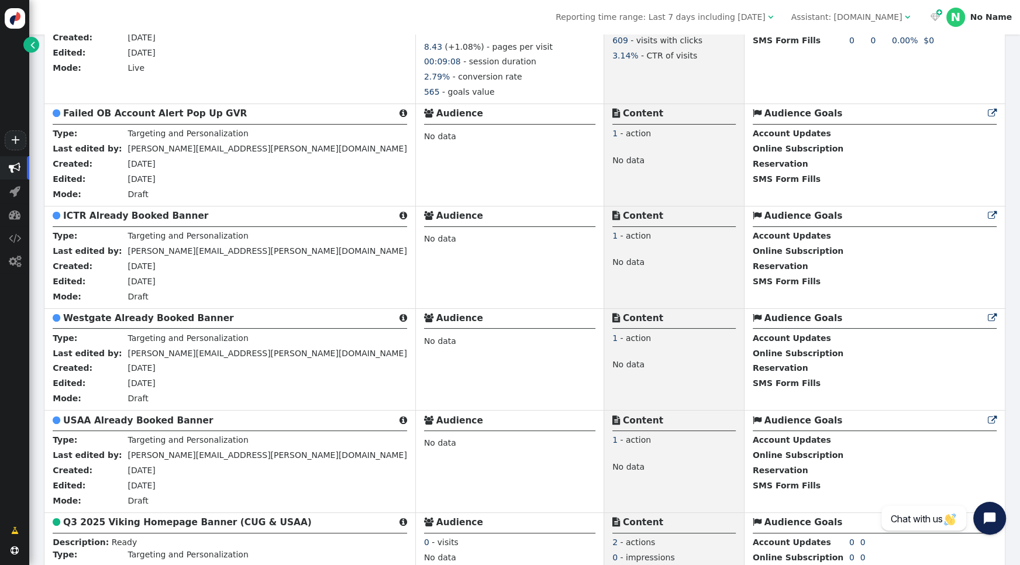
scroll to position [955, 0]
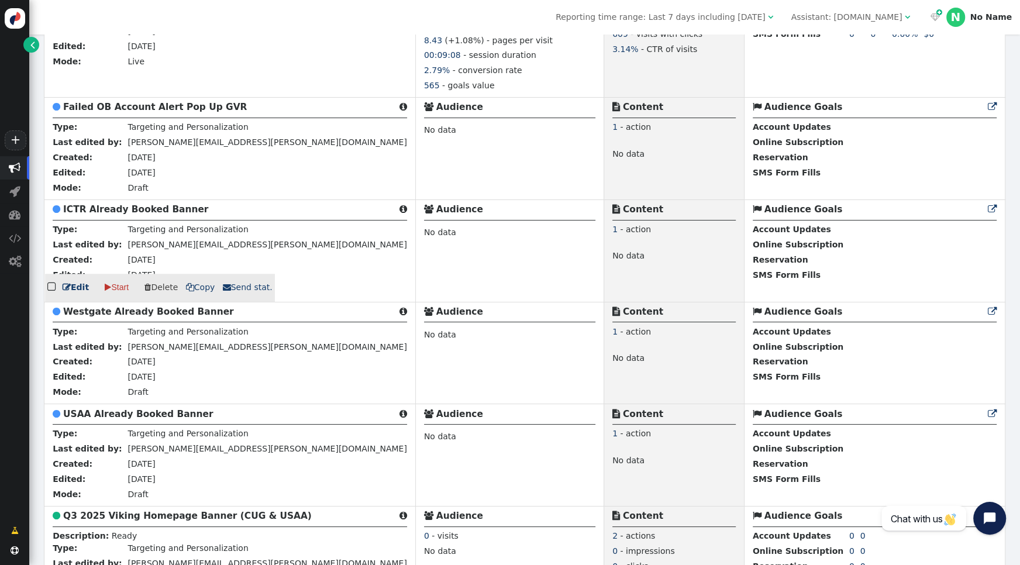
click at [120, 204] on b "ICTR Already Booked Banner" at bounding box center [135, 209] width 145 height 11
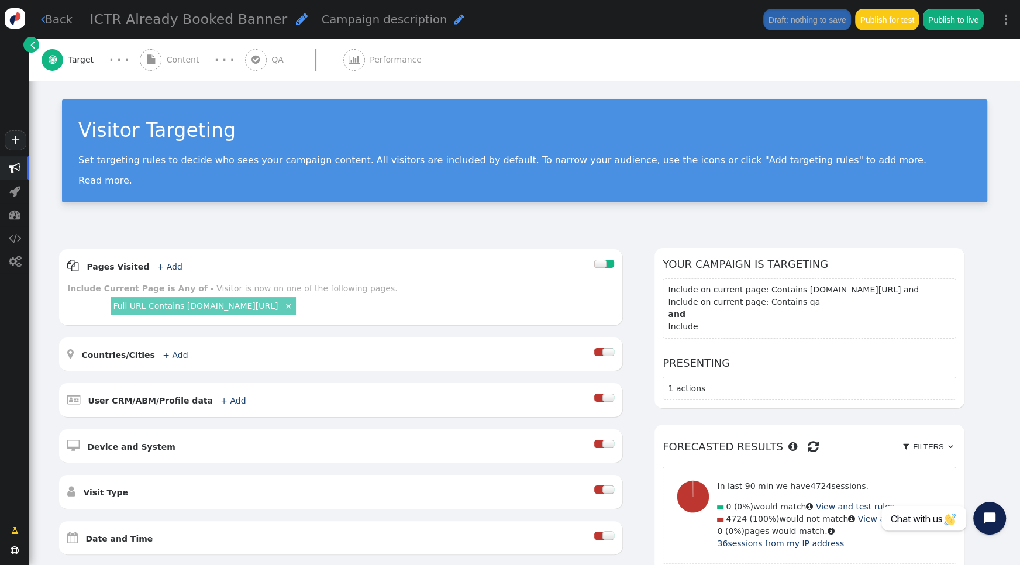
click at [168, 60] on span "Content" at bounding box center [185, 60] width 37 height 12
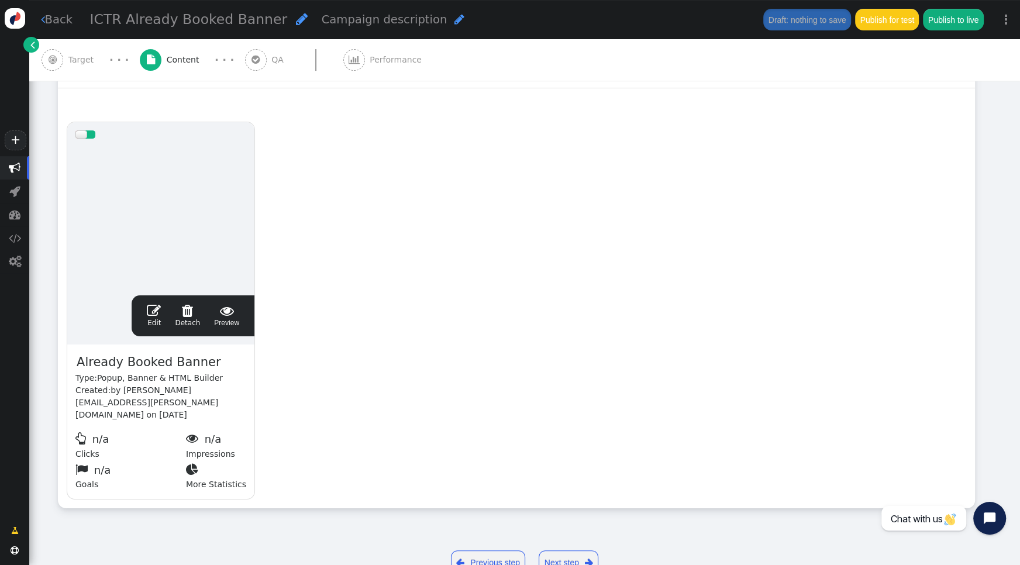
scroll to position [202, 0]
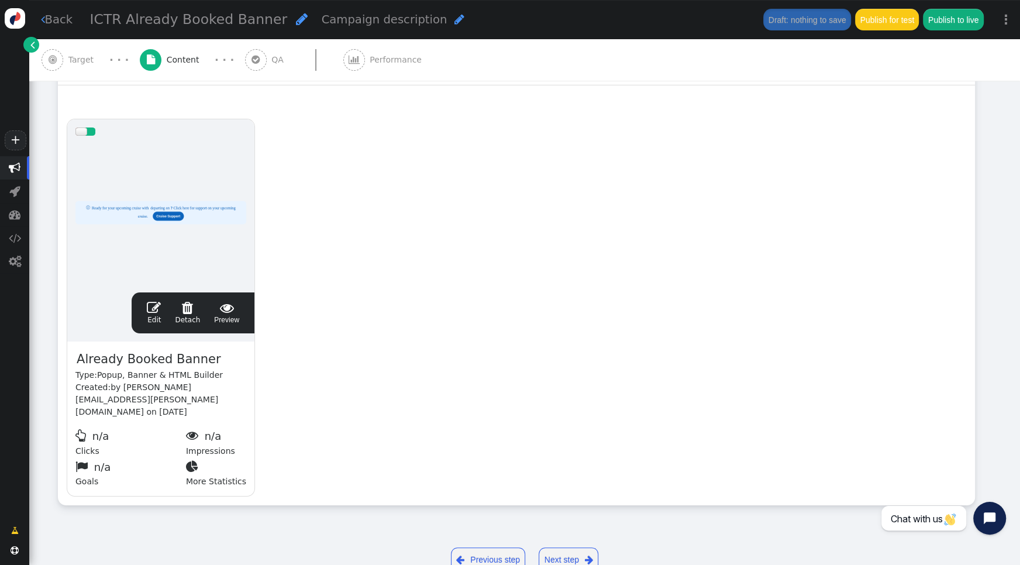
click at [157, 307] on span "" at bounding box center [154, 308] width 14 height 14
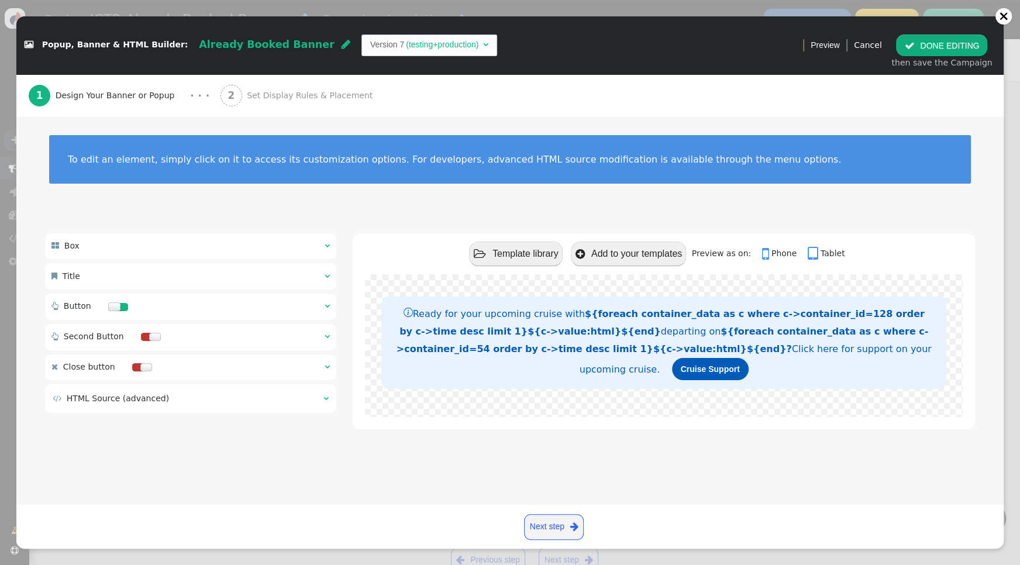
click at [328, 276] on span "" at bounding box center [327, 276] width 5 height 8
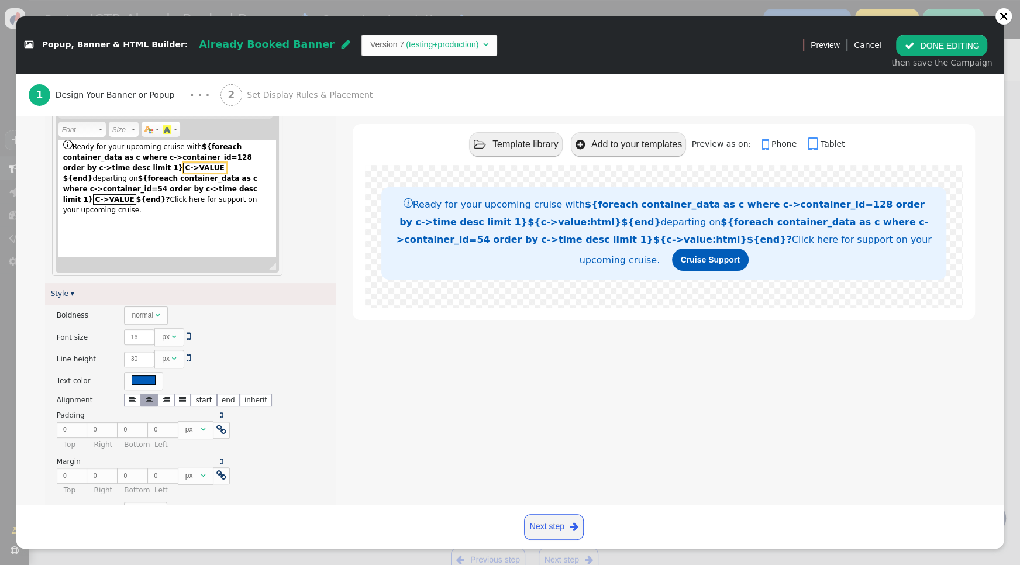
scroll to position [304, 0]
click at [231, 157] on strong "${foreach container_data as c where c->container_id=128 order by c->time desc l…" at bounding box center [157, 163] width 189 height 40
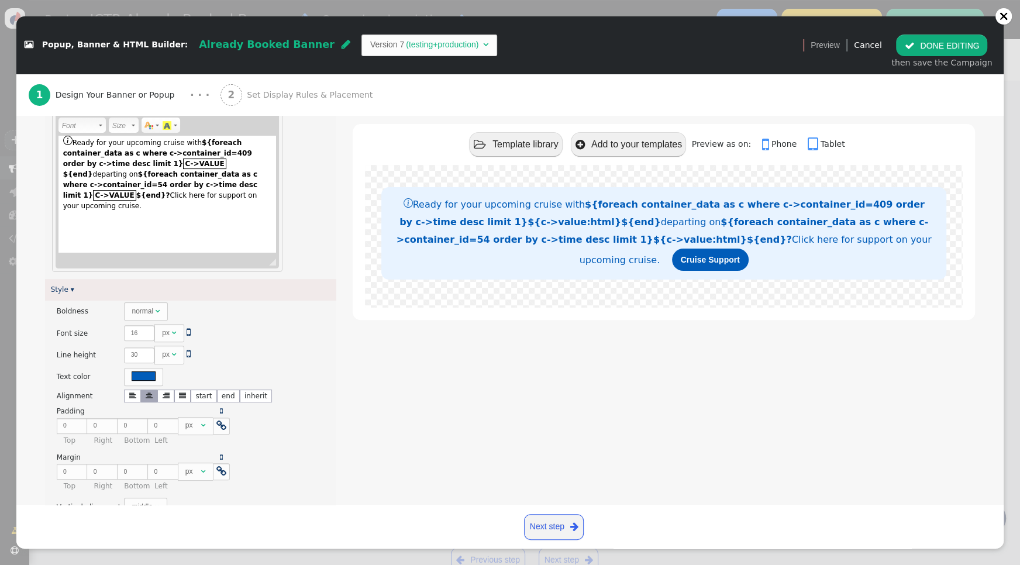
click at [258, 175] on strong "${foreach container_data as c where c->container_id=54 order by c->time desc li…" at bounding box center [160, 184] width 195 height 29
click at [934, 38] on button " DONE EDITING" at bounding box center [941, 45] width 91 height 21
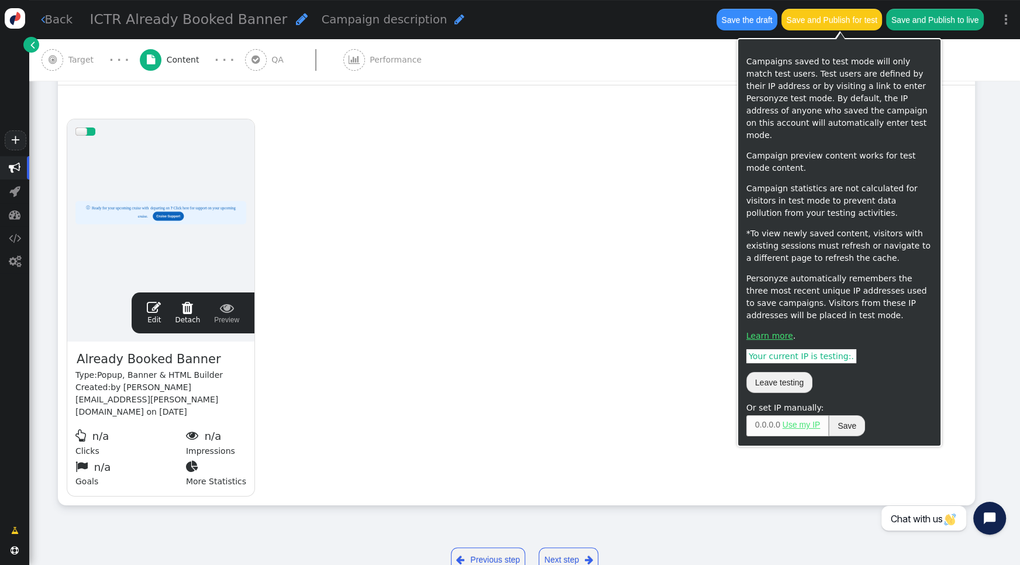
click at [749, 22] on button "Save the draft" at bounding box center [747, 19] width 61 height 21
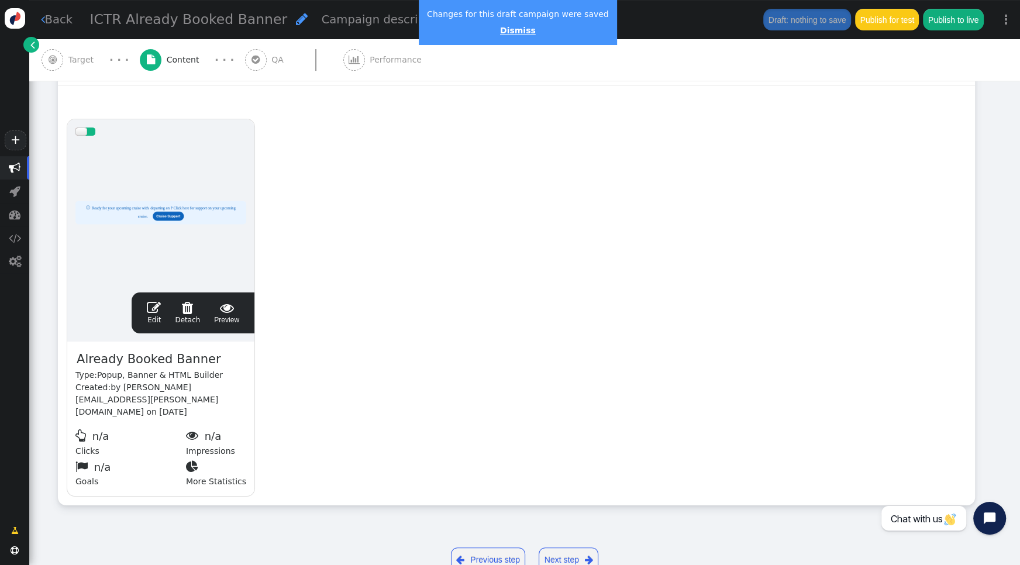
click at [514, 34] on link "Dismiss" at bounding box center [518, 30] width 36 height 9
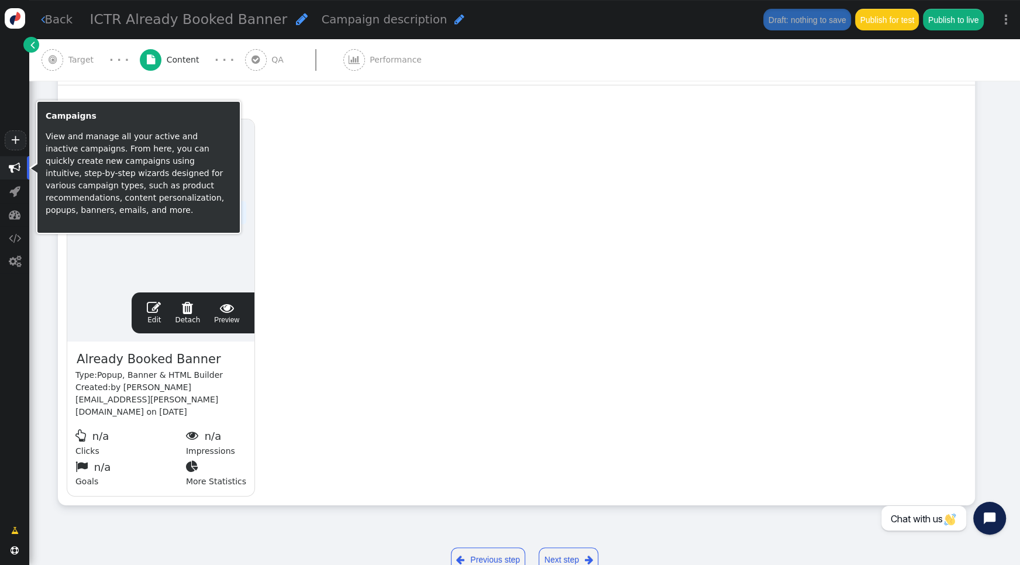
click at [11, 168] on span "" at bounding box center [15, 168] width 12 height 12
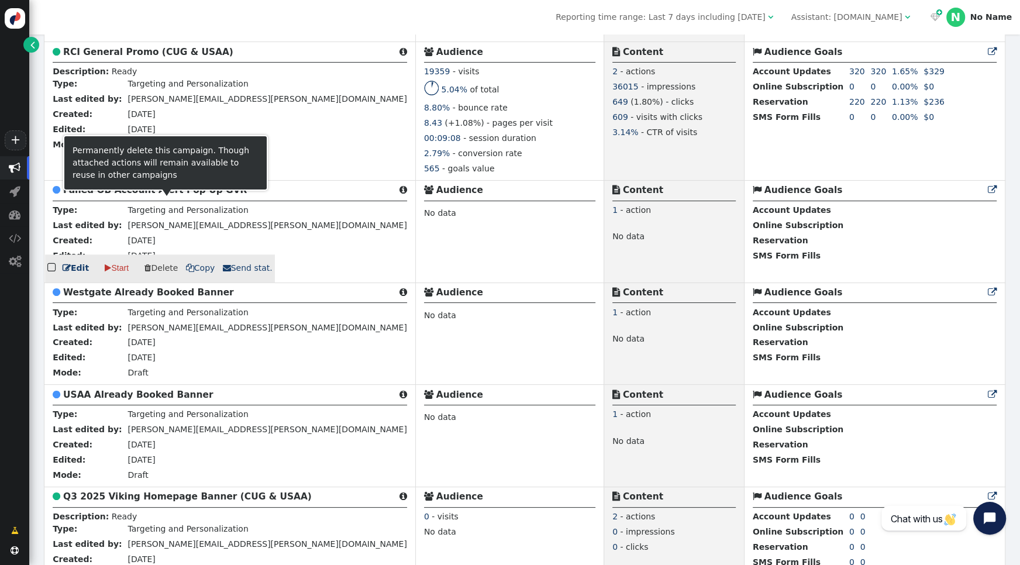
scroll to position [976, 0]
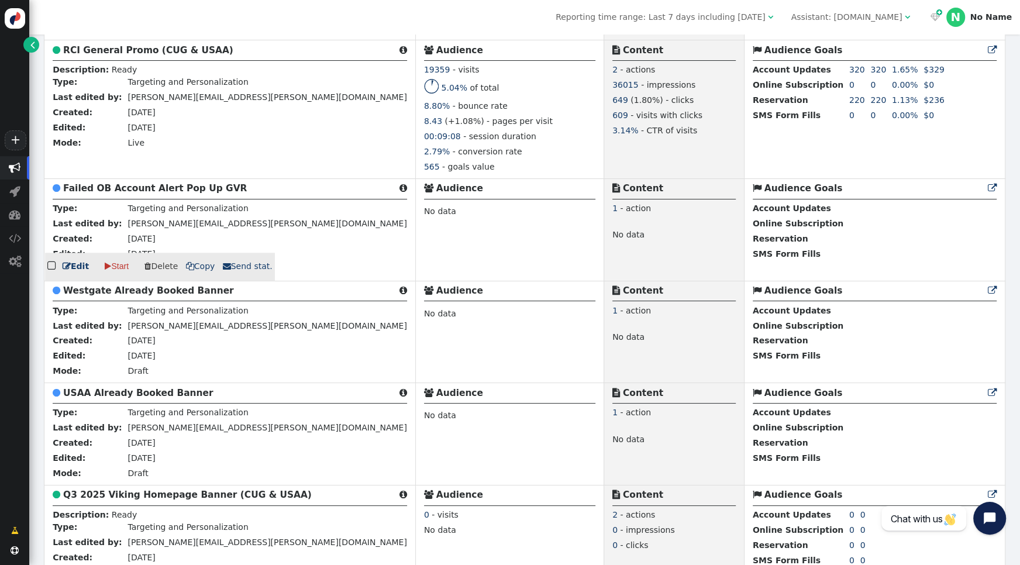
click at [164, 183] on b "Failed OB Account Alert Pop Up GVR" at bounding box center [155, 188] width 184 height 11
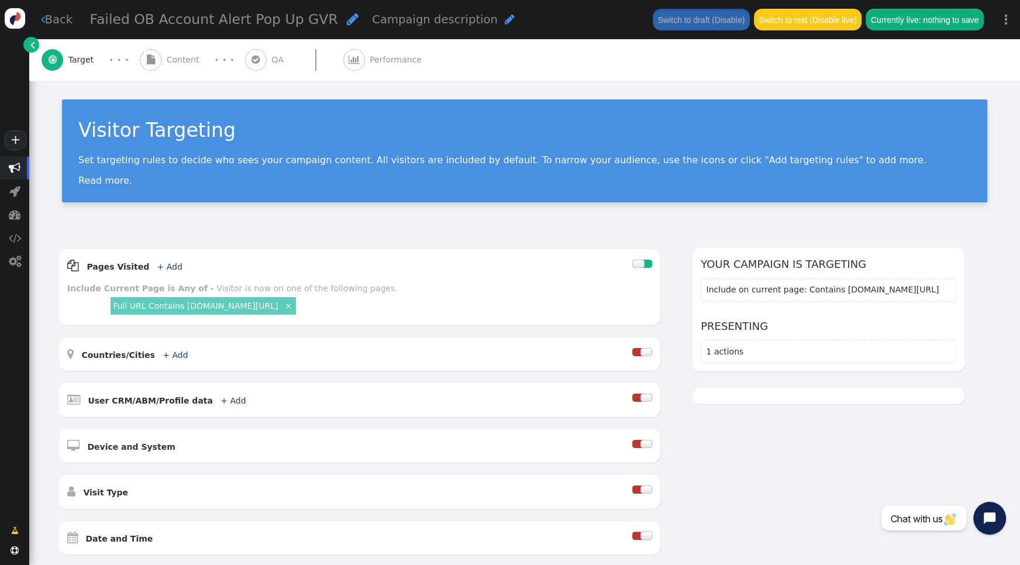
click at [15, 166] on span "" at bounding box center [15, 168] width 12 height 12
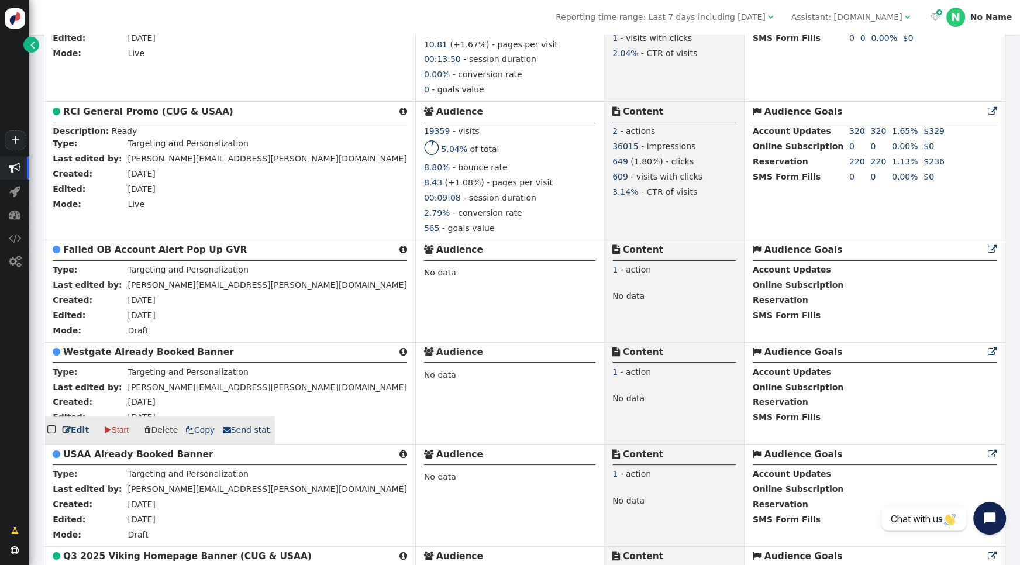
scroll to position [959, 0]
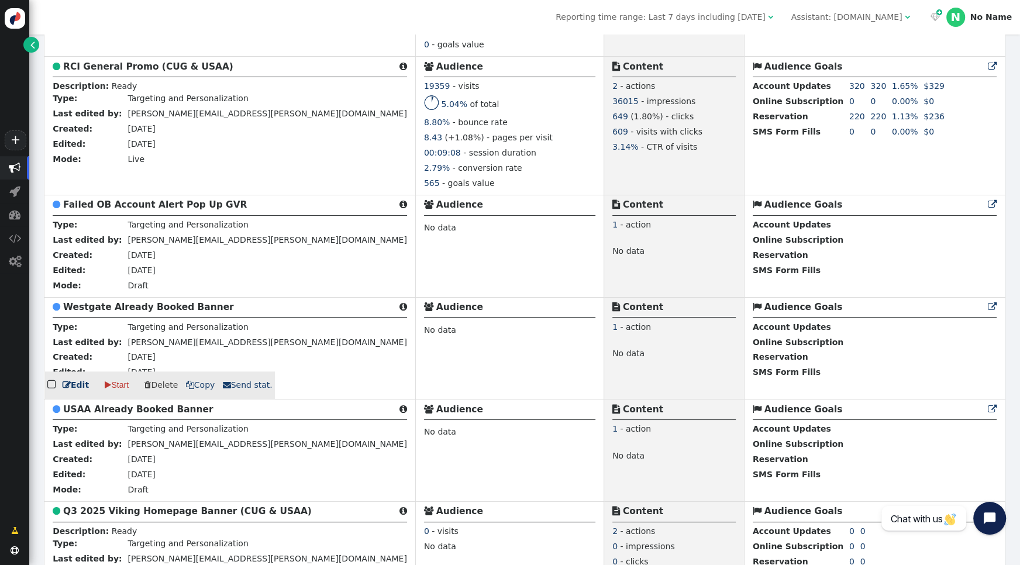
click at [148, 303] on b "Westgate Already Booked Banner" at bounding box center [148, 307] width 171 height 11
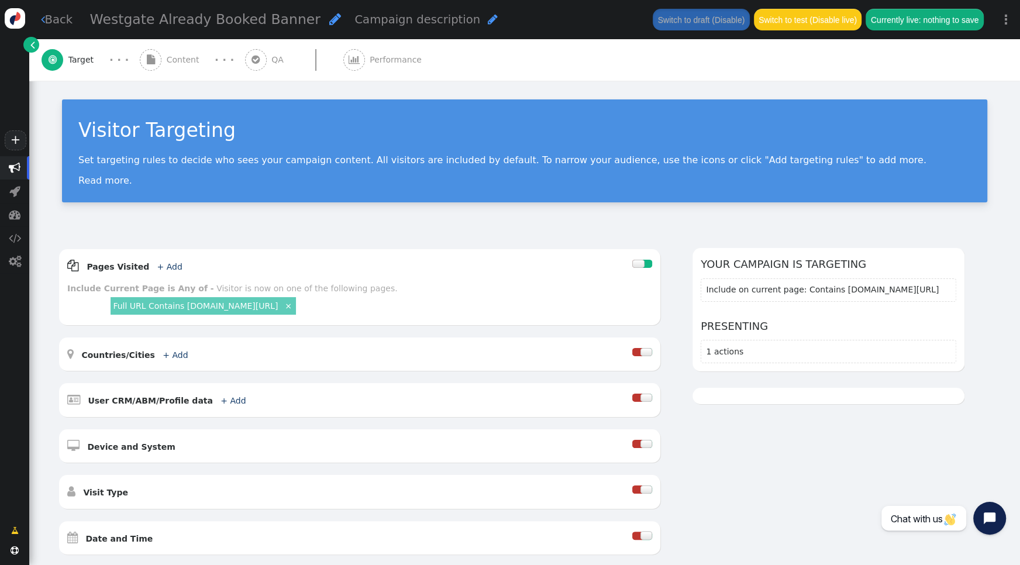
click at [193, 60] on span "Content" at bounding box center [185, 60] width 37 height 12
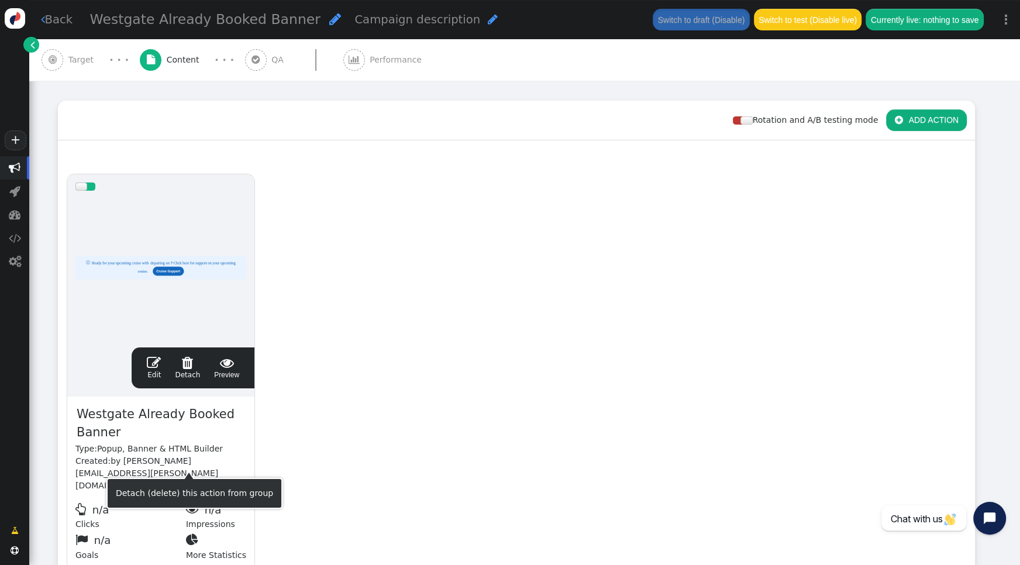
scroll to position [164, 0]
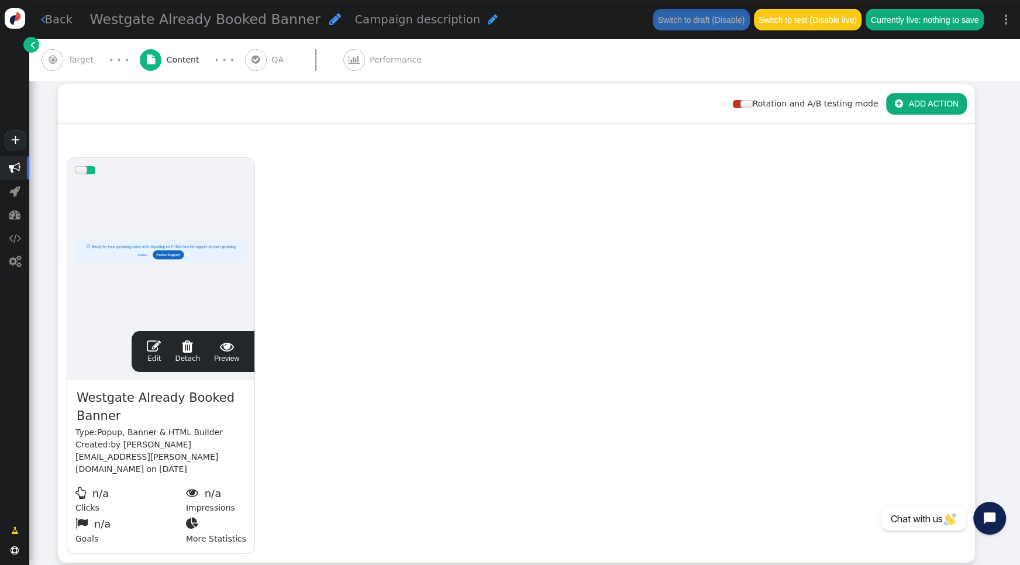
click at [151, 347] on span "" at bounding box center [154, 346] width 14 height 14
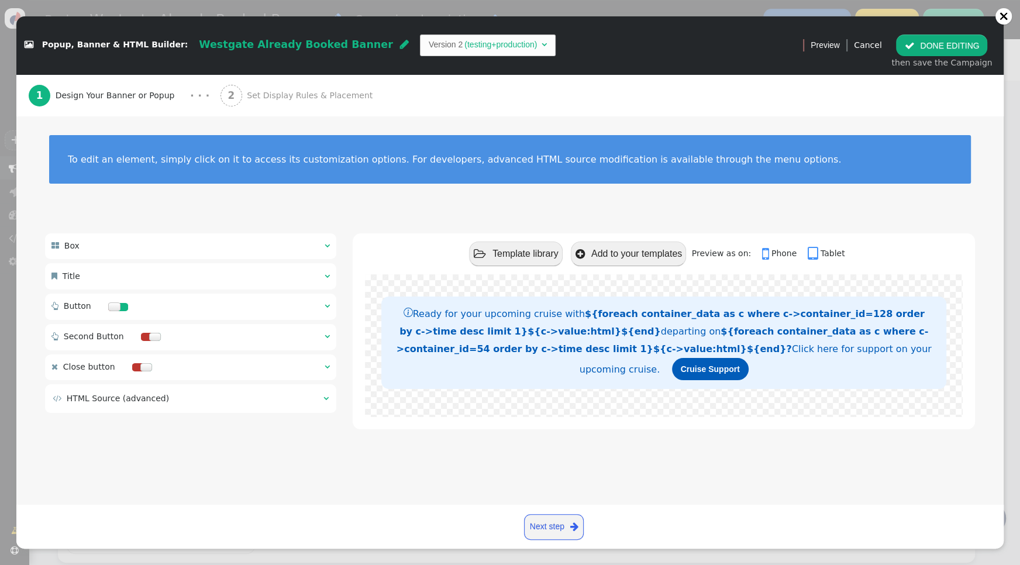
click at [325, 276] on span "" at bounding box center [327, 276] width 5 height 8
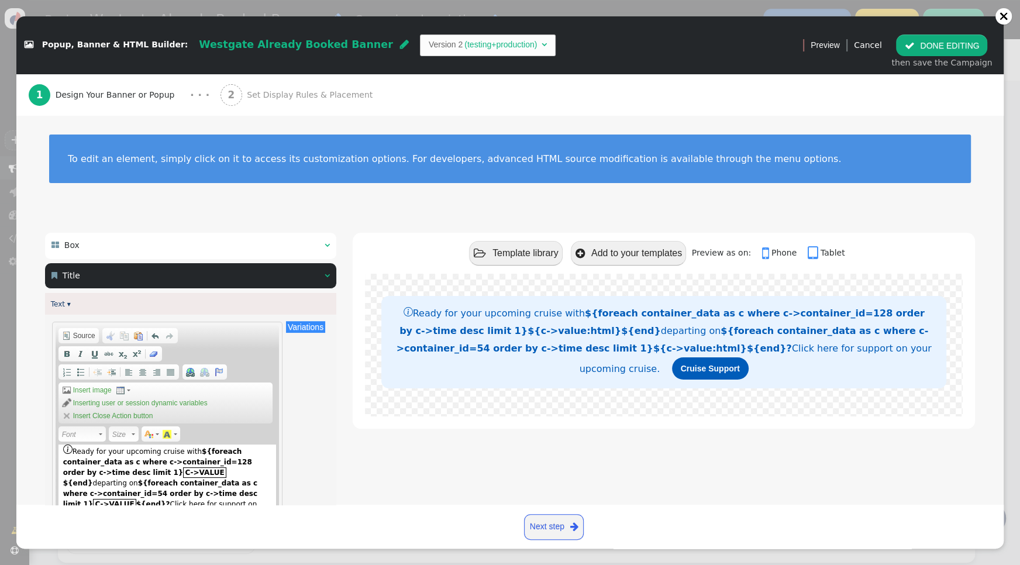
drag, startPoint x: 232, startPoint y: 463, endPoint x: 251, endPoint y: 455, distance: 20.7
click at [232, 463] on strong "${foreach container_data as c where c->container_id=128 order by c->time desc l…" at bounding box center [157, 468] width 189 height 40
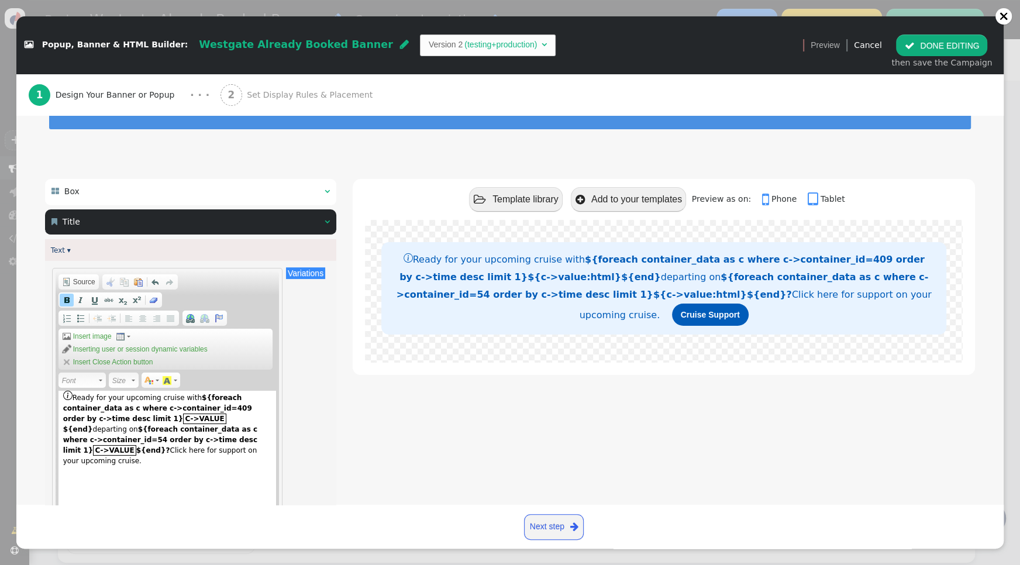
scroll to position [59, 0]
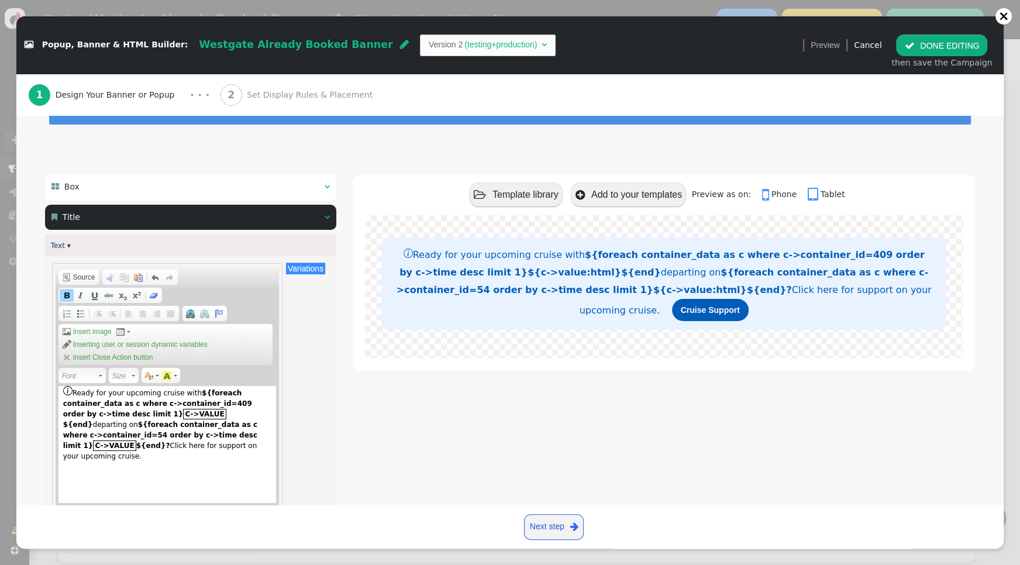
click at [258, 423] on strong "${foreach container_data as c where c->container_id=54 order by c->time desc li…" at bounding box center [160, 435] width 195 height 29
click at [944, 39] on button " DONE EDITING" at bounding box center [941, 45] width 91 height 21
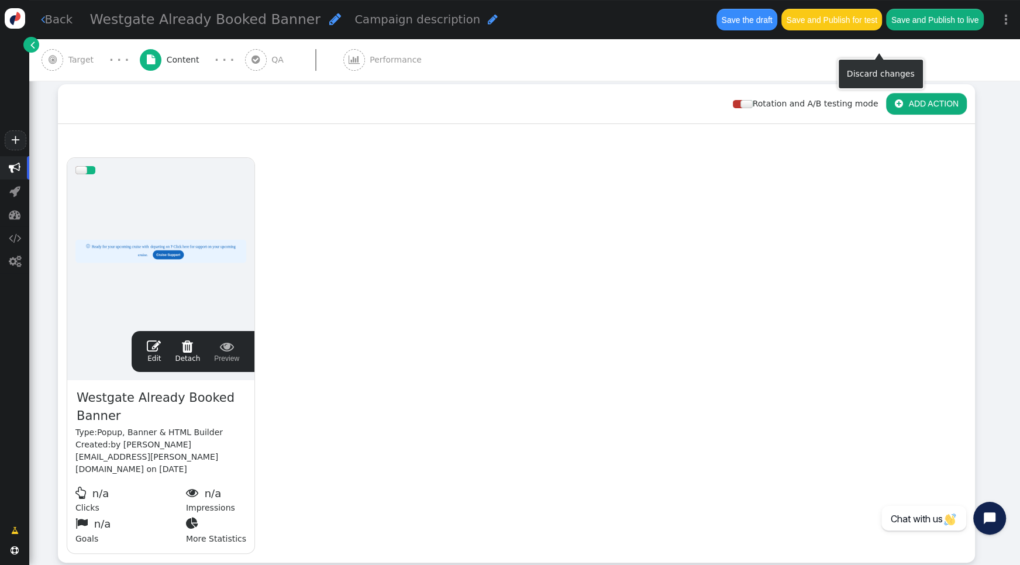
click at [762, 22] on button "Save the draft" at bounding box center [747, 19] width 61 height 21
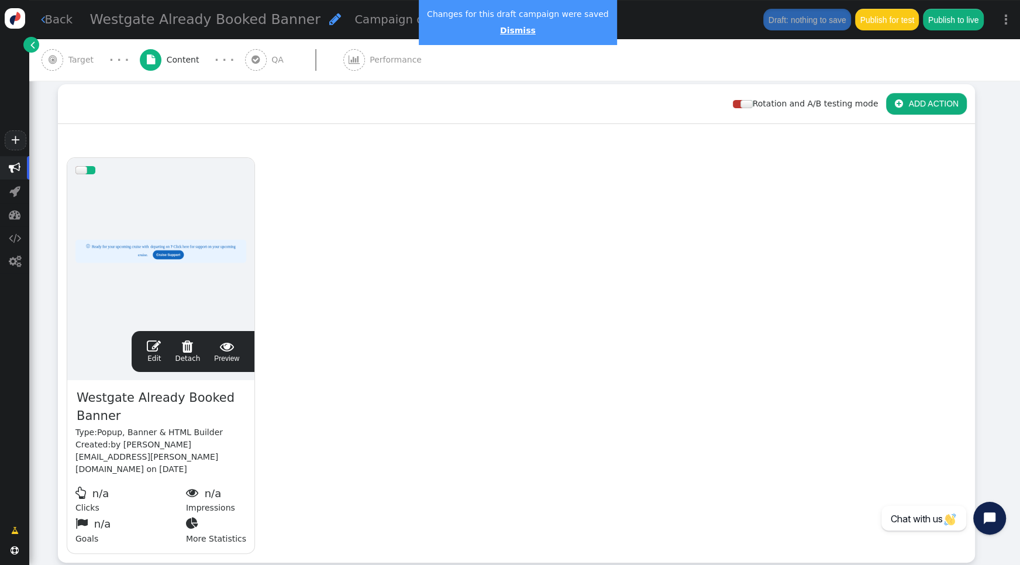
click at [506, 32] on link "Dismiss" at bounding box center [518, 30] width 36 height 9
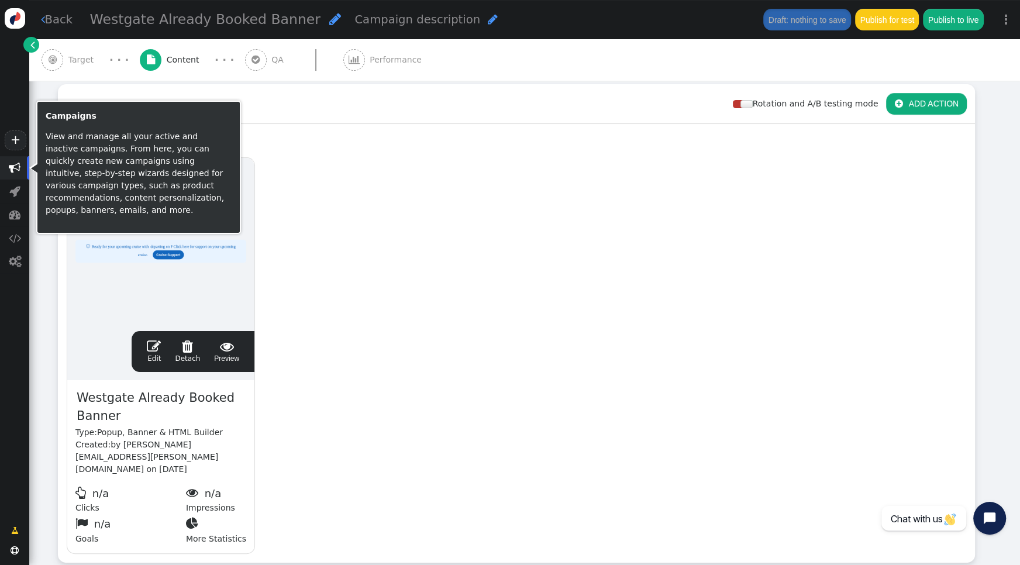
click at [15, 169] on span "" at bounding box center [15, 168] width 12 height 12
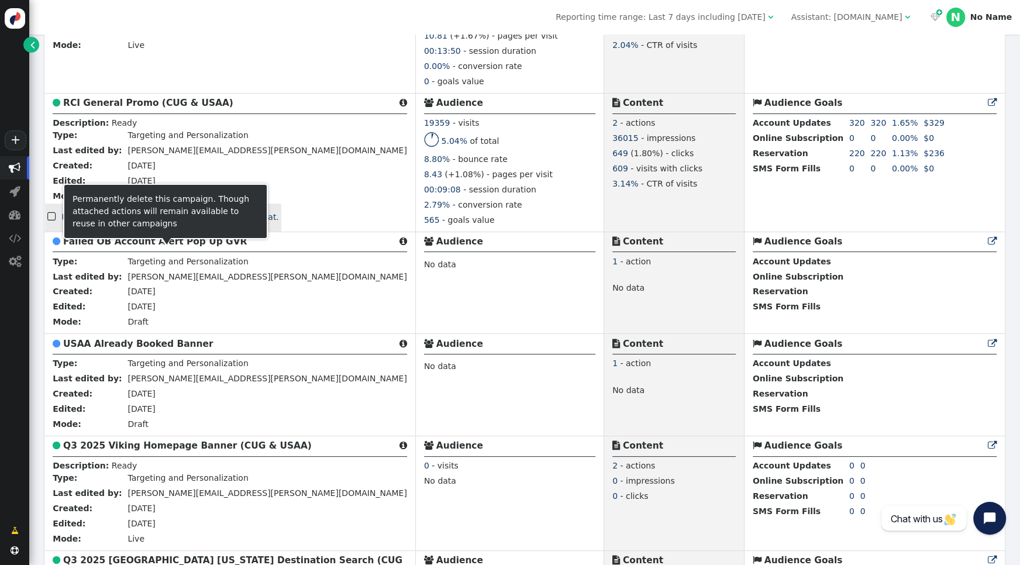
scroll to position [1029, 0]
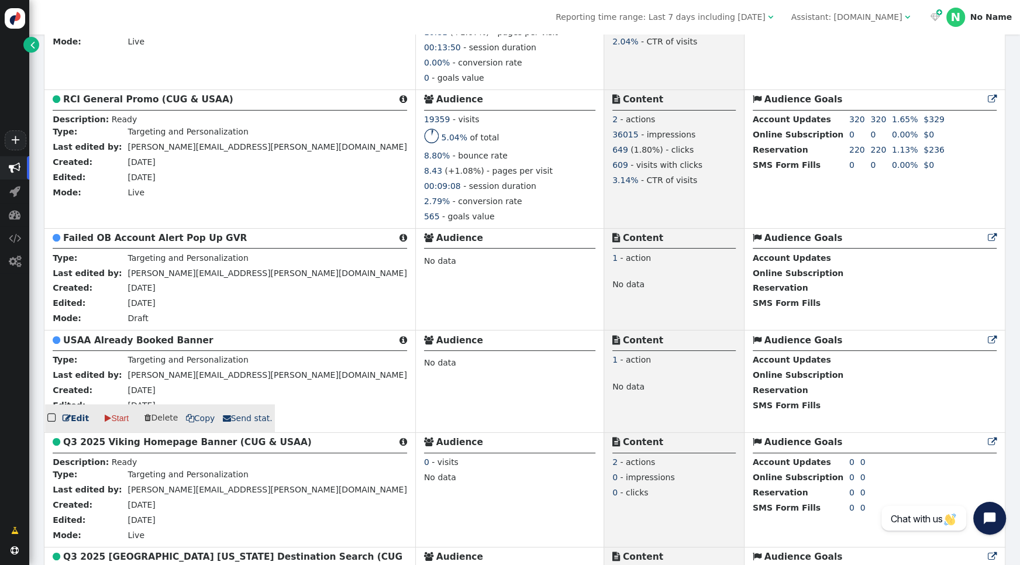
click at [149, 336] on b "USAA Already Booked Banner" at bounding box center [138, 340] width 150 height 11
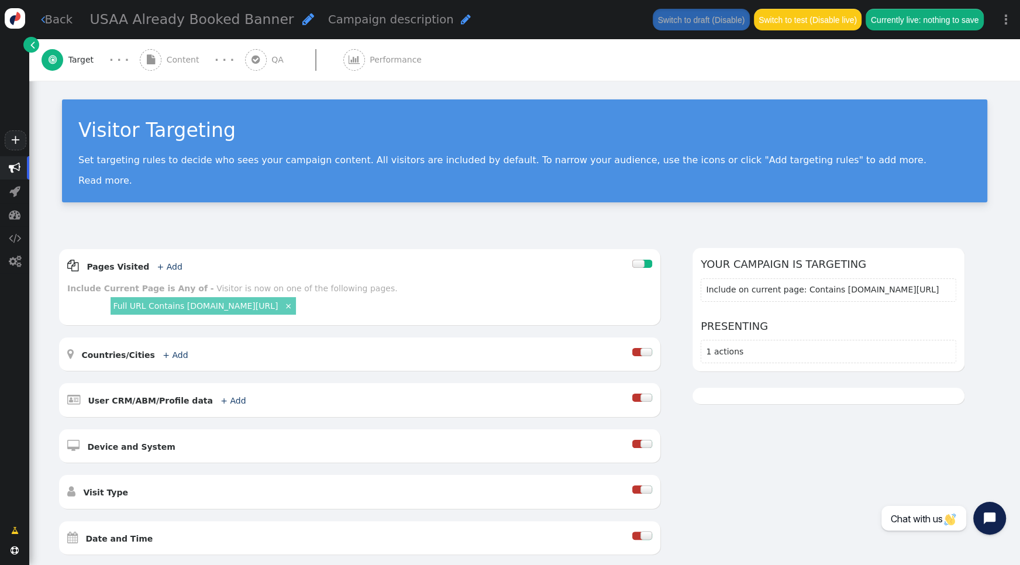
click at [162, 51] on div " Content" at bounding box center [172, 60] width 64 height 42
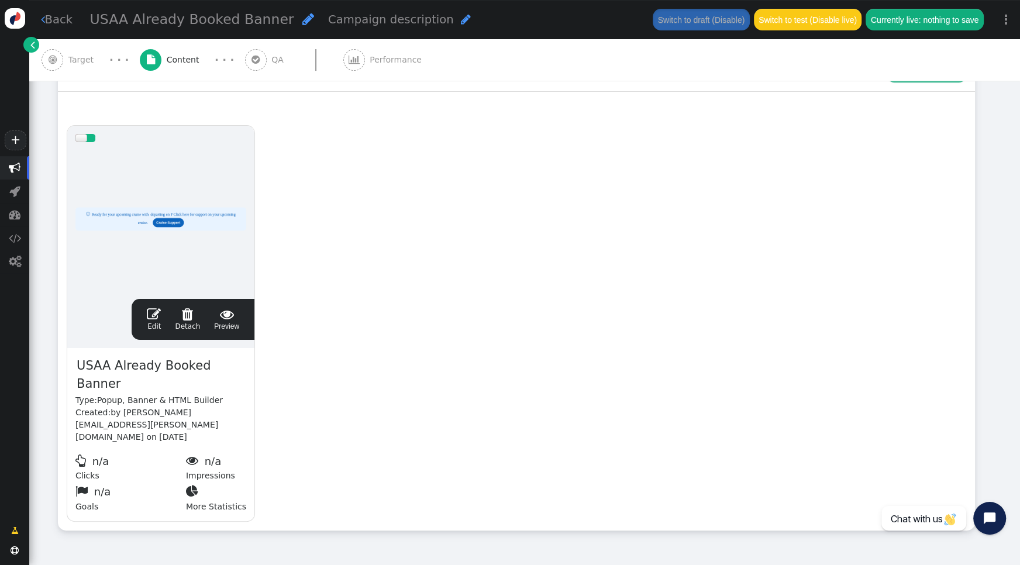
scroll to position [208, 0]
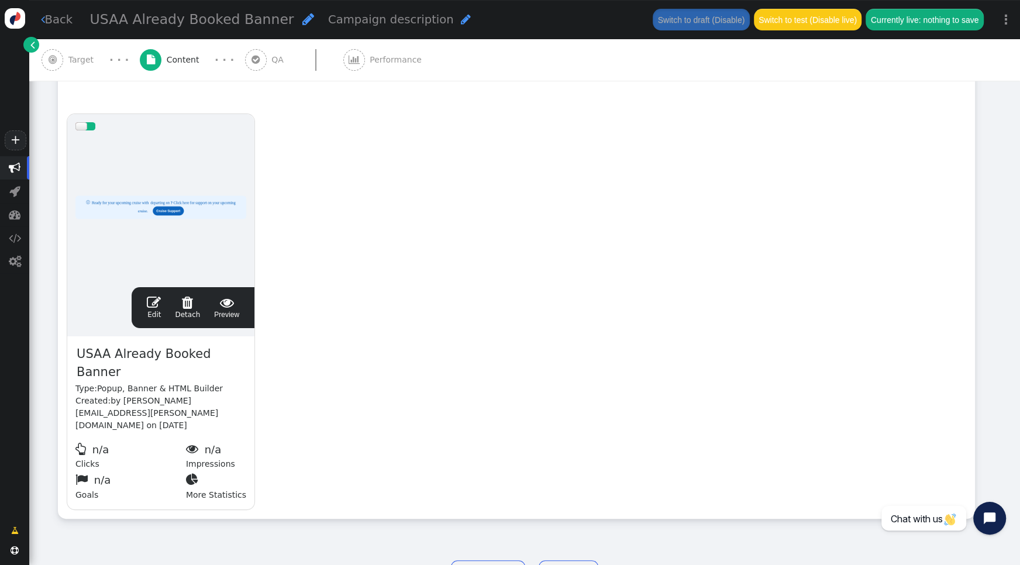
click at [149, 302] on span "" at bounding box center [154, 302] width 14 height 14
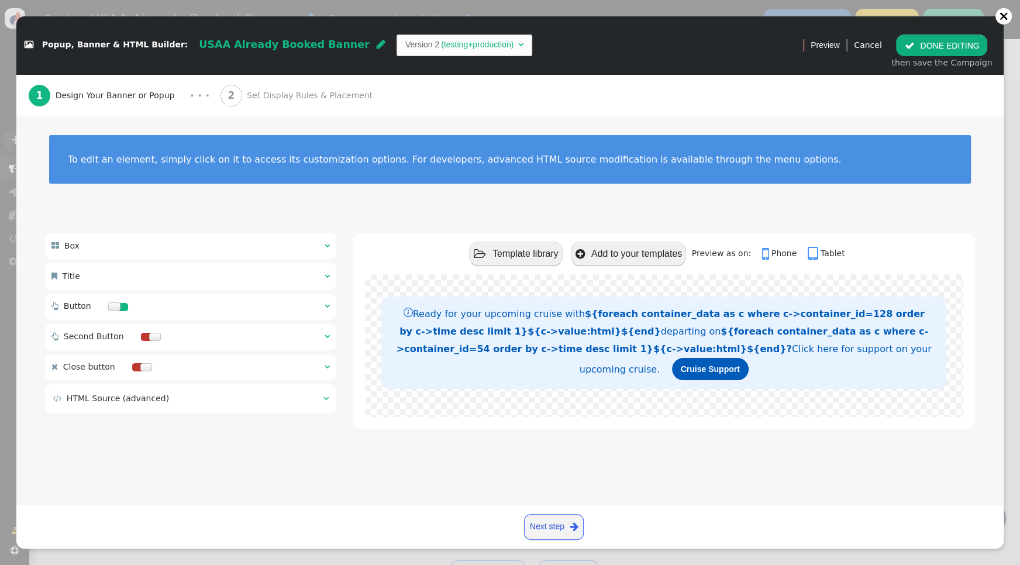
click at [328, 274] on span "" at bounding box center [327, 276] width 5 height 8
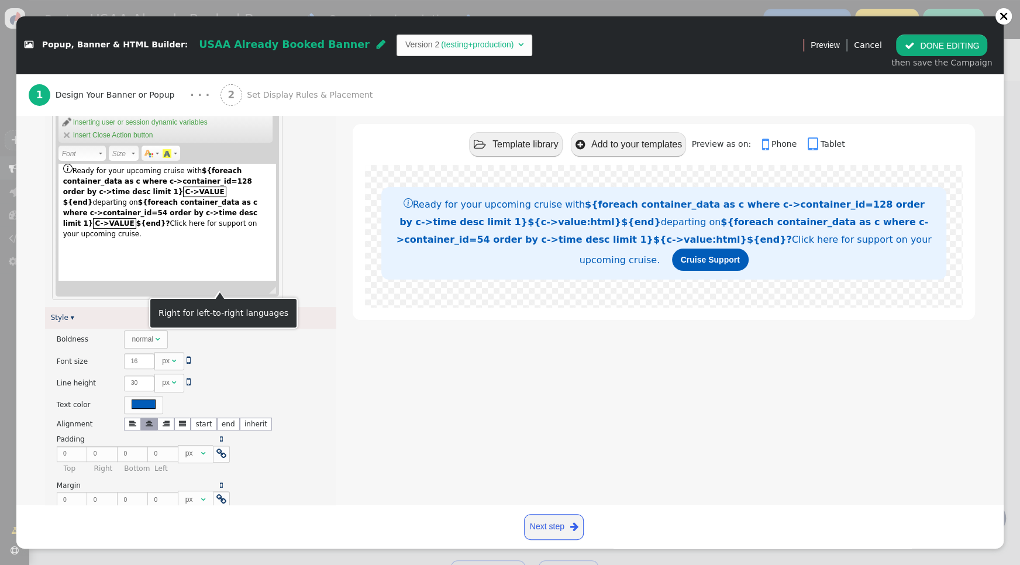
scroll to position [274, 0]
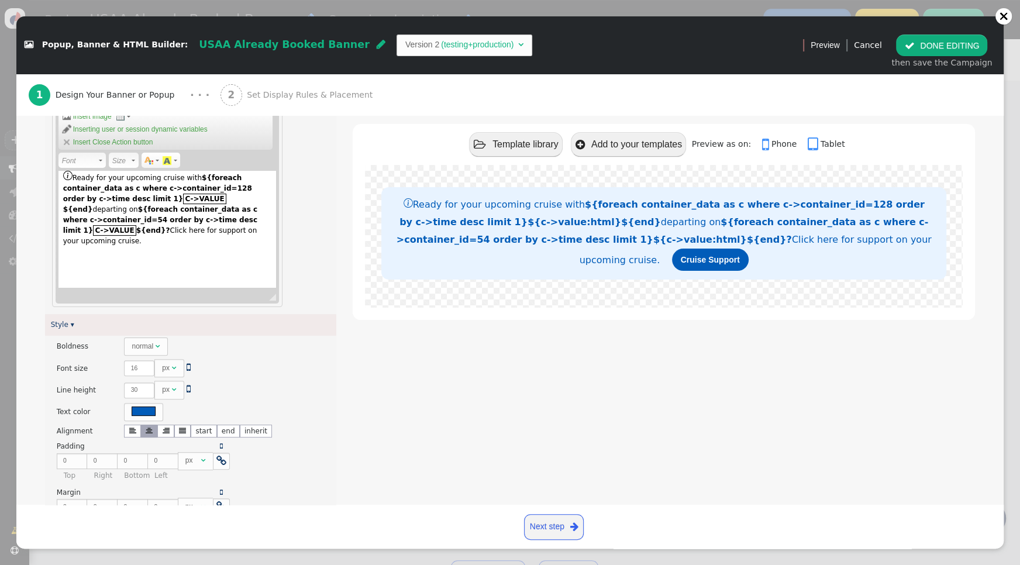
click at [230, 188] on strong "${foreach container_data as c where c->container_id=128 order by c->time desc l…" at bounding box center [157, 194] width 189 height 40
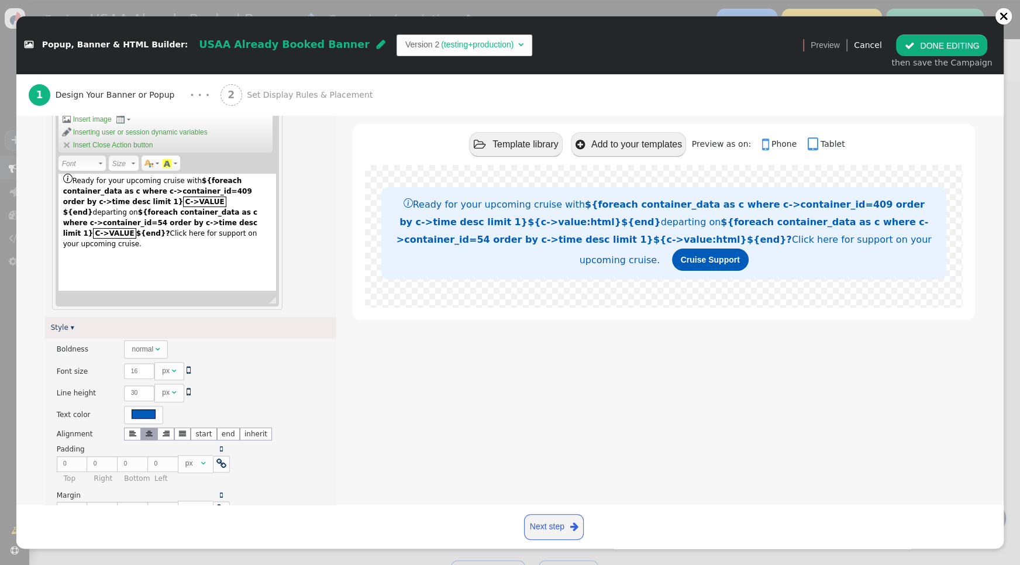
click at [265, 209] on div "Ready for your upcoming cruise with ${foreach container_data as c where c->cont…" at bounding box center [168, 232] width 218 height 117
click at [913, 49] on span "" at bounding box center [909, 45] width 10 height 9
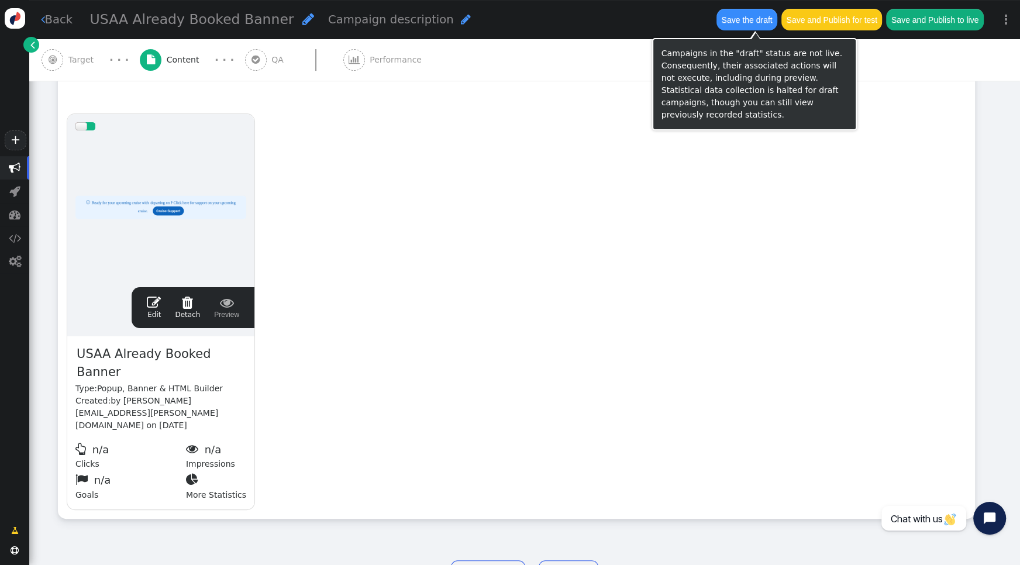
click at [755, 22] on button "Save the draft" at bounding box center [747, 19] width 61 height 21
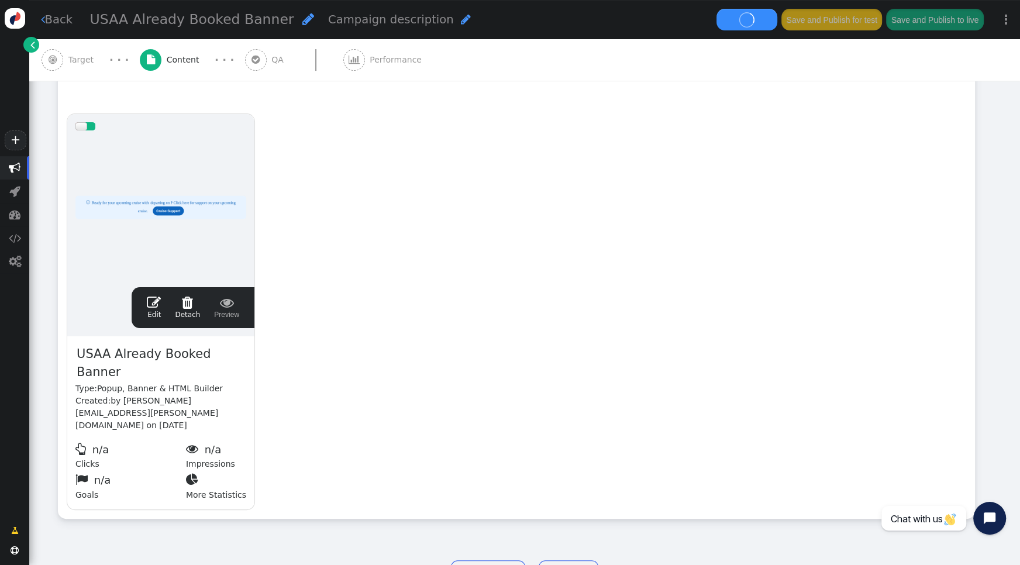
scroll to position [208, 0]
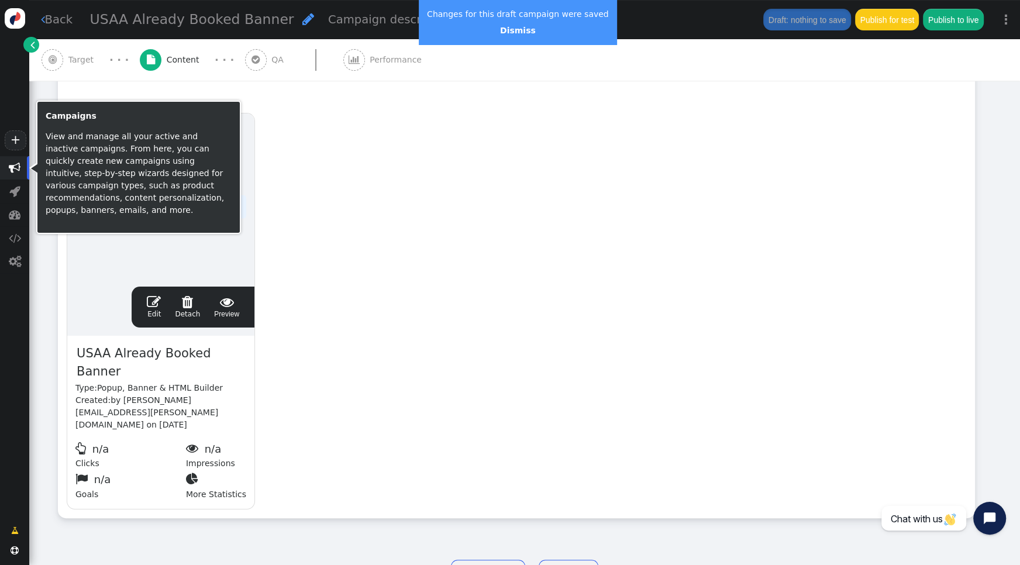
click at [19, 166] on span "" at bounding box center [15, 168] width 12 height 12
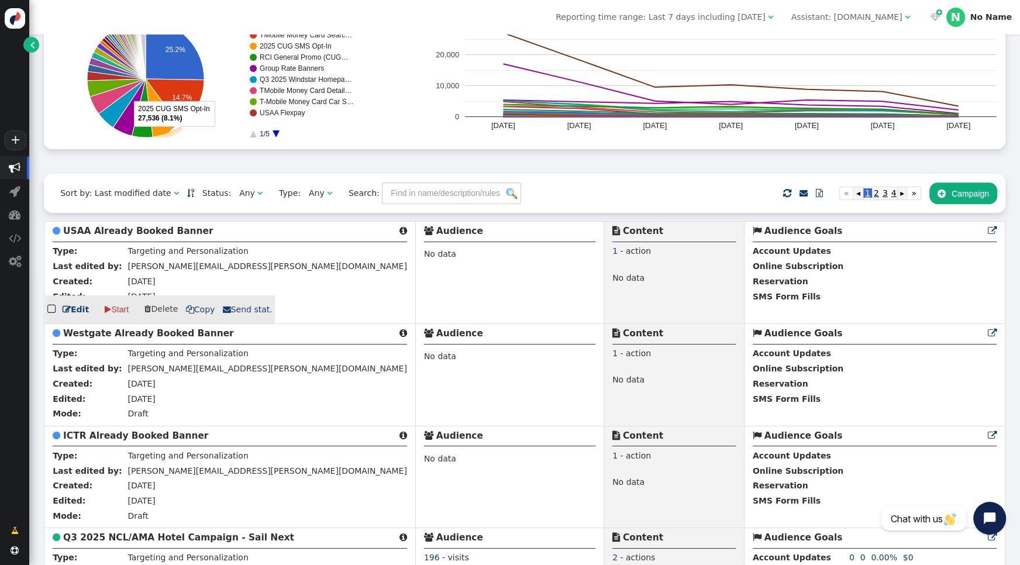
scroll to position [144, 0]
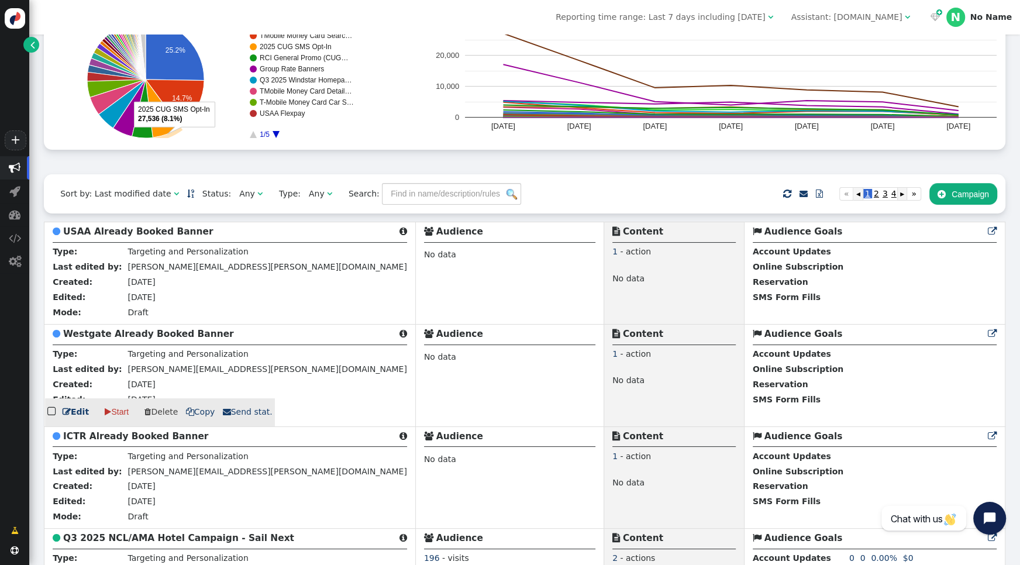
click at [132, 333] on b "Westgate Already Booked Banner" at bounding box center [148, 334] width 171 height 11
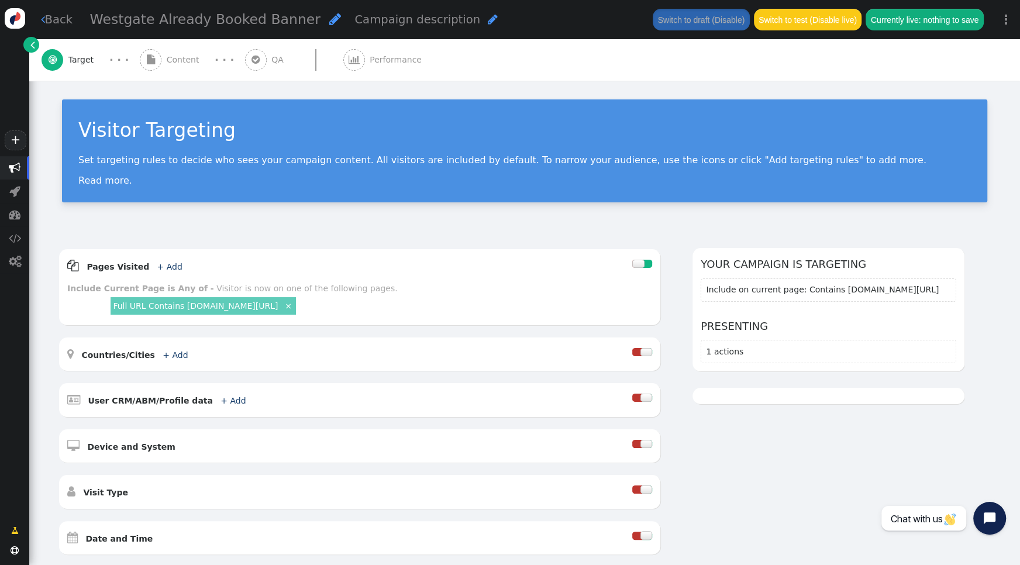
click at [818, 22] on button "Switch to test (Disable live)" at bounding box center [808, 19] width 108 height 21
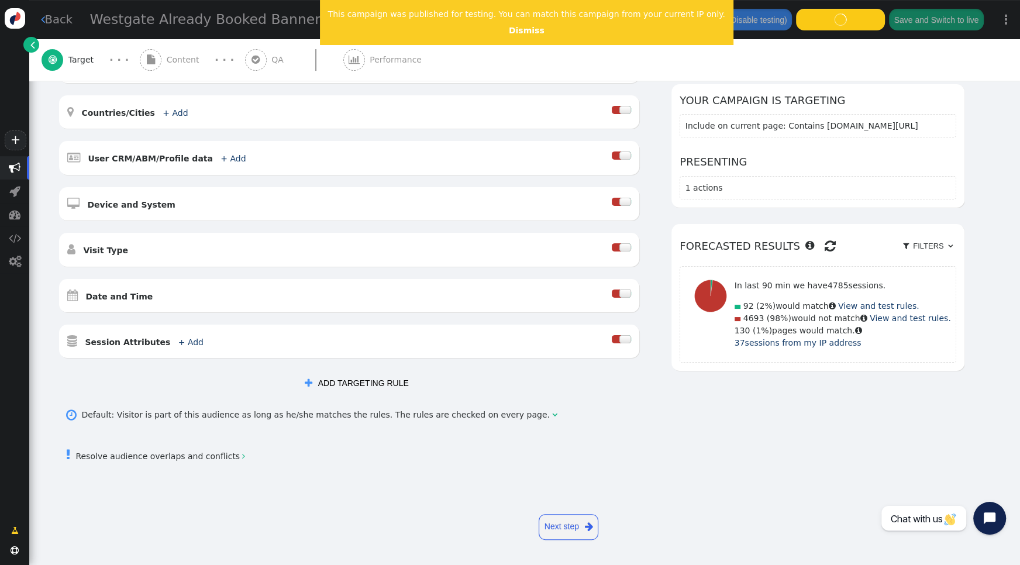
scroll to position [240, 0]
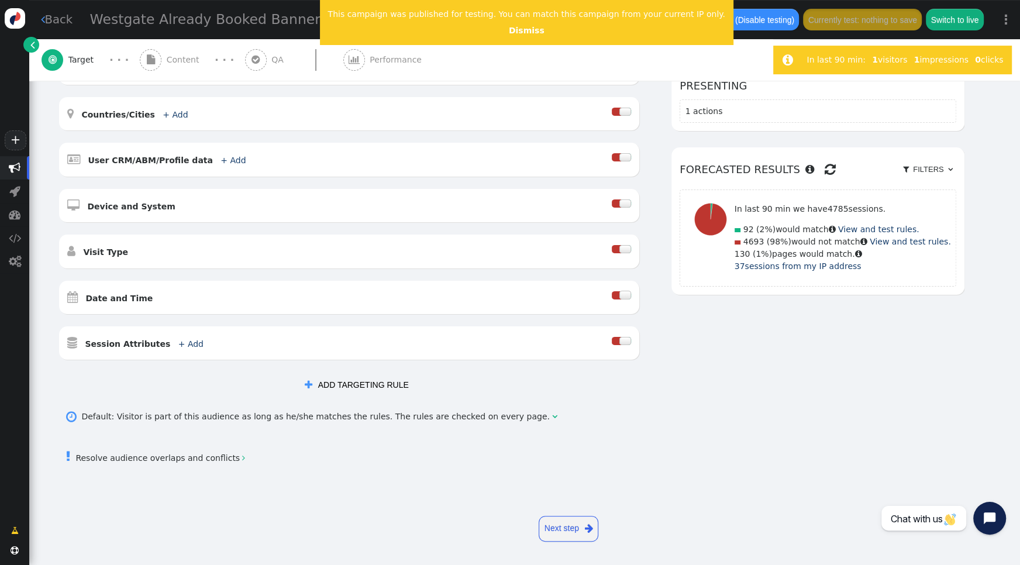
click at [360, 384] on button " ADD TARGETING RULE" at bounding box center [357, 384] width 121 height 21
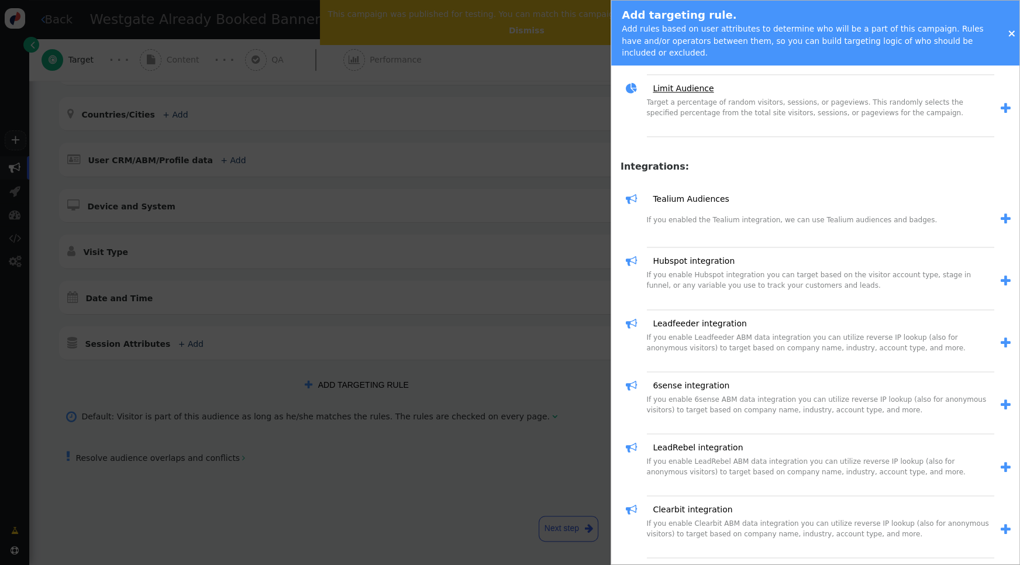
scroll to position [1454, 0]
click at [689, 194] on link "Tealium Audiences" at bounding box center [687, 199] width 84 height 12
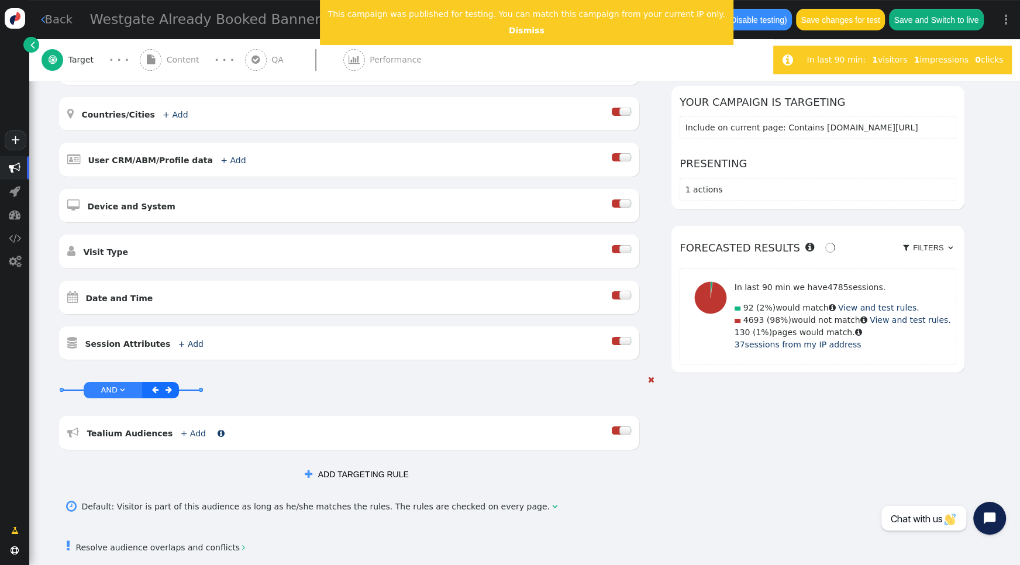
click at [181, 432] on link "+ Add" at bounding box center [193, 433] width 25 height 9
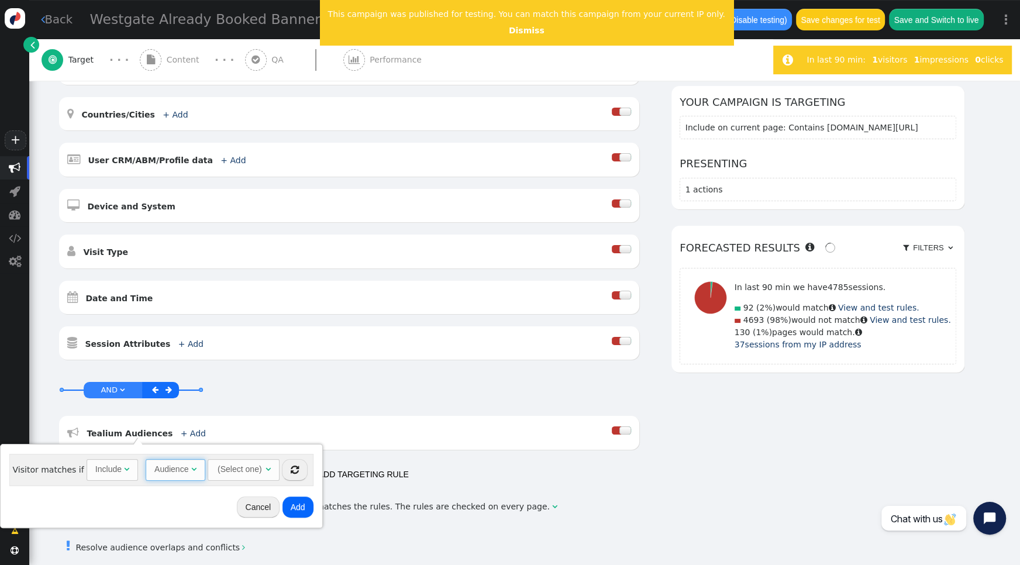
click at [191, 473] on div "" at bounding box center [193, 469] width 5 height 12
click at [257, 469] on span "(Select one) " at bounding box center [233, 469] width 72 height 21
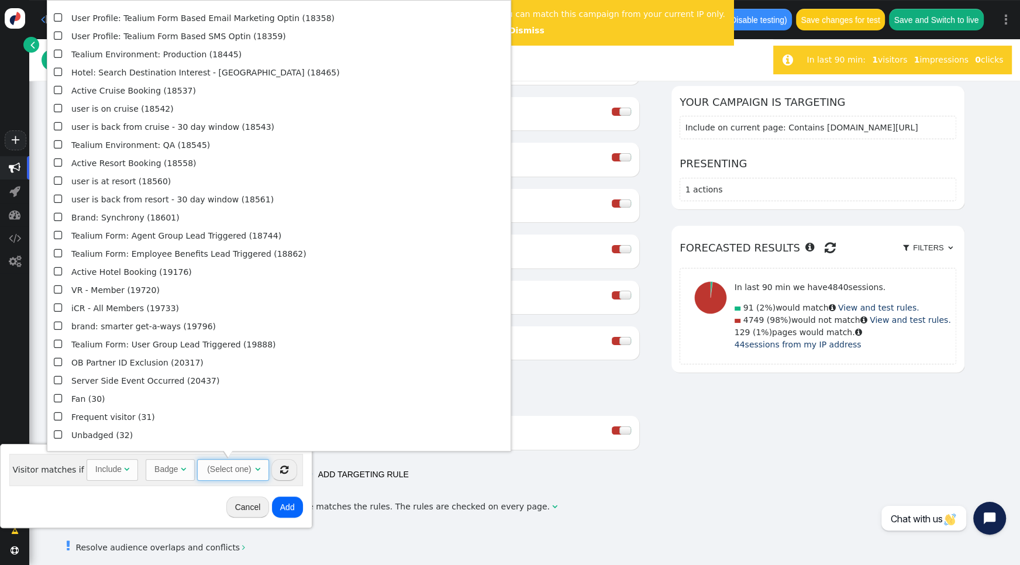
scroll to position [2118, 0]
click at [59, 95] on span "" at bounding box center [59, 93] width 11 height 16
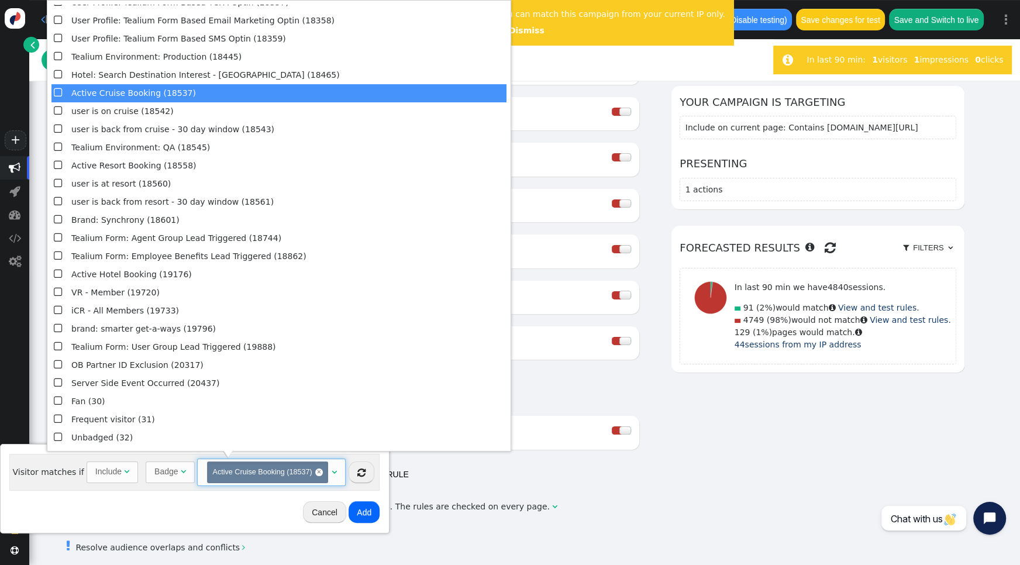
scroll to position [2116, 0]
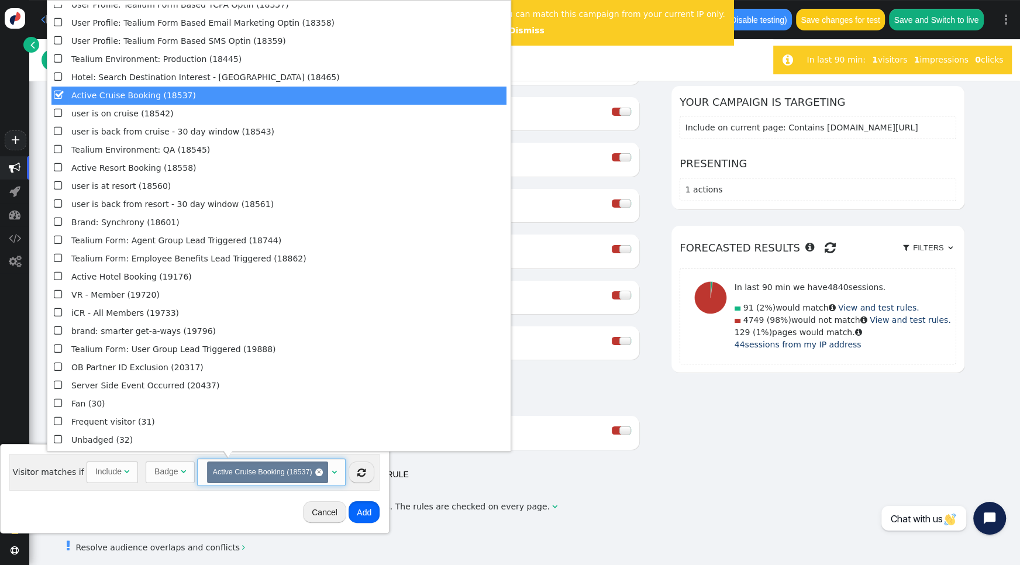
click at [363, 510] on button "Add" at bounding box center [364, 511] width 31 height 21
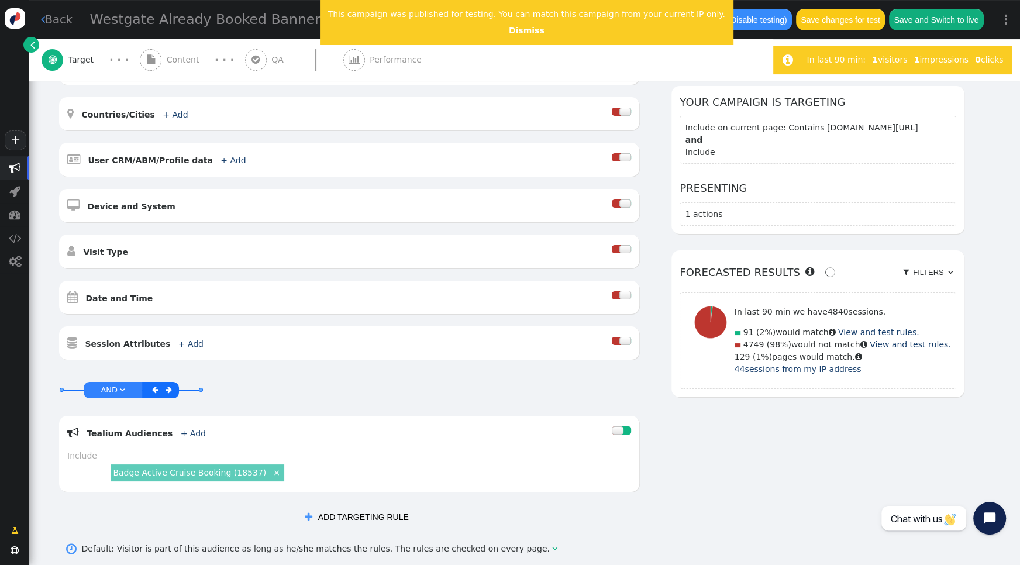
click at [822, 22] on button "Save changes for test" at bounding box center [840, 19] width 89 height 21
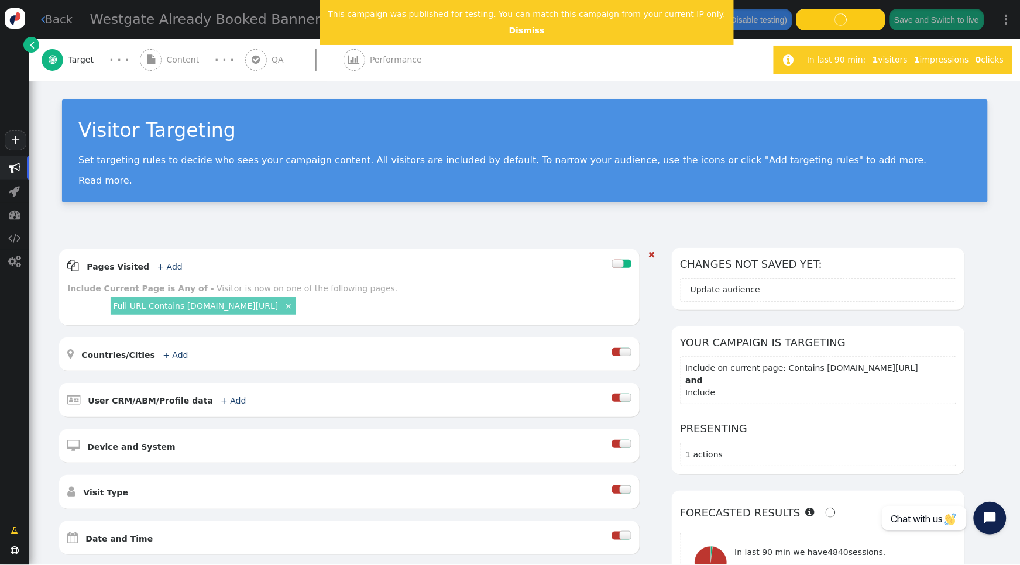
scroll to position [0, 0]
